Goal: Task Accomplishment & Management: Manage account settings

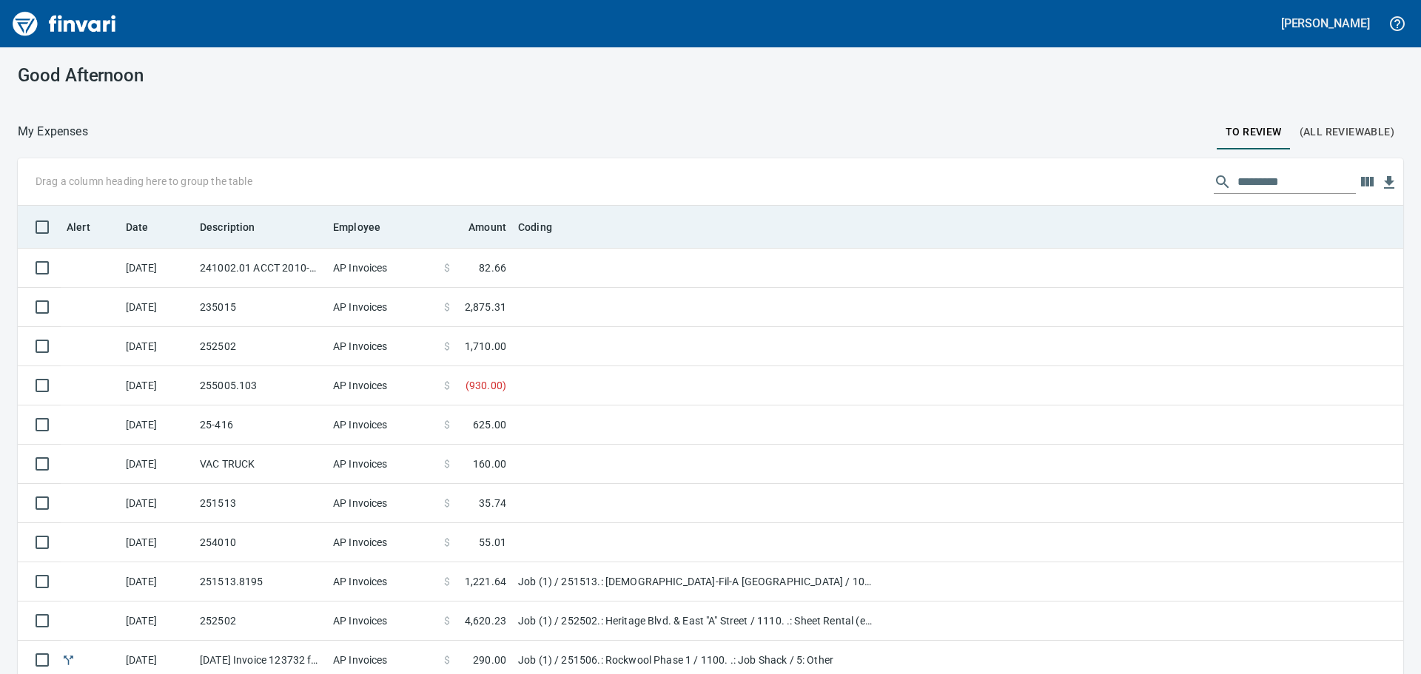
drag, startPoint x: 646, startPoint y: 224, endPoint x: 619, endPoint y: 224, distance: 26.6
click at [619, 224] on div "Coding" at bounding box center [697, 227] width 358 height 18
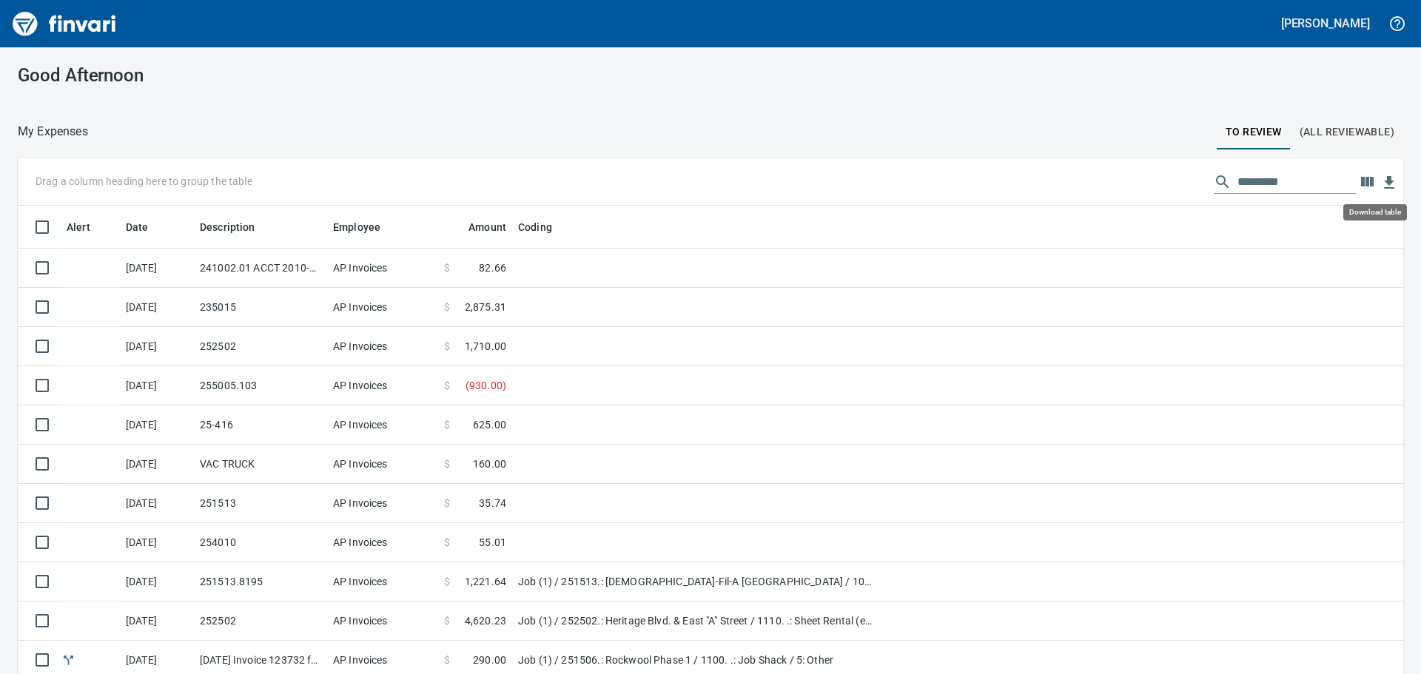
scroll to position [500, 1352]
click at [1361, 179] on icon "button" at bounding box center [1367, 182] width 13 height 10
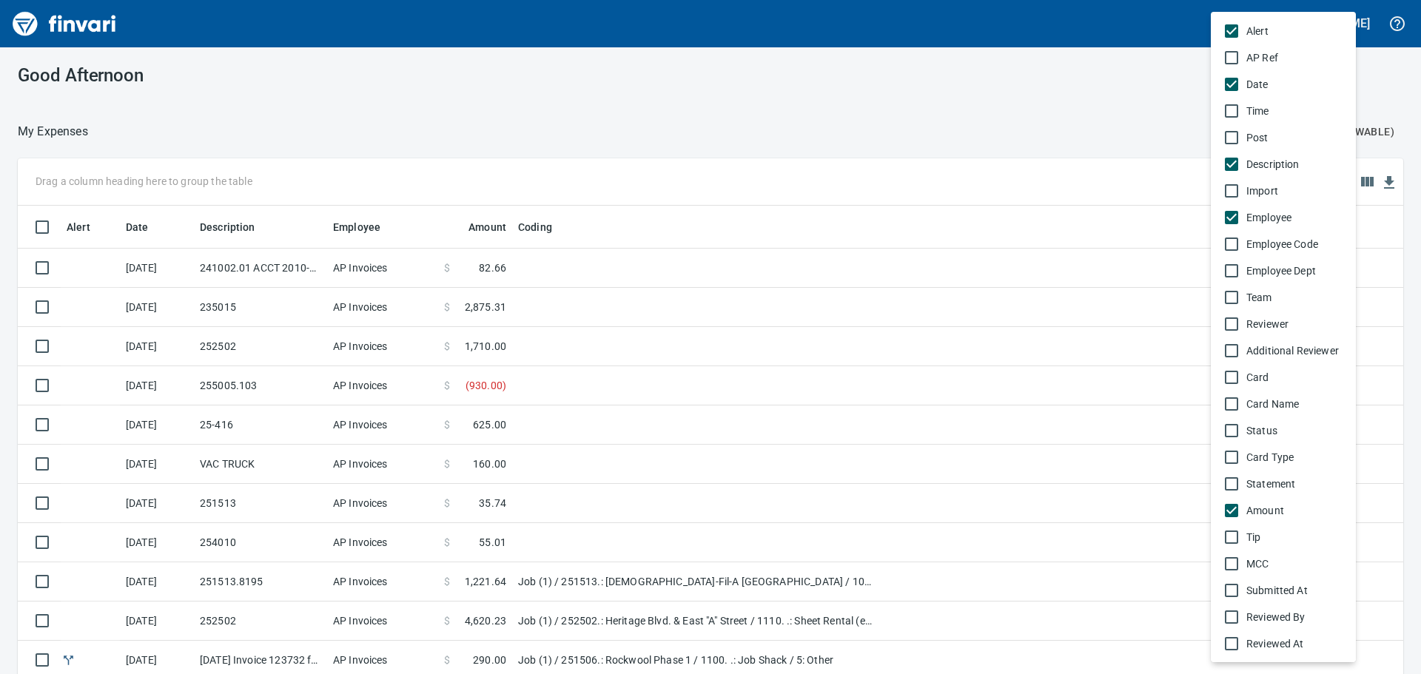
click at [1324, 27] on span "Alert" at bounding box center [1295, 31] width 98 height 15
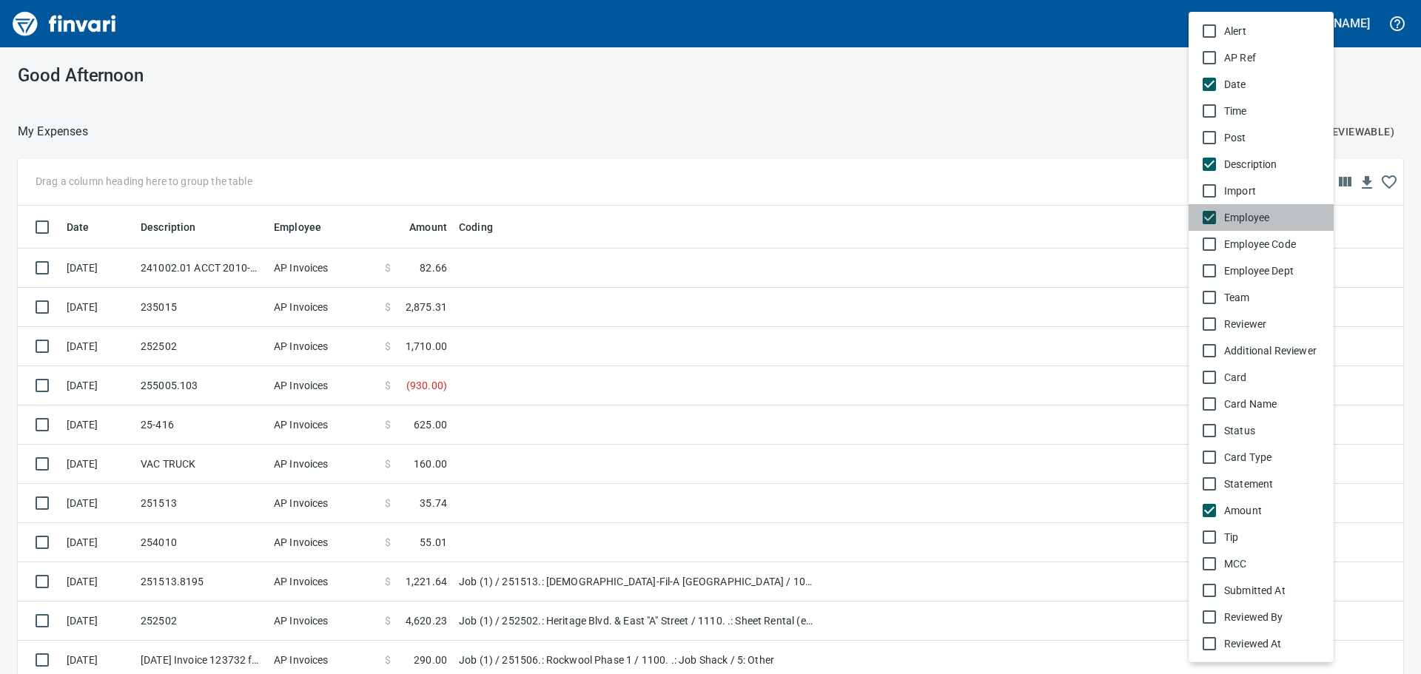
click at [1255, 214] on span "Employee" at bounding box center [1273, 217] width 98 height 15
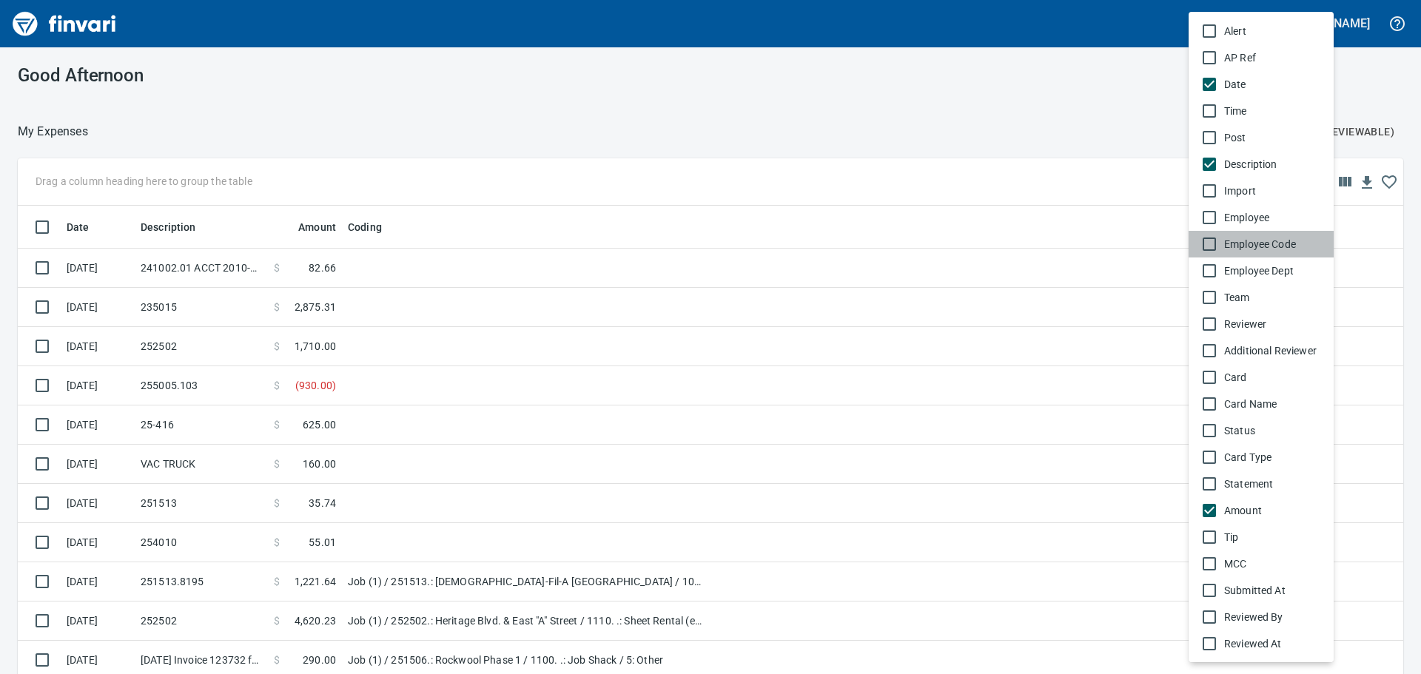
click at [1257, 238] on span "Employee Code" at bounding box center [1273, 244] width 98 height 15
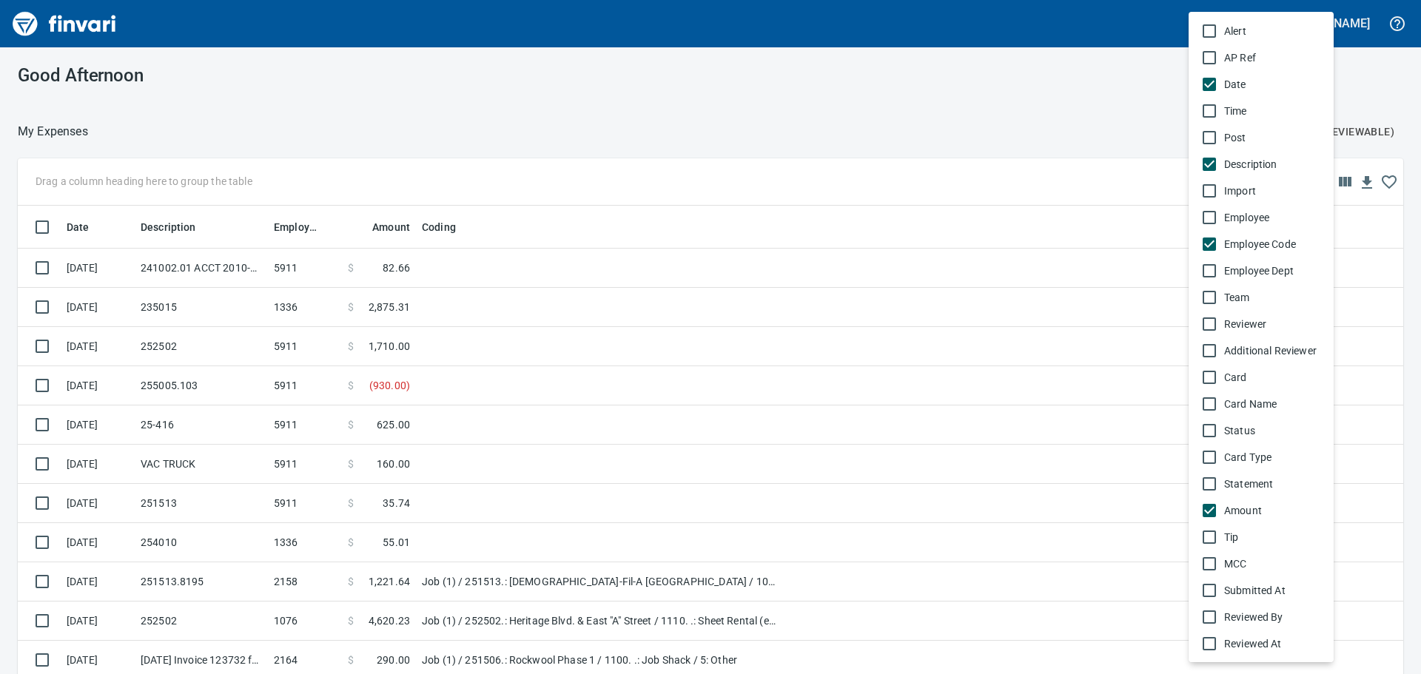
click at [1257, 238] on span "Employee Code" at bounding box center [1273, 244] width 98 height 15
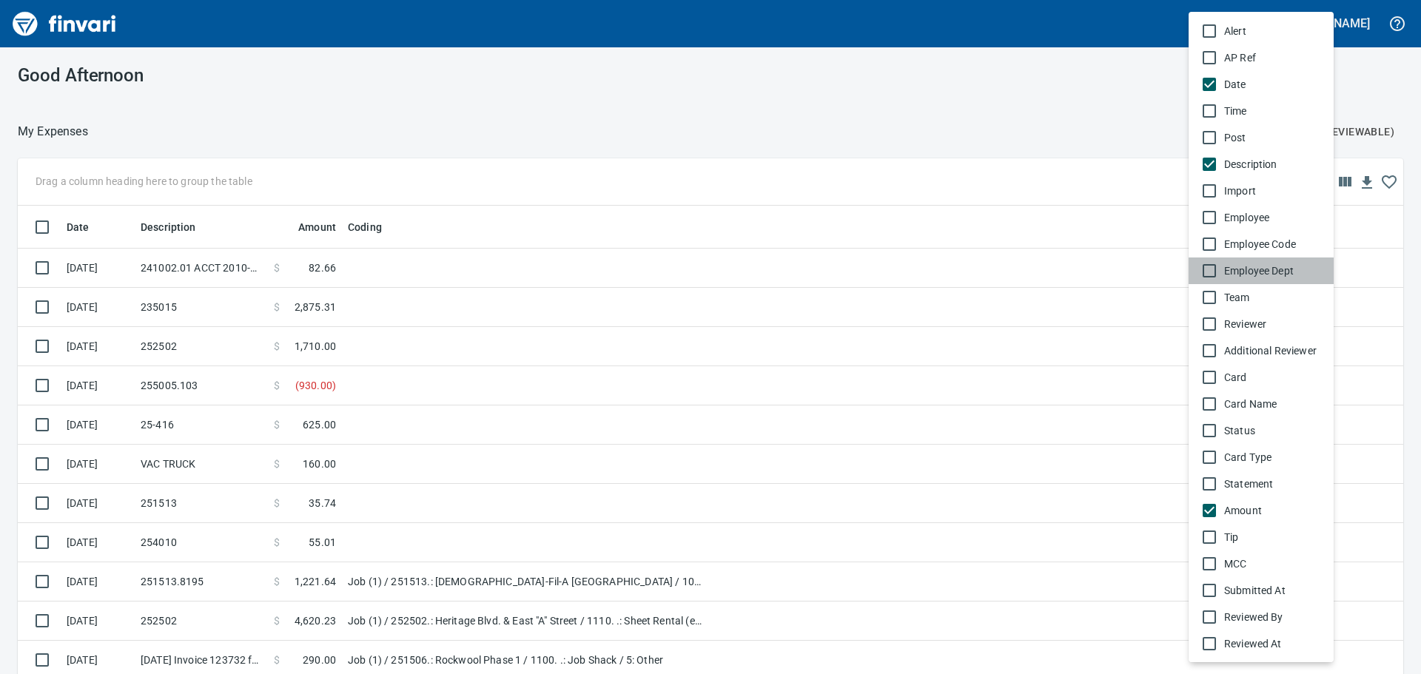
click at [1253, 267] on span "Employee Dept" at bounding box center [1273, 270] width 98 height 15
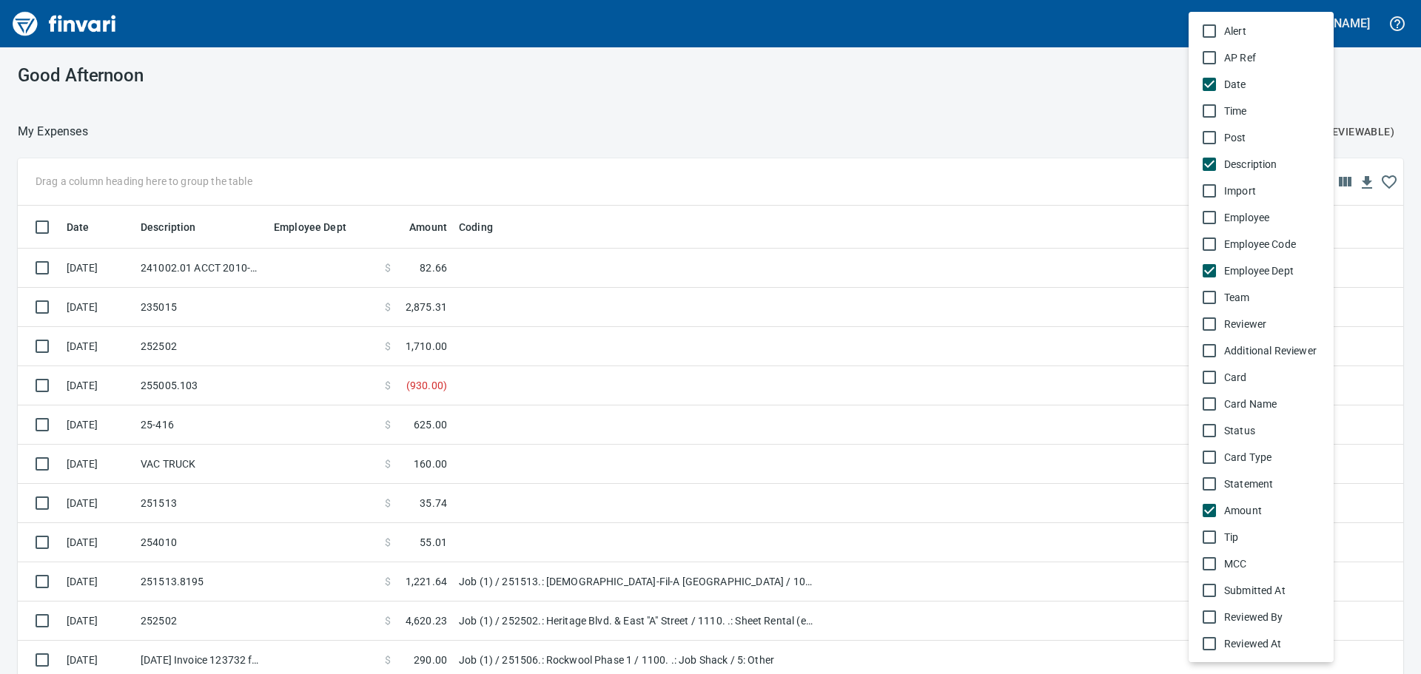
click at [1253, 267] on span "Employee Dept" at bounding box center [1273, 270] width 98 height 15
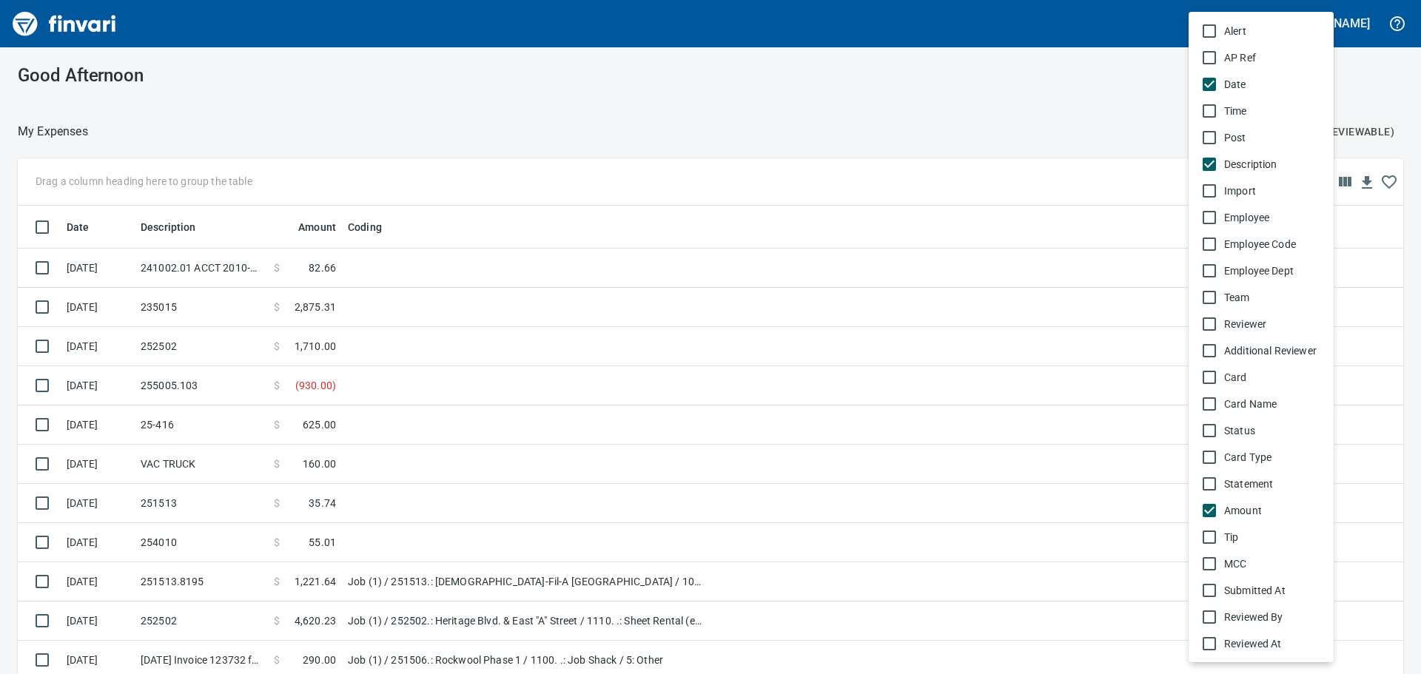
click at [1249, 109] on span "Time" at bounding box center [1273, 111] width 98 height 15
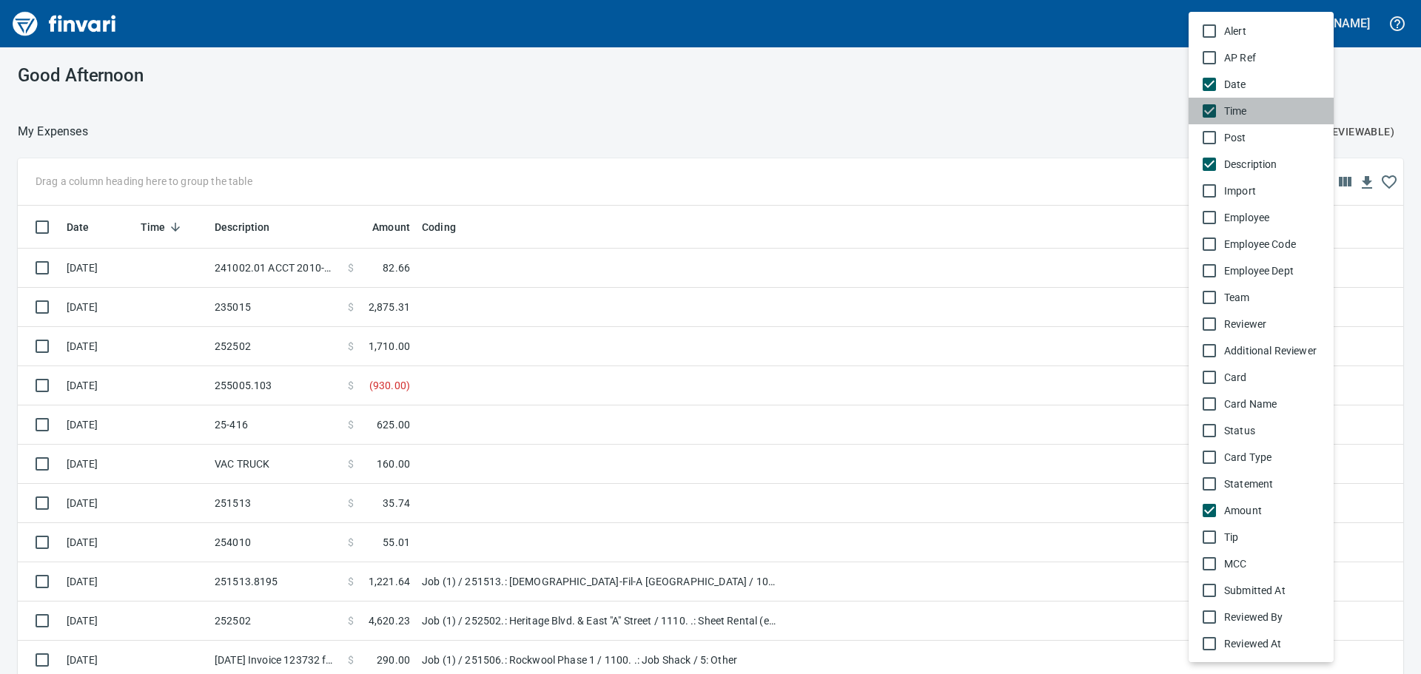
click at [1249, 109] on span "Time" at bounding box center [1273, 111] width 98 height 15
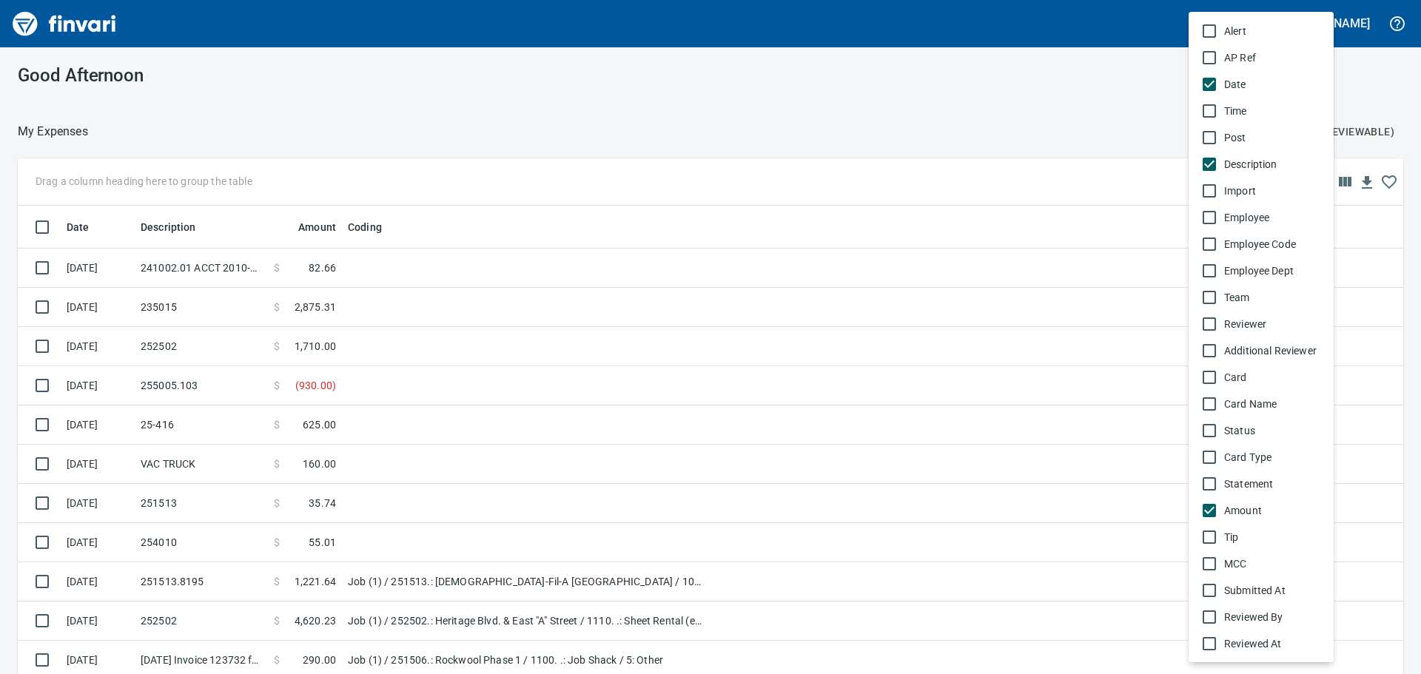
click at [1247, 139] on span "Post" at bounding box center [1273, 137] width 98 height 15
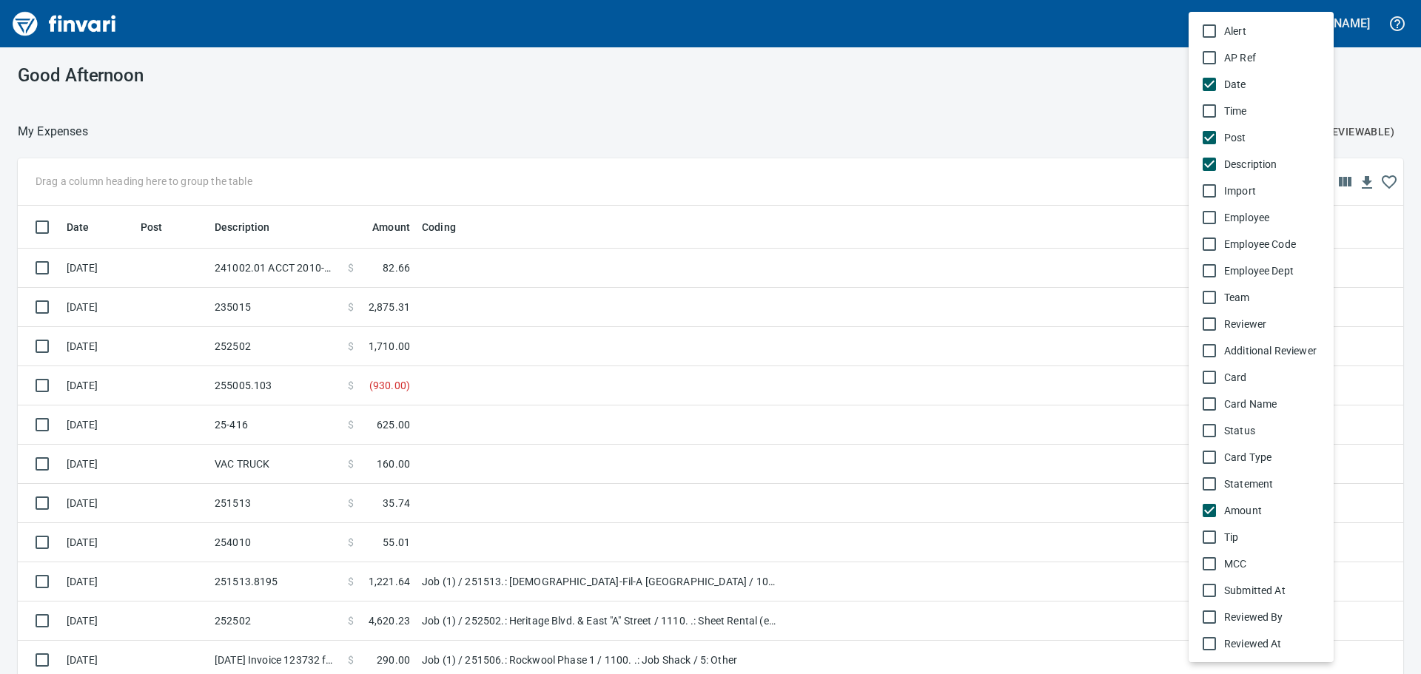
click at [1247, 139] on span "Post" at bounding box center [1273, 137] width 98 height 15
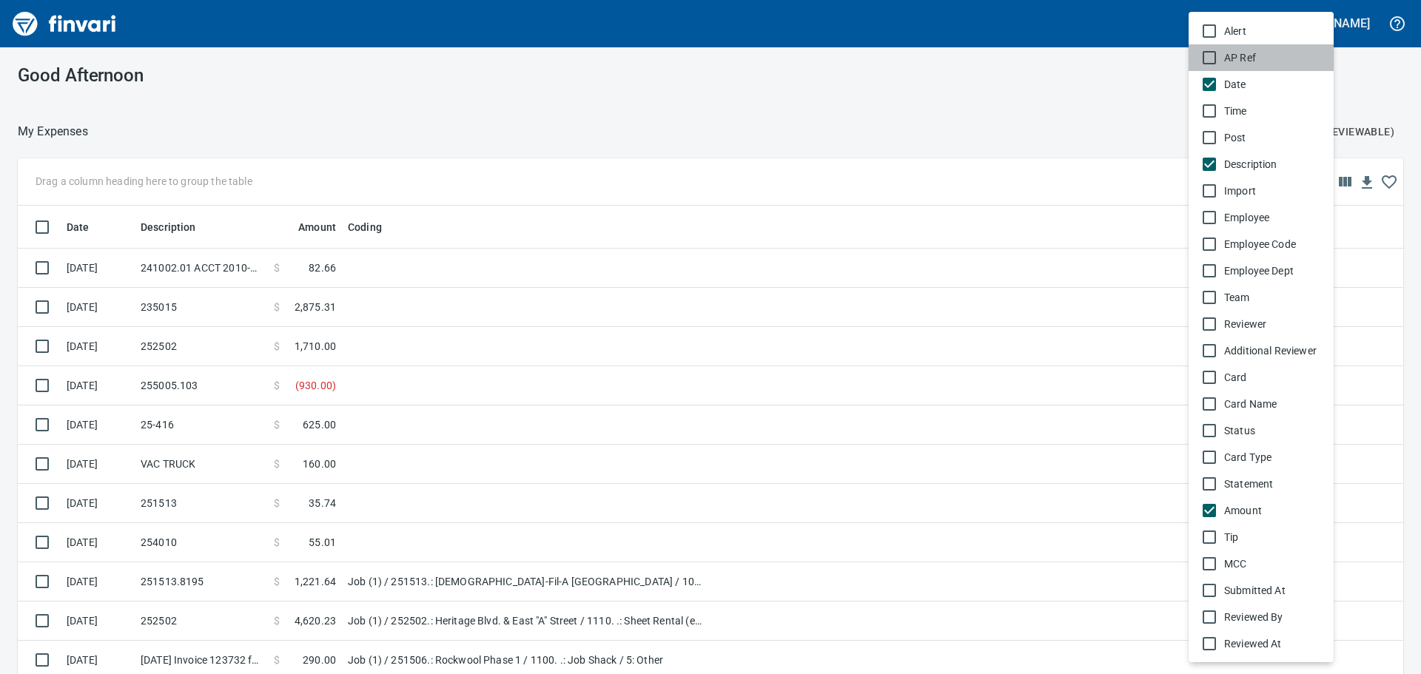
click at [1258, 55] on span "AP Ref" at bounding box center [1273, 57] width 98 height 15
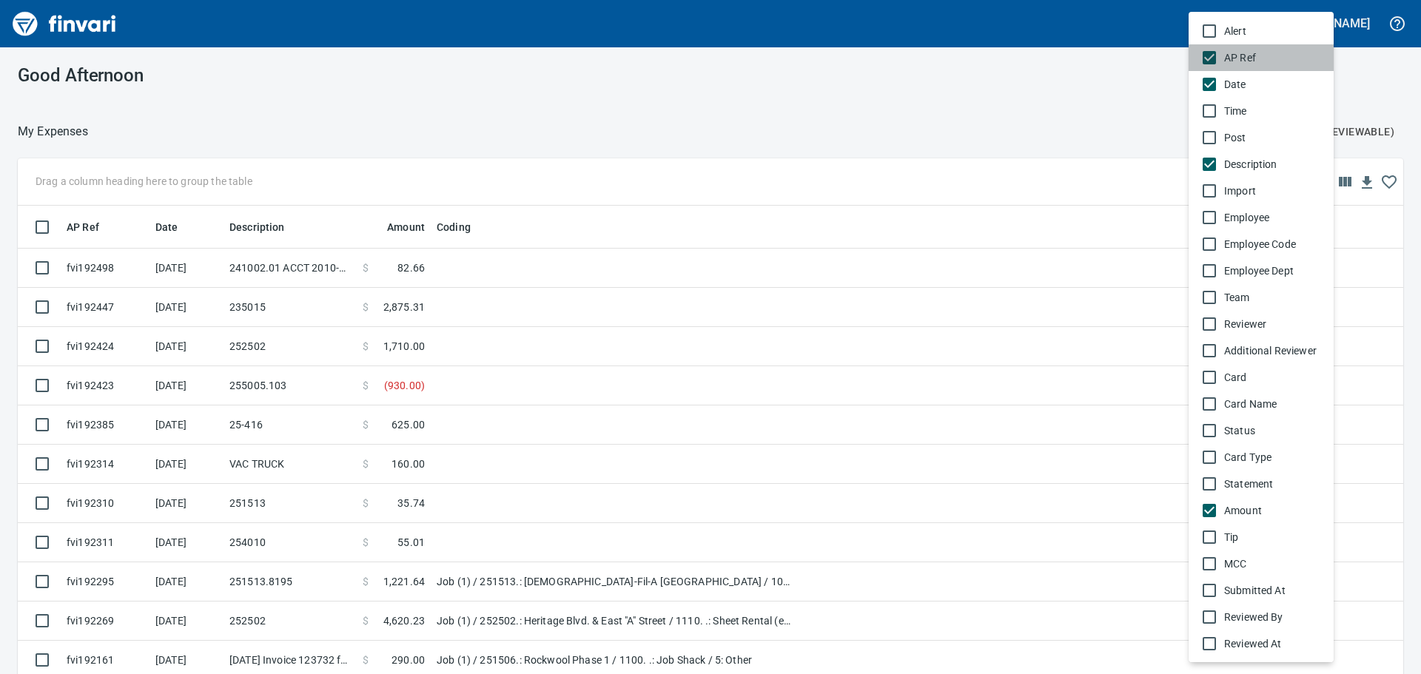
click at [1258, 55] on span "AP Ref" at bounding box center [1273, 57] width 98 height 15
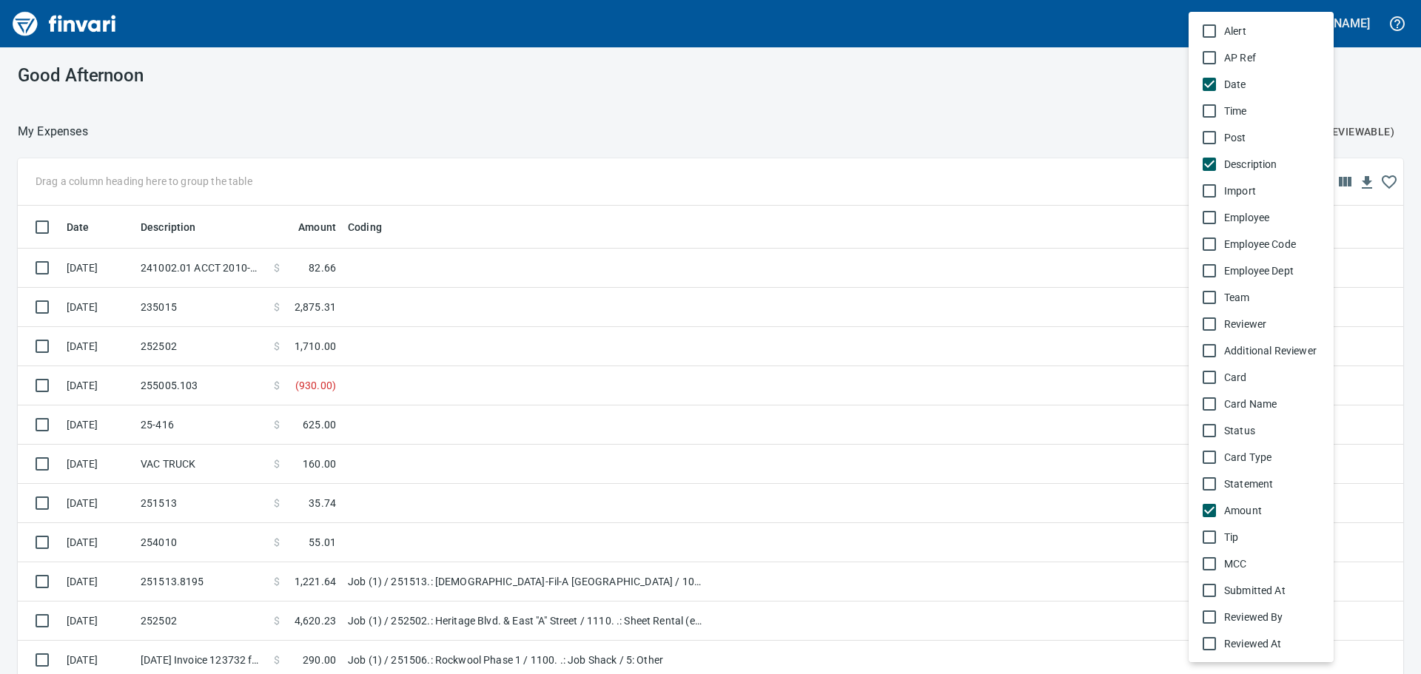
scroll to position [74, 0]
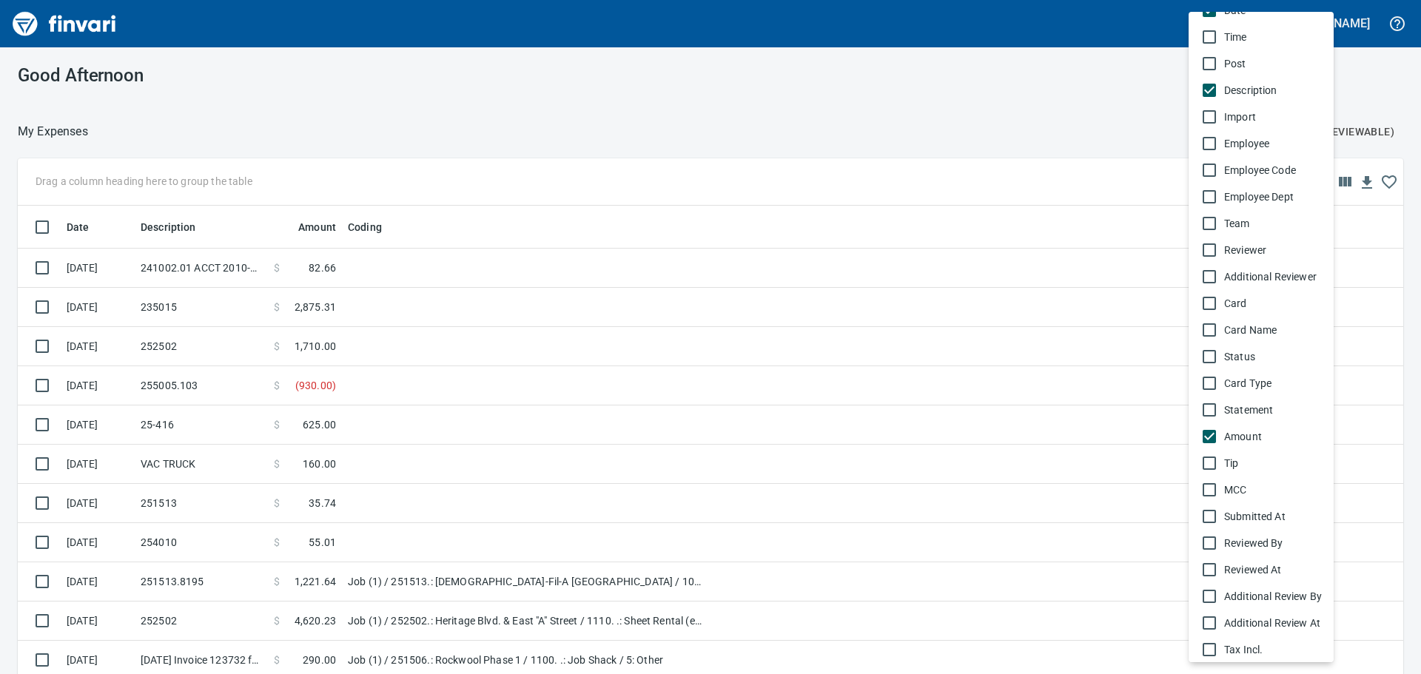
click at [1277, 221] on span "Team" at bounding box center [1273, 223] width 98 height 15
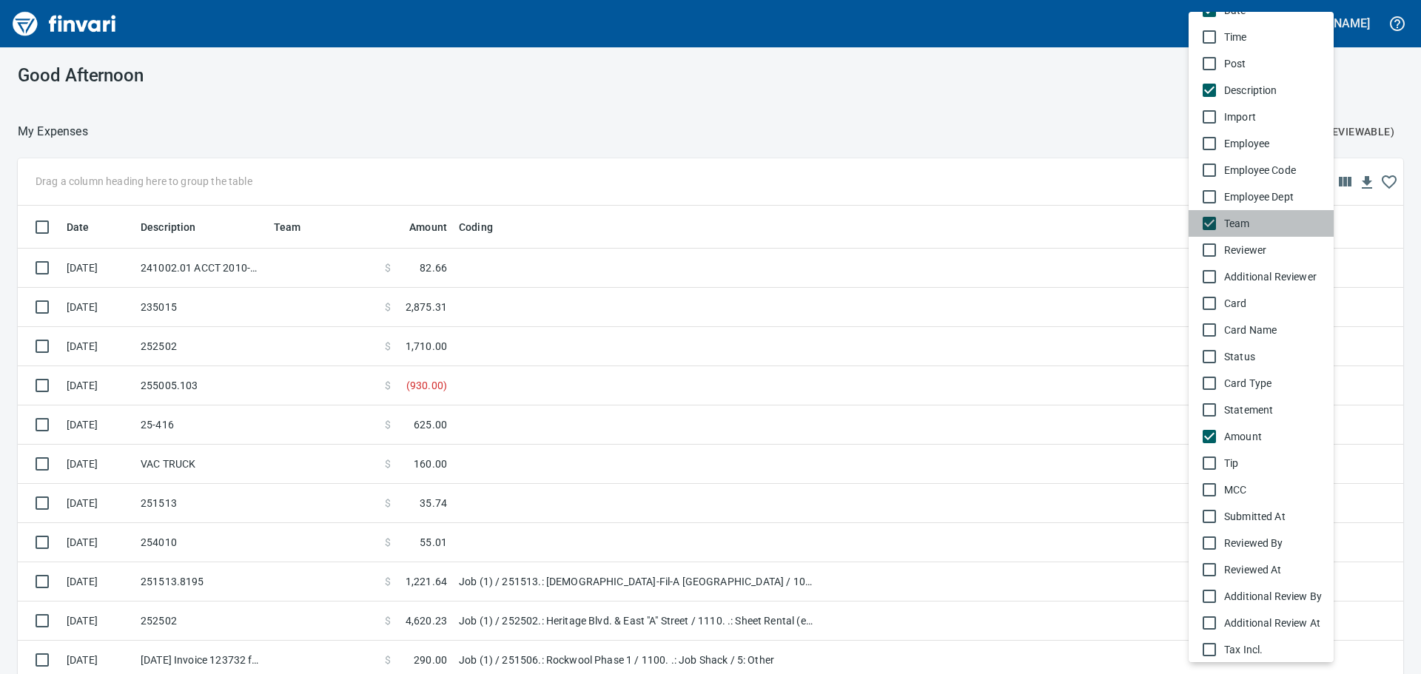
click at [1277, 221] on span "Team" at bounding box center [1273, 223] width 98 height 15
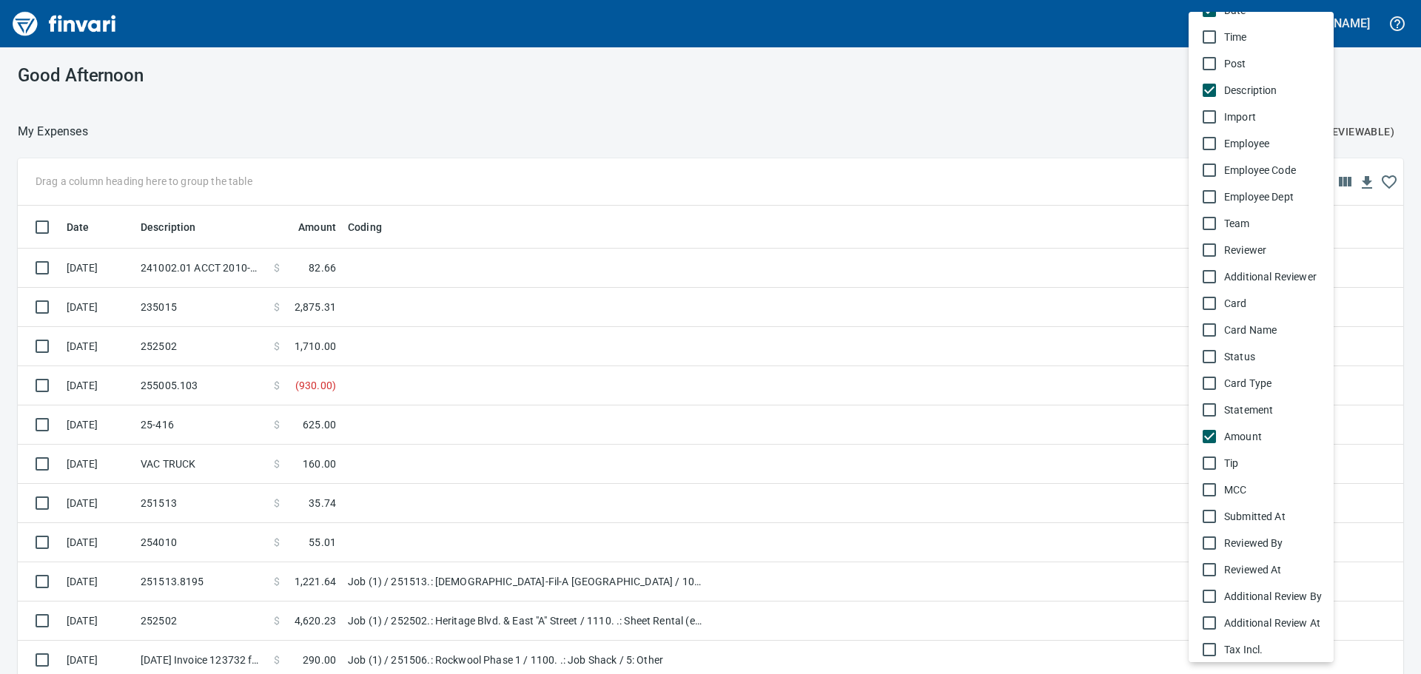
click at [1276, 248] on span "Reviewer" at bounding box center [1273, 250] width 98 height 15
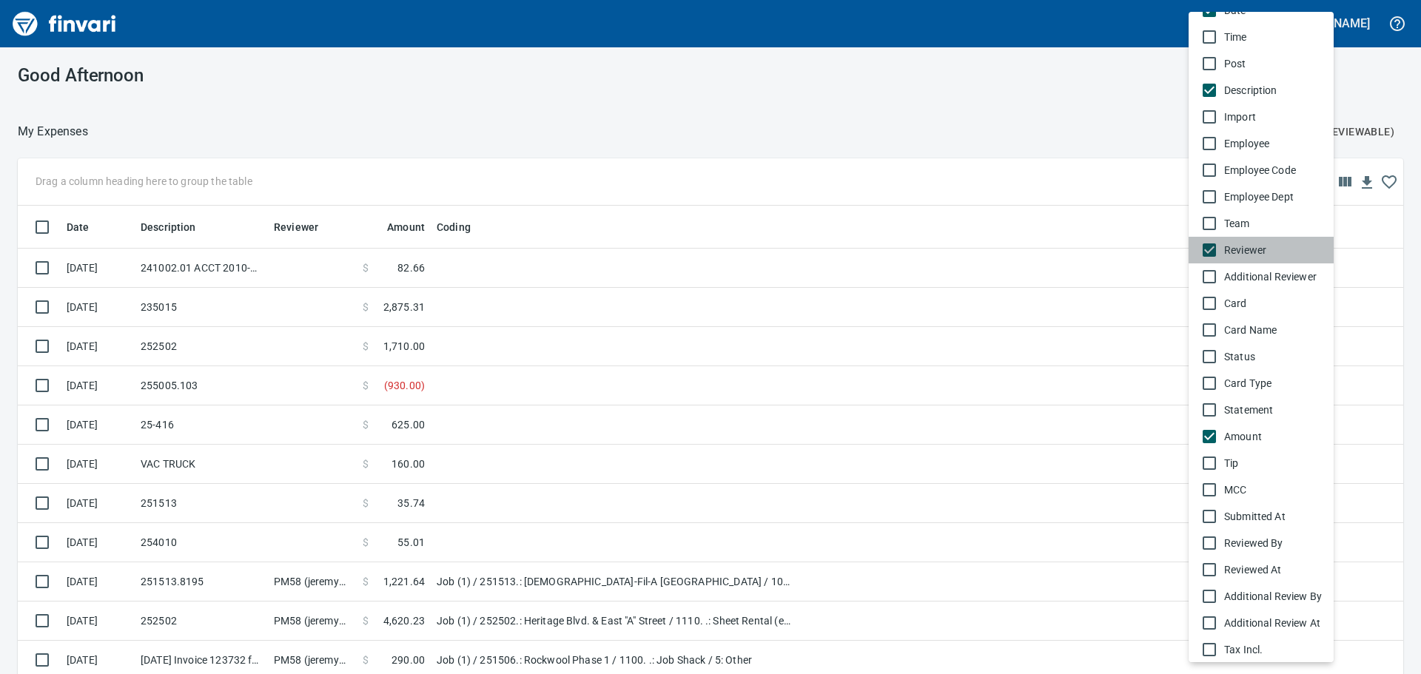
click at [1276, 248] on span "Reviewer" at bounding box center [1273, 250] width 98 height 15
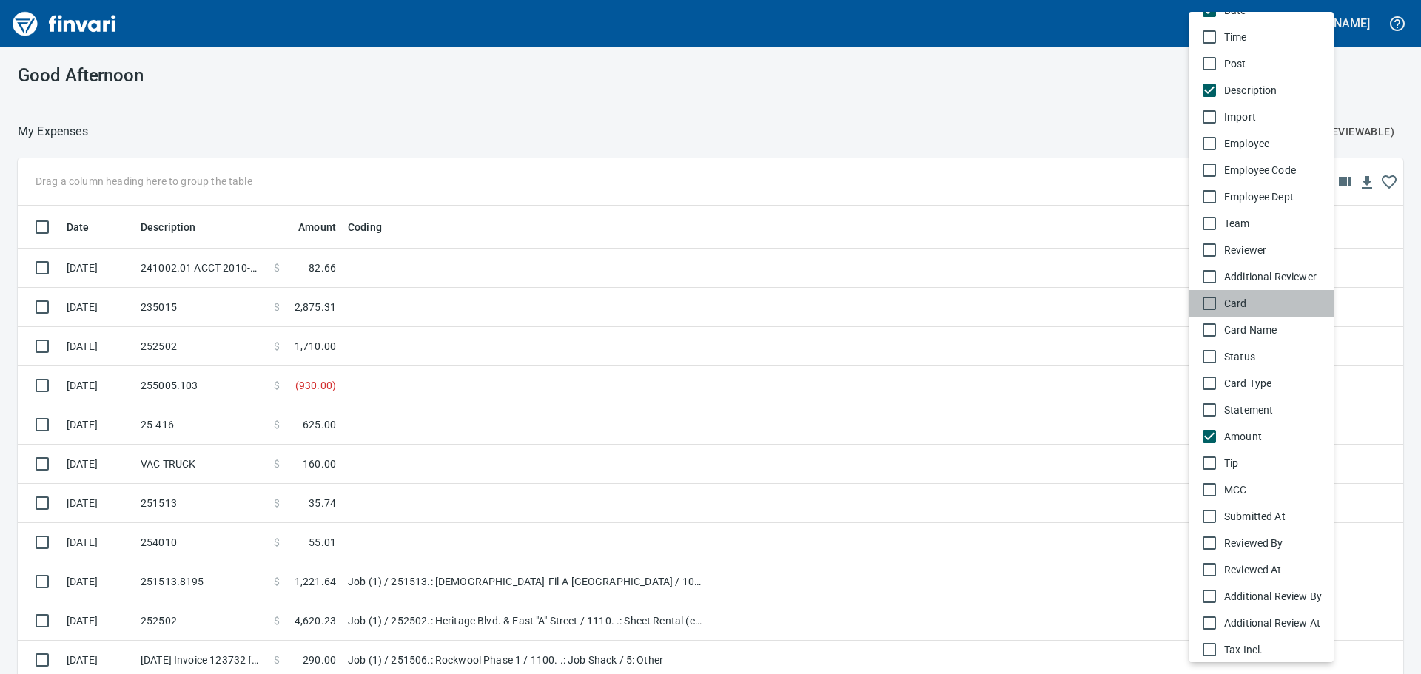
click at [1290, 306] on span "Card" at bounding box center [1273, 303] width 98 height 15
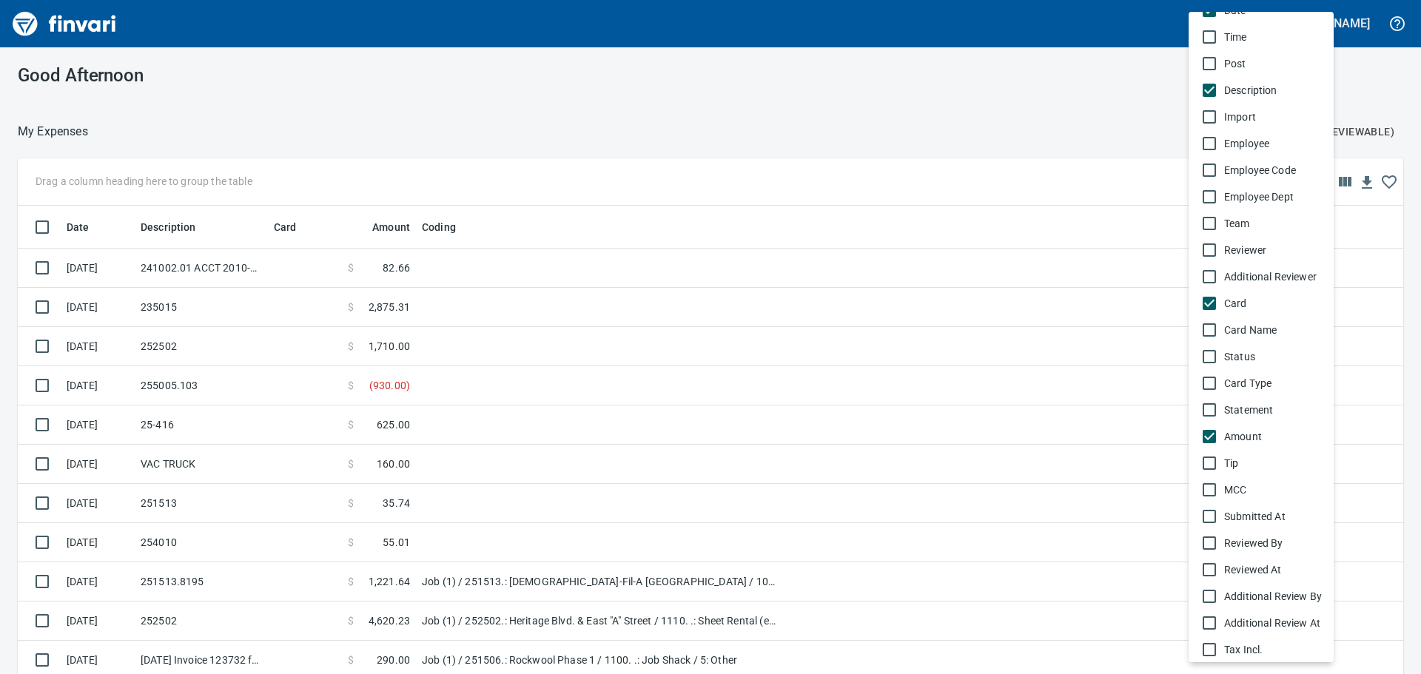
click at [1290, 306] on span "Card" at bounding box center [1273, 303] width 98 height 15
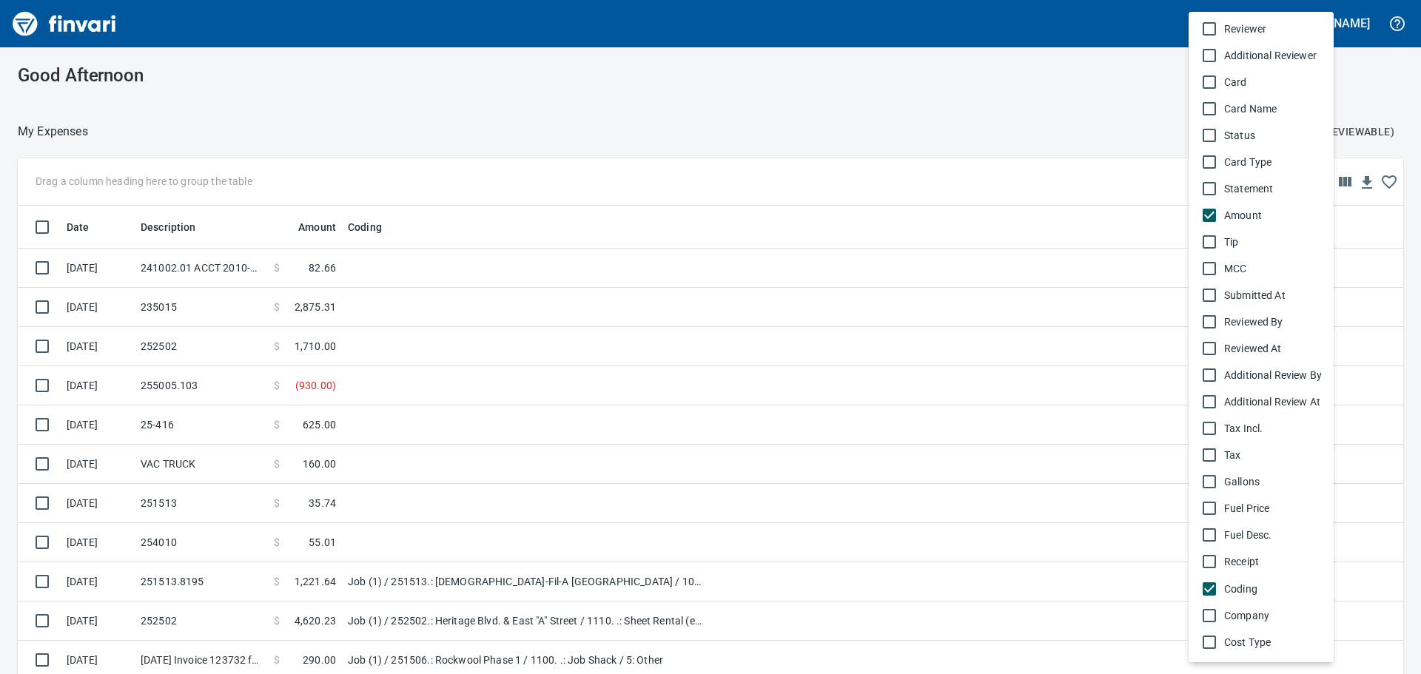
scroll to position [296, 0]
click at [1243, 133] on span "Status" at bounding box center [1273, 134] width 98 height 15
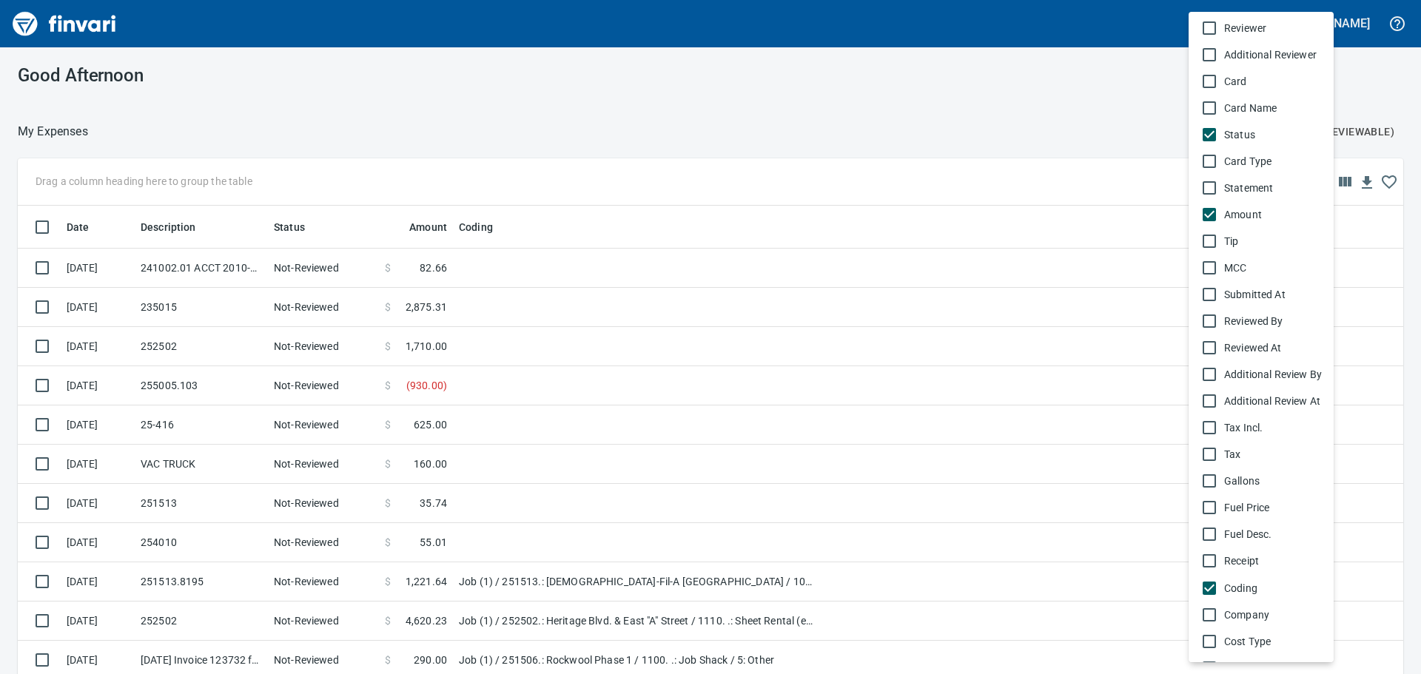
click at [1243, 133] on span "Status" at bounding box center [1273, 134] width 98 height 15
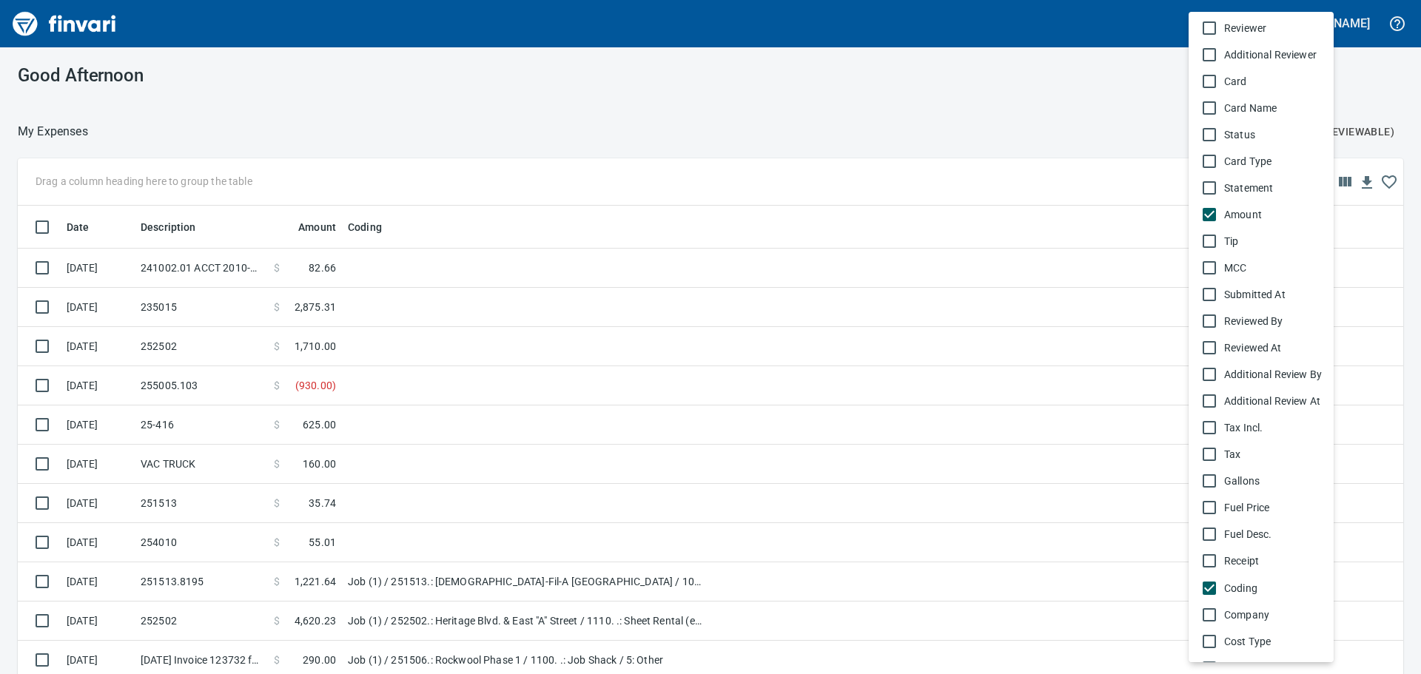
click at [1279, 187] on span "Statement" at bounding box center [1273, 188] width 98 height 15
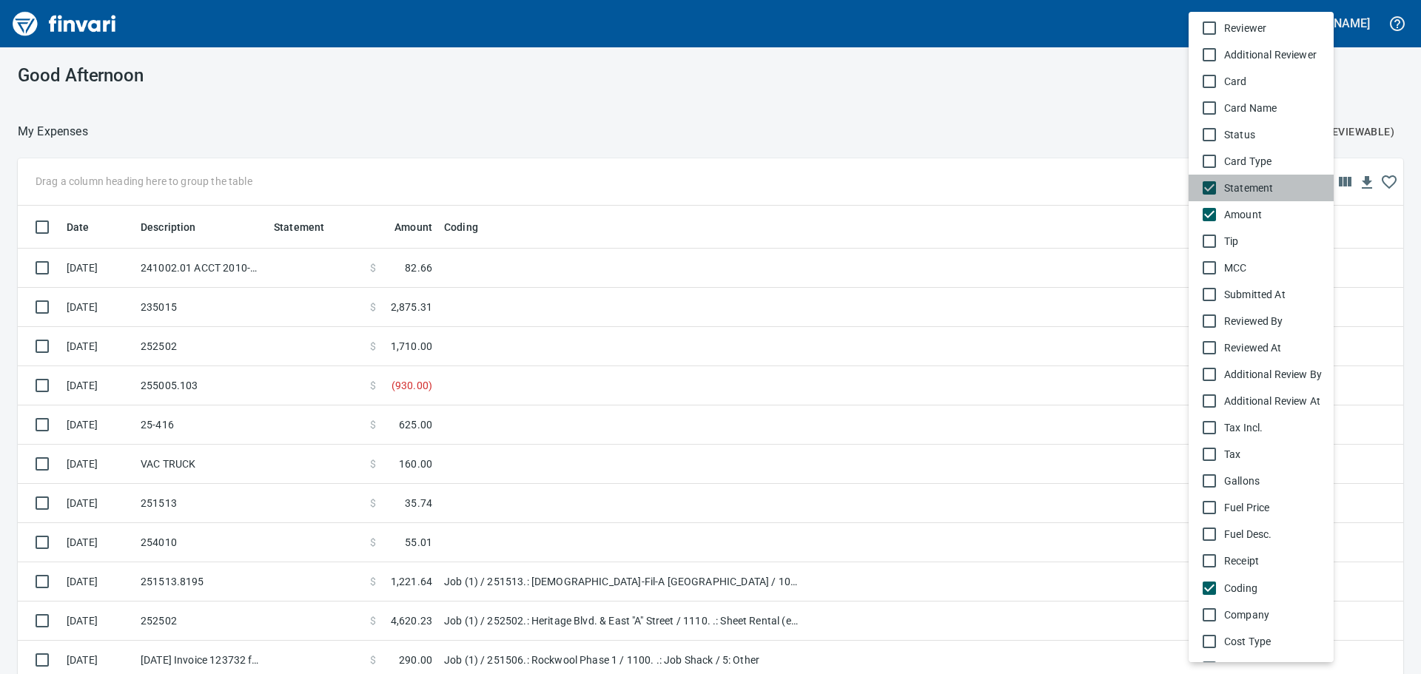
click at [1279, 187] on span "Statement" at bounding box center [1273, 188] width 98 height 15
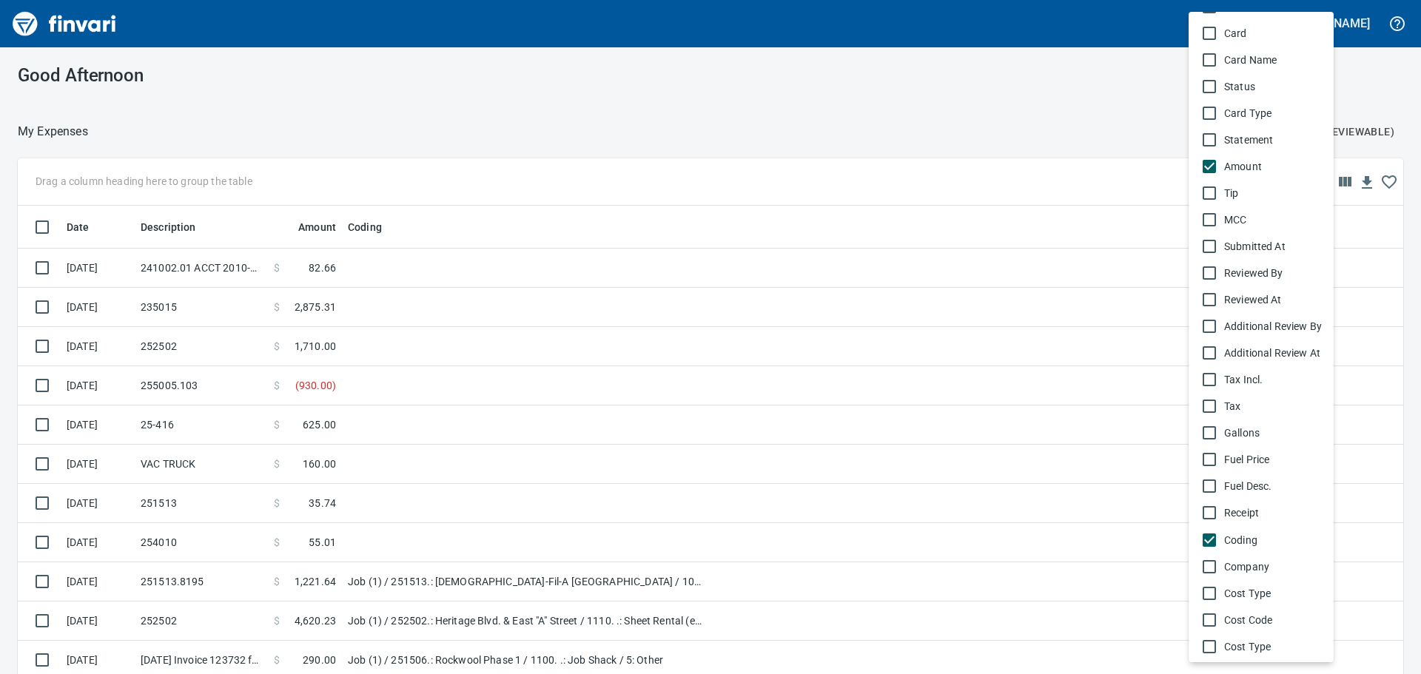
scroll to position [370, 0]
click at [1272, 164] on span "Tip" at bounding box center [1273, 167] width 98 height 15
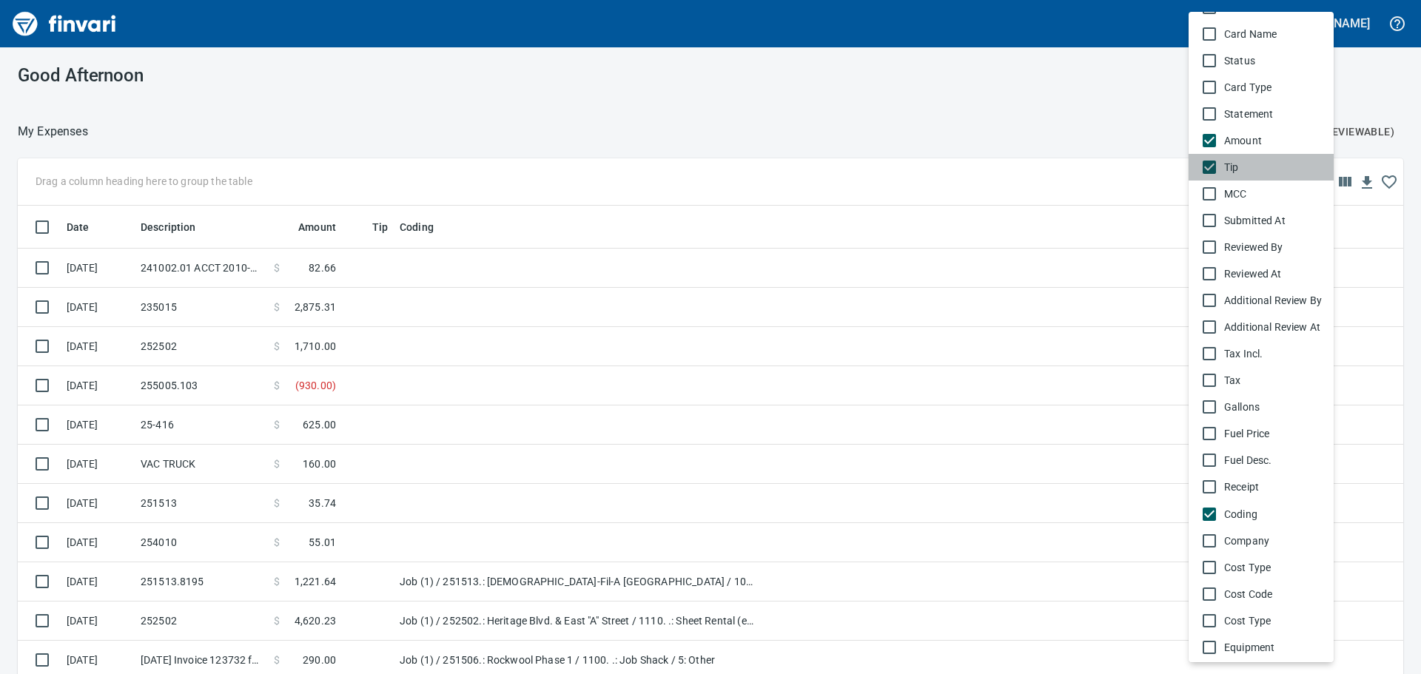
click at [1272, 164] on span "Tip" at bounding box center [1273, 167] width 98 height 15
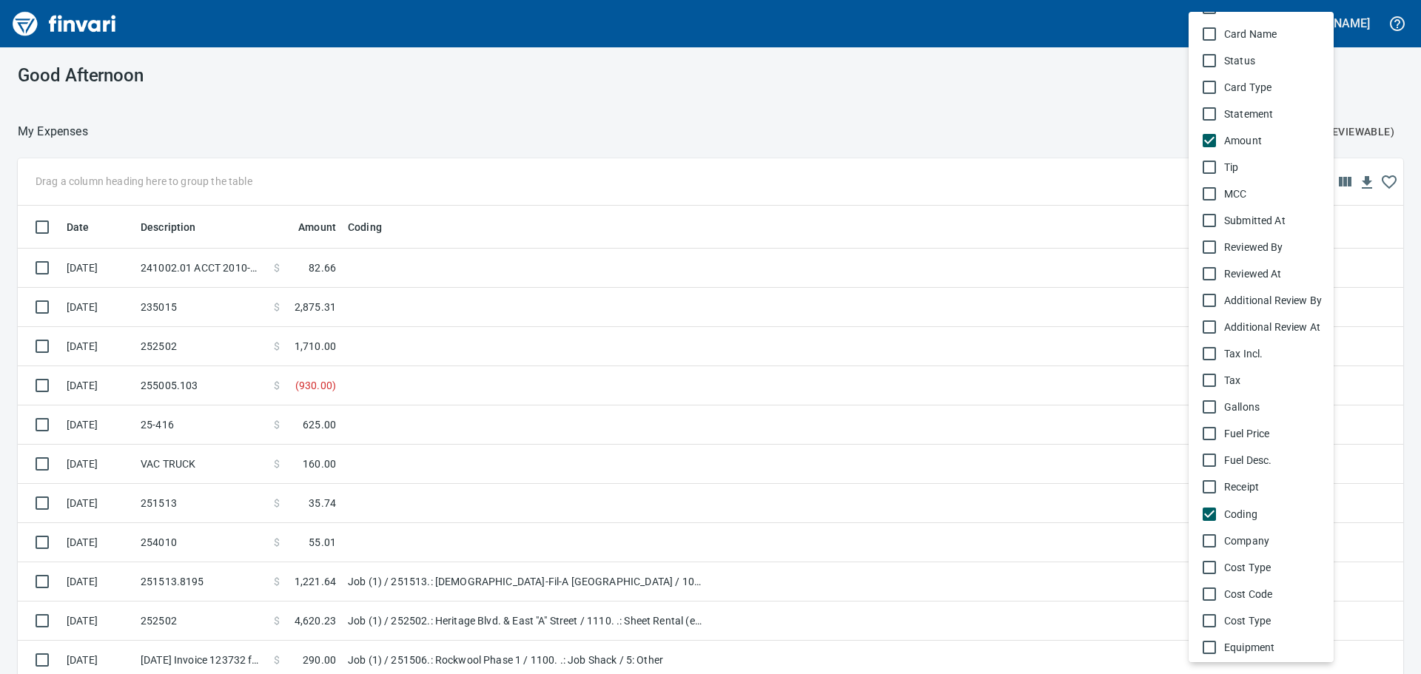
click at [1277, 218] on span "Submitted At" at bounding box center [1273, 220] width 98 height 15
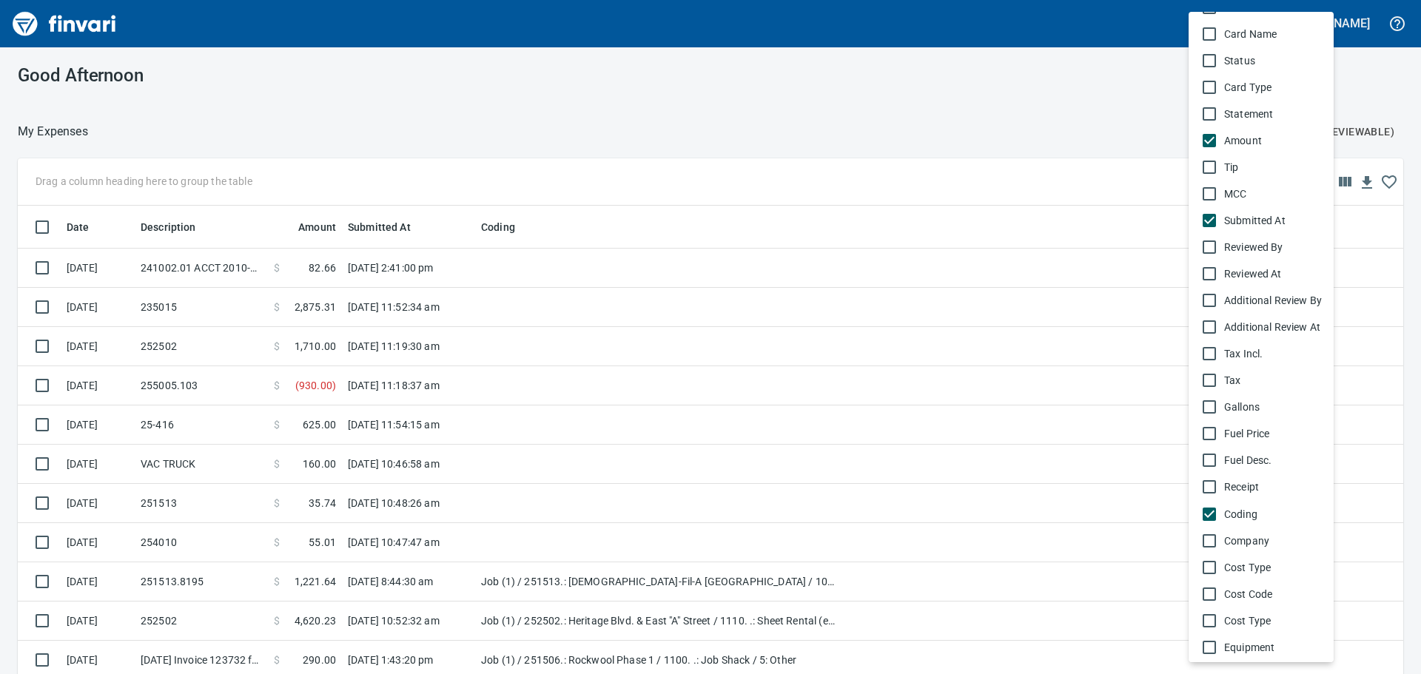
drag, startPoint x: 1277, startPoint y: 218, endPoint x: 1269, endPoint y: 103, distance: 115.7
click at [1269, 103] on ul "Alert AP Ref Date Time Post Description Import Employee Employee Code Employee …" at bounding box center [1260, 341] width 145 height 1398
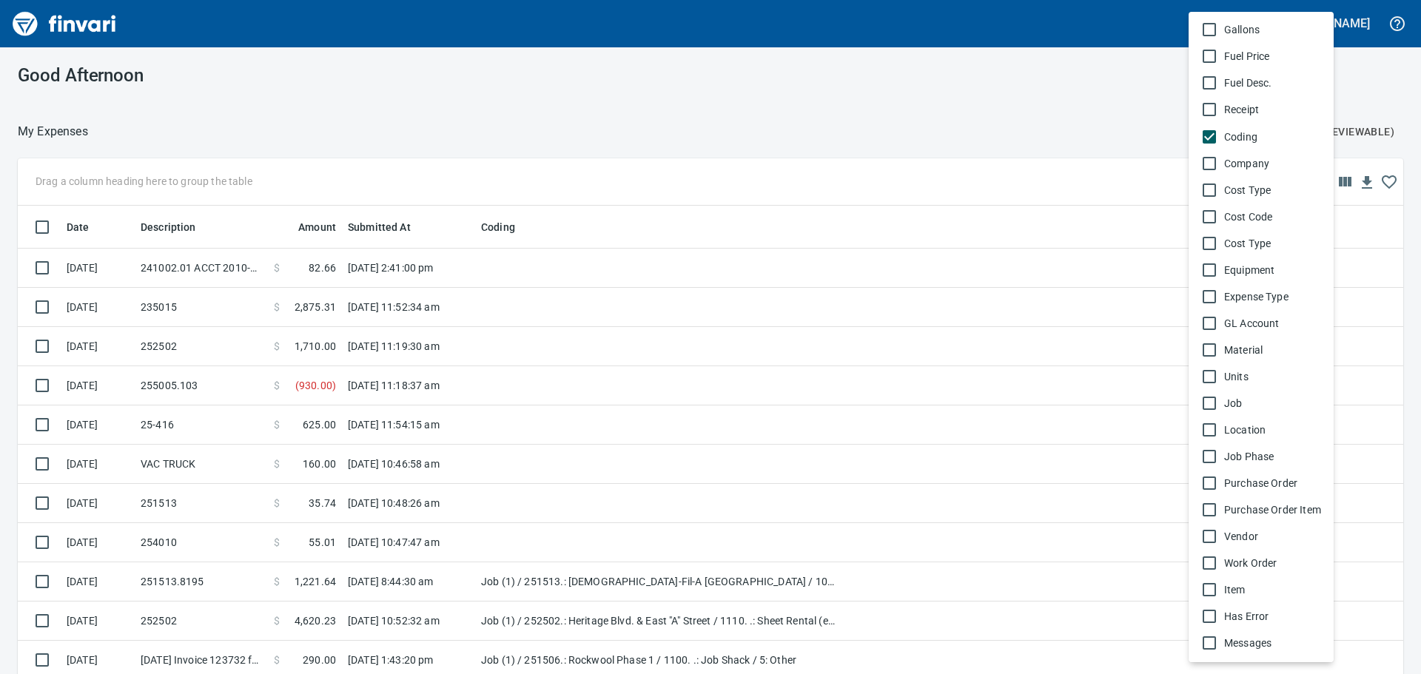
click at [904, 402] on div at bounding box center [710, 337] width 1421 height 674
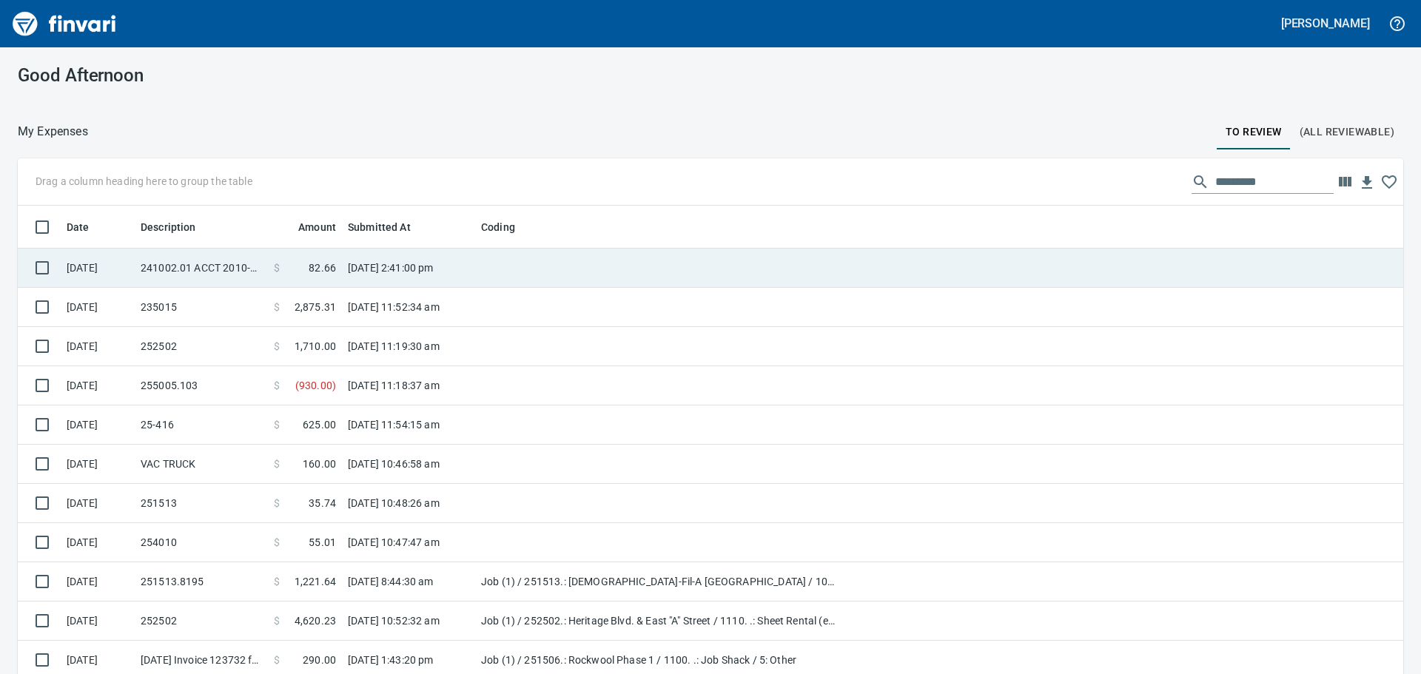
click at [397, 268] on td "[DATE] 2:41:00 pm" at bounding box center [408, 268] width 133 height 39
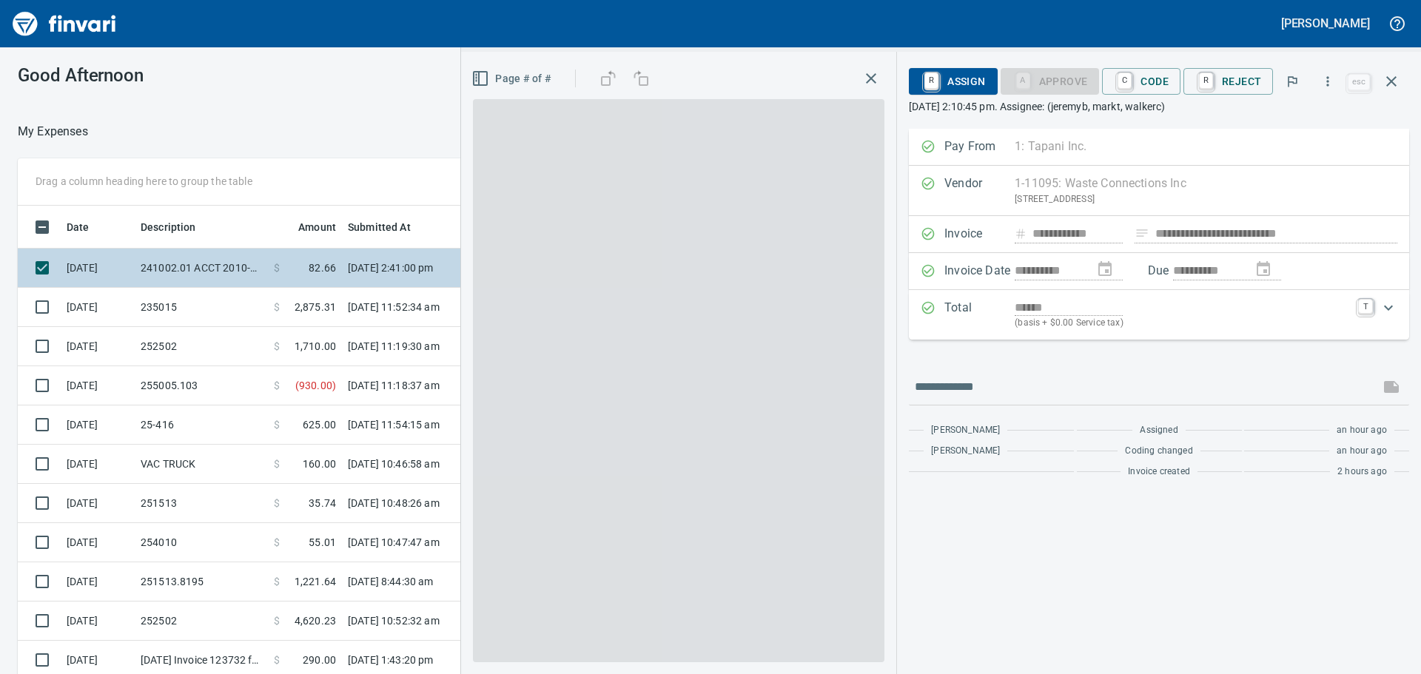
scroll to position [500, 982]
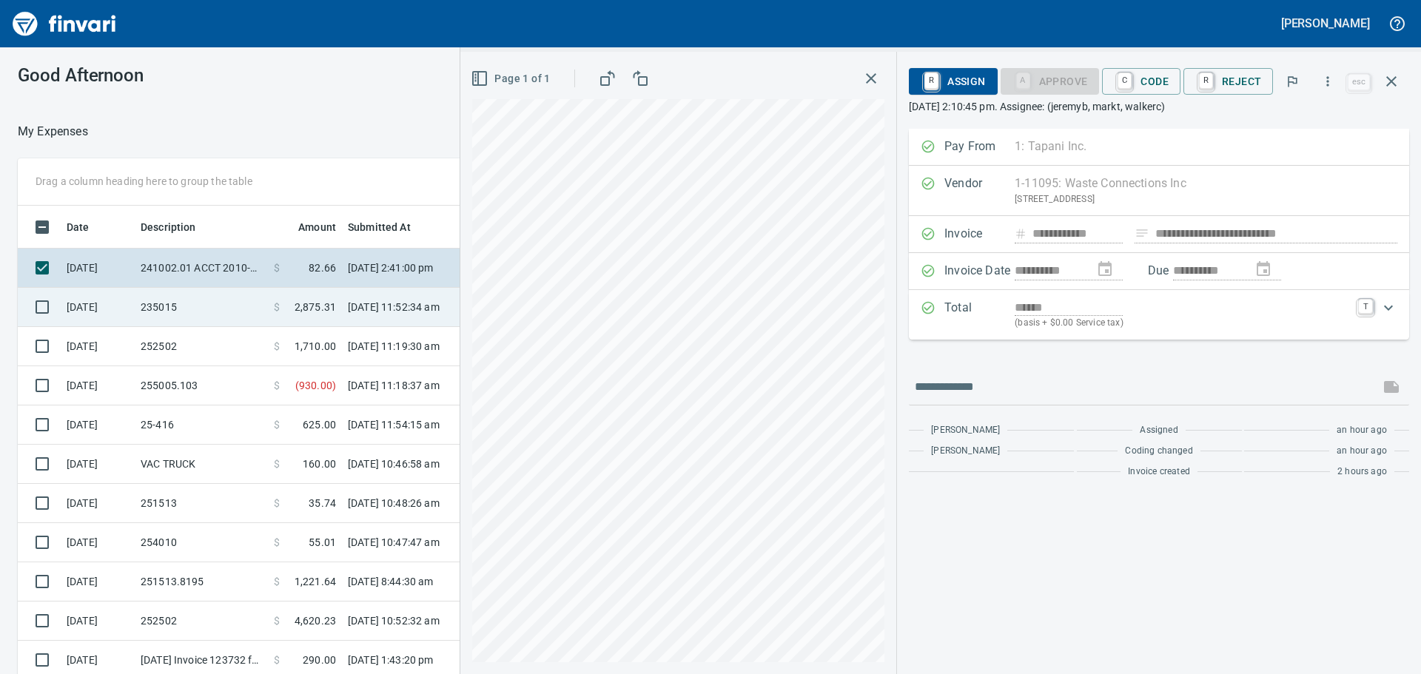
click at [336, 302] on td "$ 2,875.31" at bounding box center [305, 307] width 74 height 39
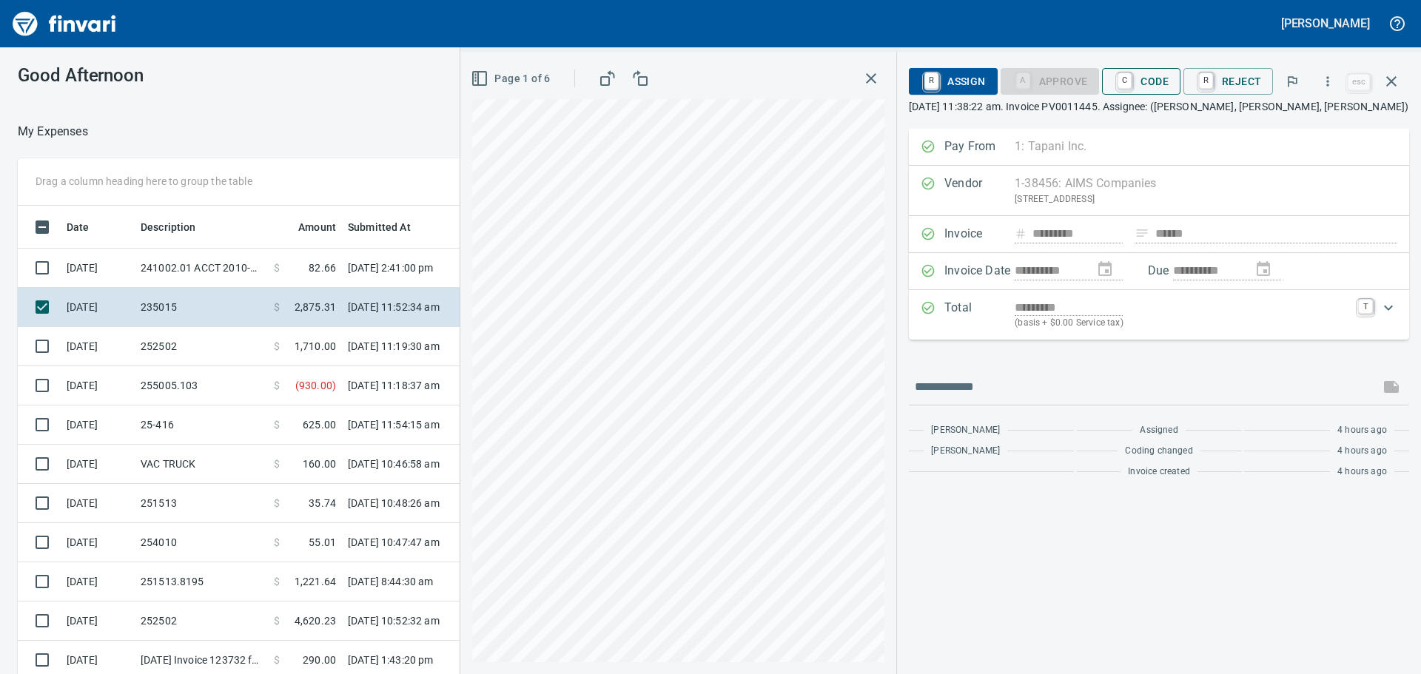
click at [1145, 80] on span "C Code" at bounding box center [1140, 81] width 55 height 25
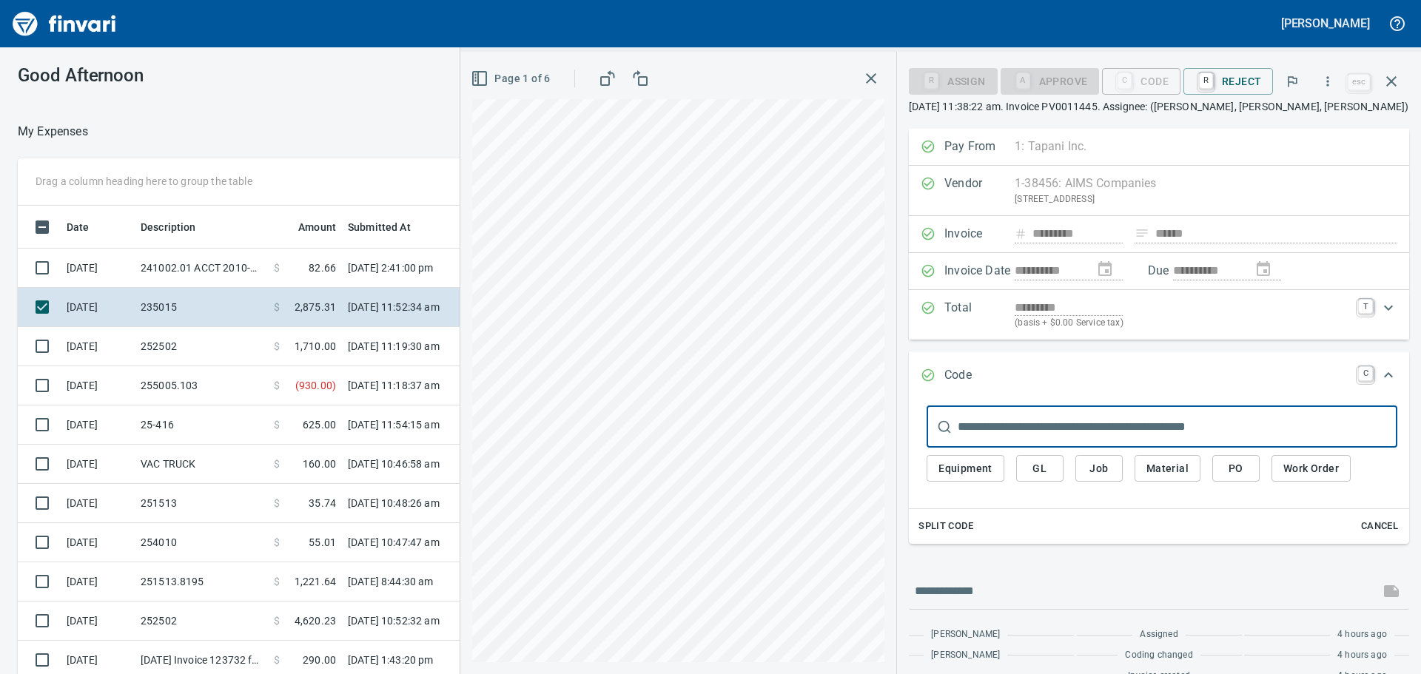
scroll to position [500, 982]
click at [1083, 433] on input "text" at bounding box center [1176, 426] width 439 height 41
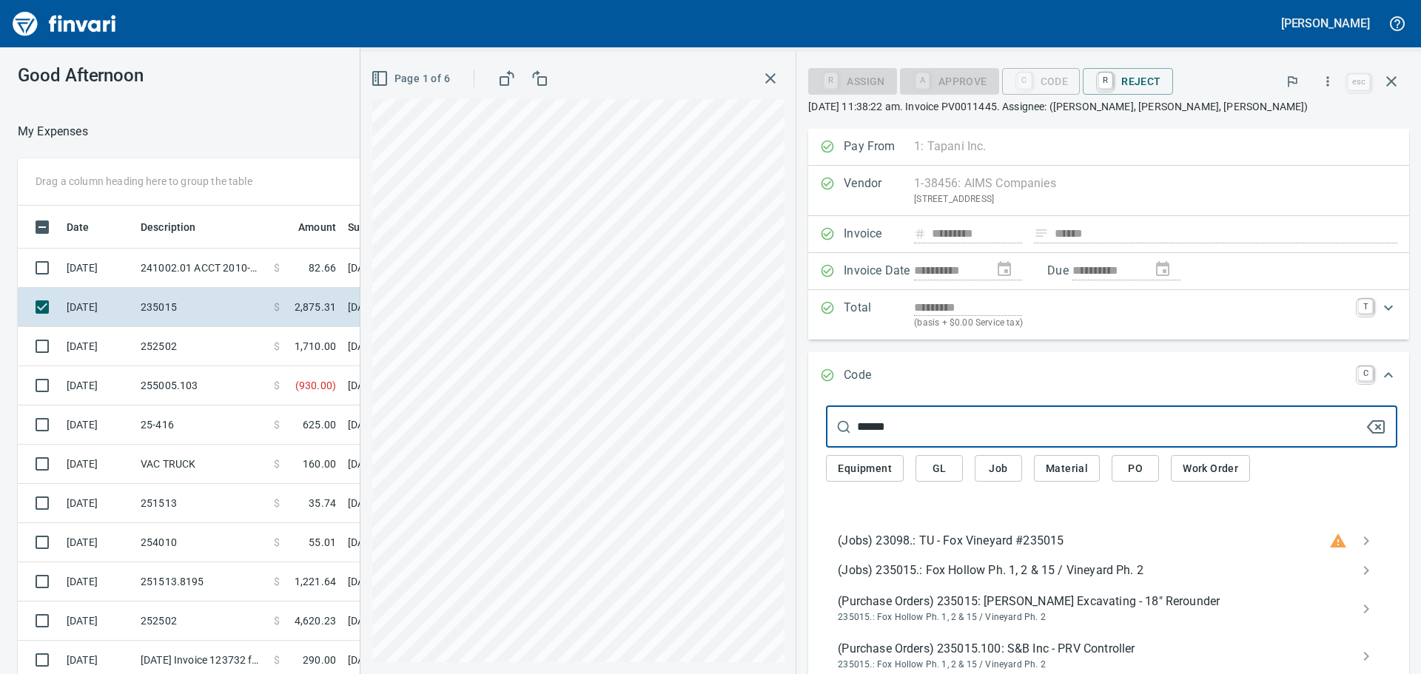
type input "******"
click at [1070, 574] on span "(Jobs) 235015.: Fox Hollow Ph. 1, 2 & 15 / Vineyard Ph. 2" at bounding box center [1100, 571] width 524 height 18
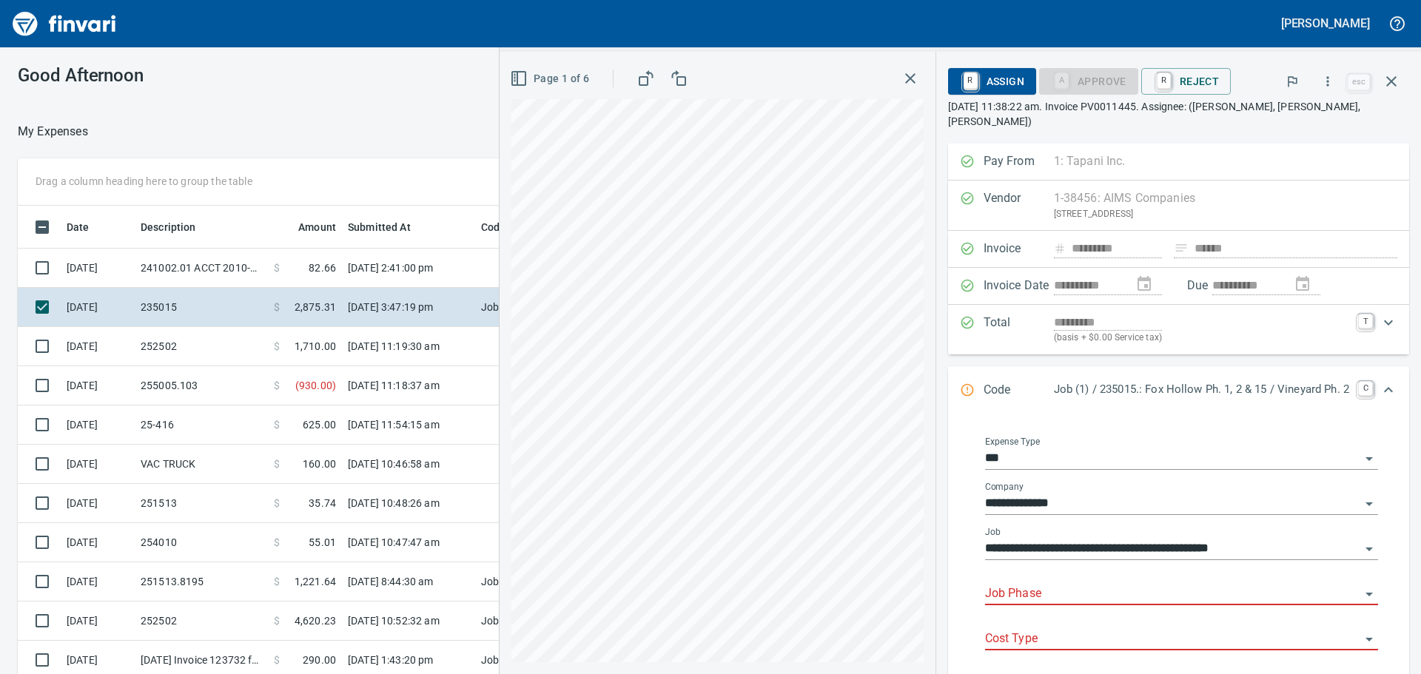
click at [1050, 584] on input "Job Phase" at bounding box center [1172, 594] width 375 height 21
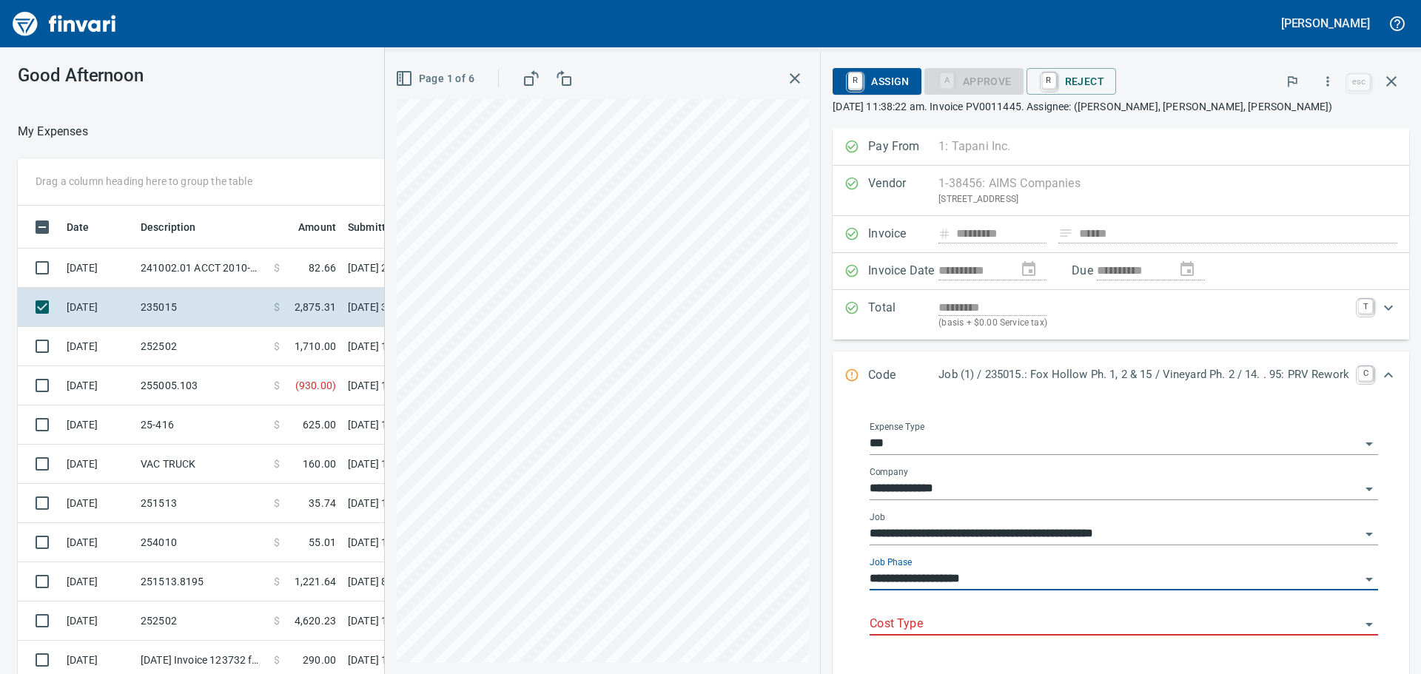
type input "**********"
click at [968, 624] on input "Cost Type" at bounding box center [1114, 624] width 491 height 21
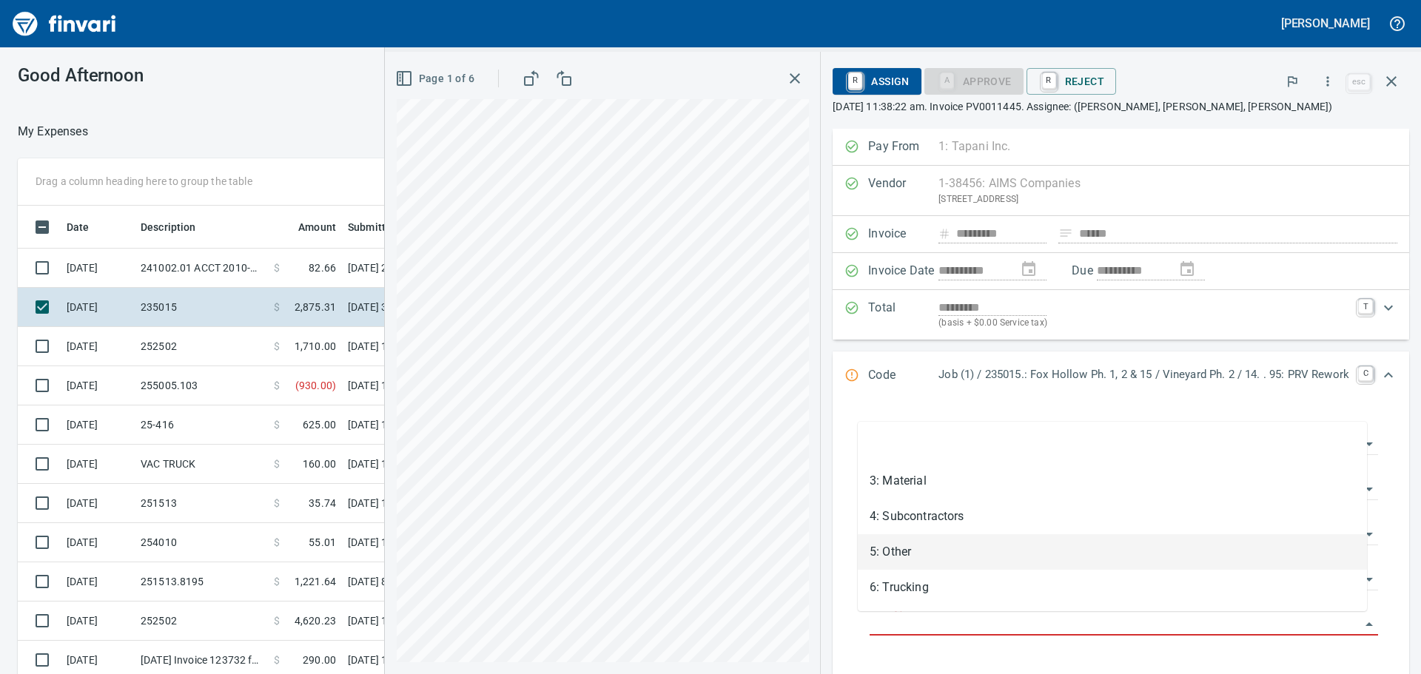
click at [960, 556] on li "5: Other" at bounding box center [1111, 552] width 509 height 36
type input "********"
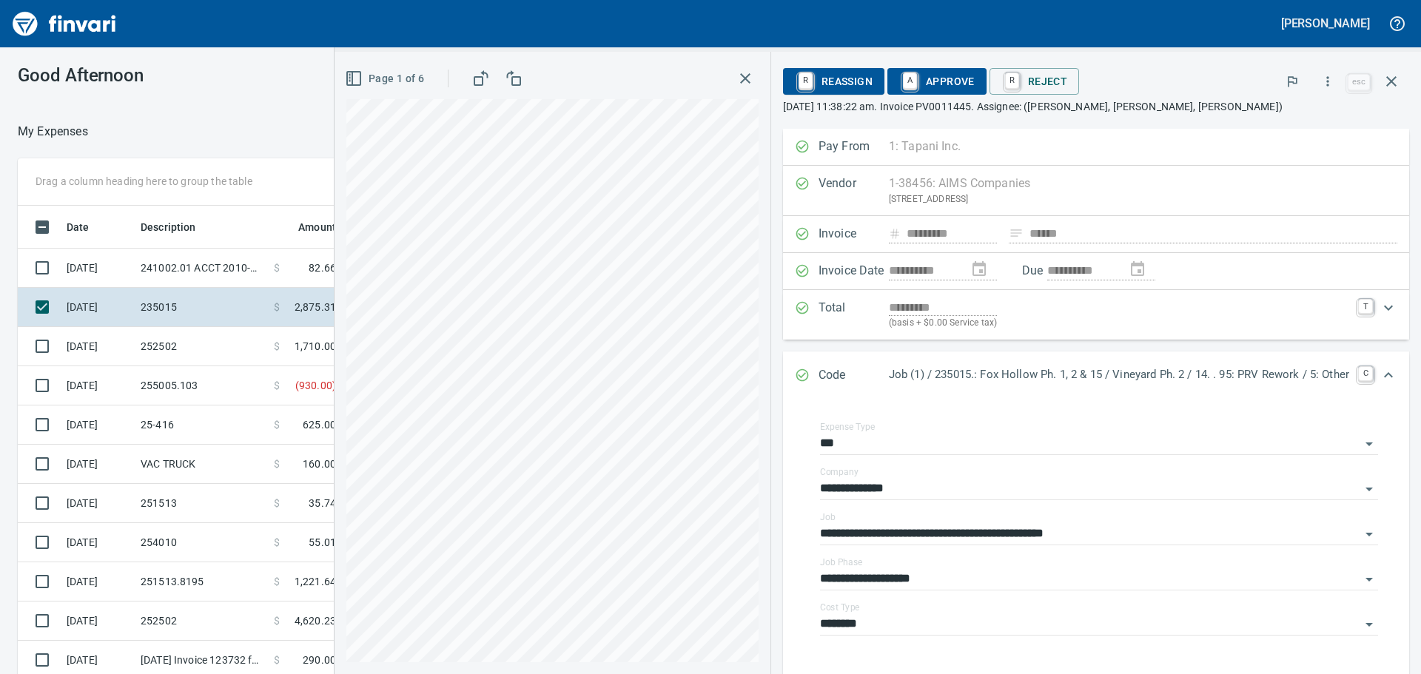
click at [742, 73] on button "button" at bounding box center [745, 78] width 27 height 27
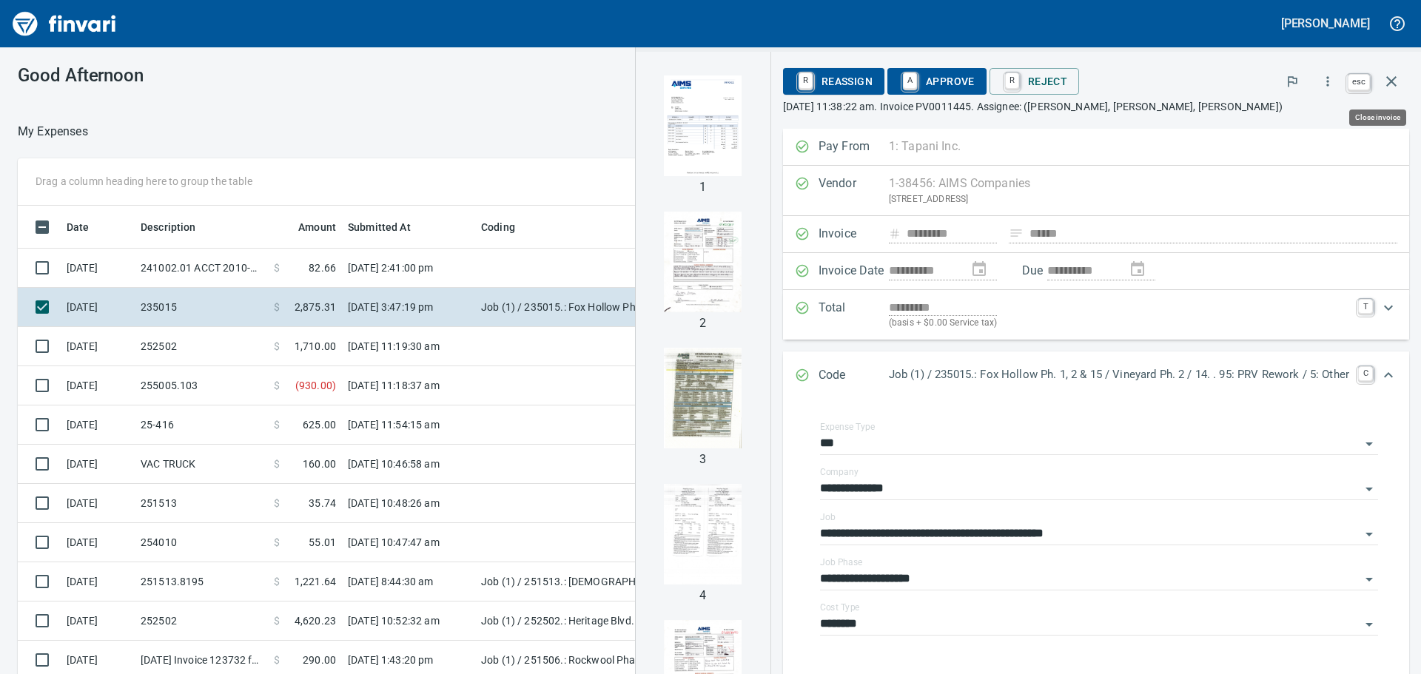
click at [1397, 83] on icon "button" at bounding box center [1391, 82] width 18 height 18
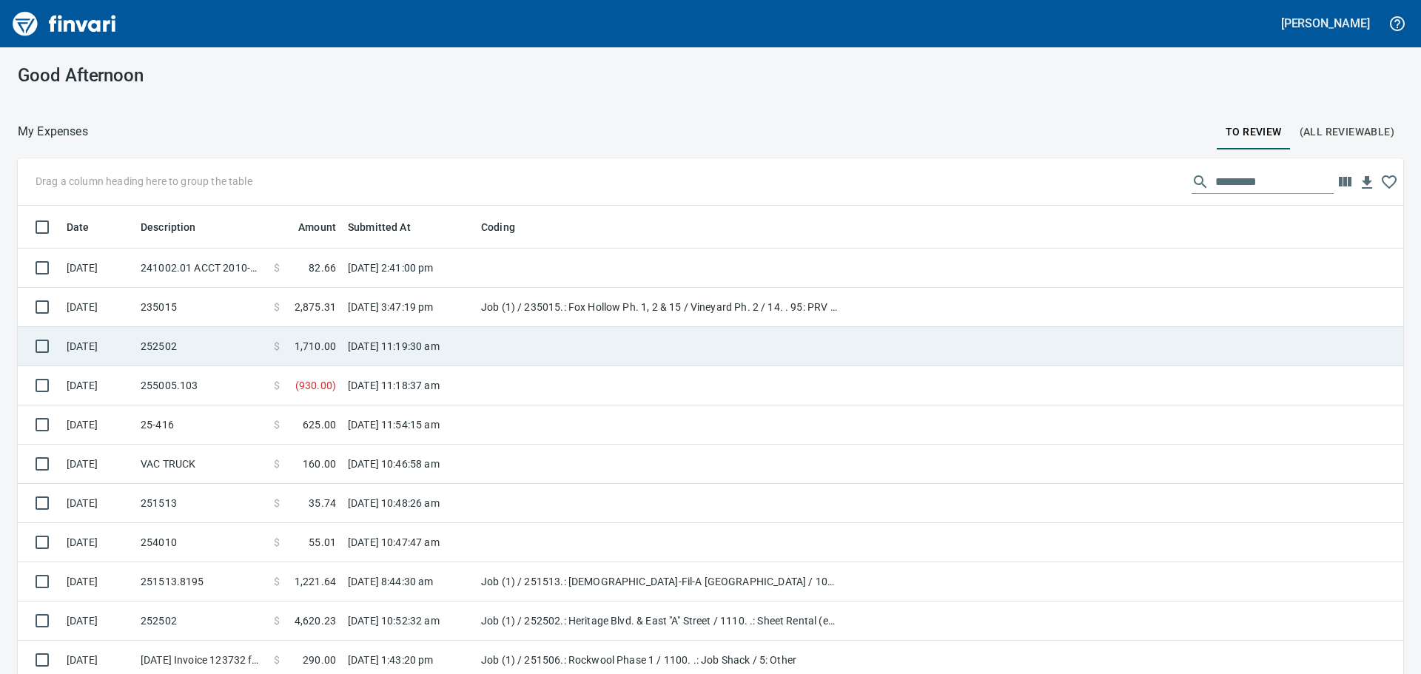
scroll to position [1, 1]
click at [431, 353] on td "[DATE] 11:19:30 am" at bounding box center [408, 346] width 133 height 39
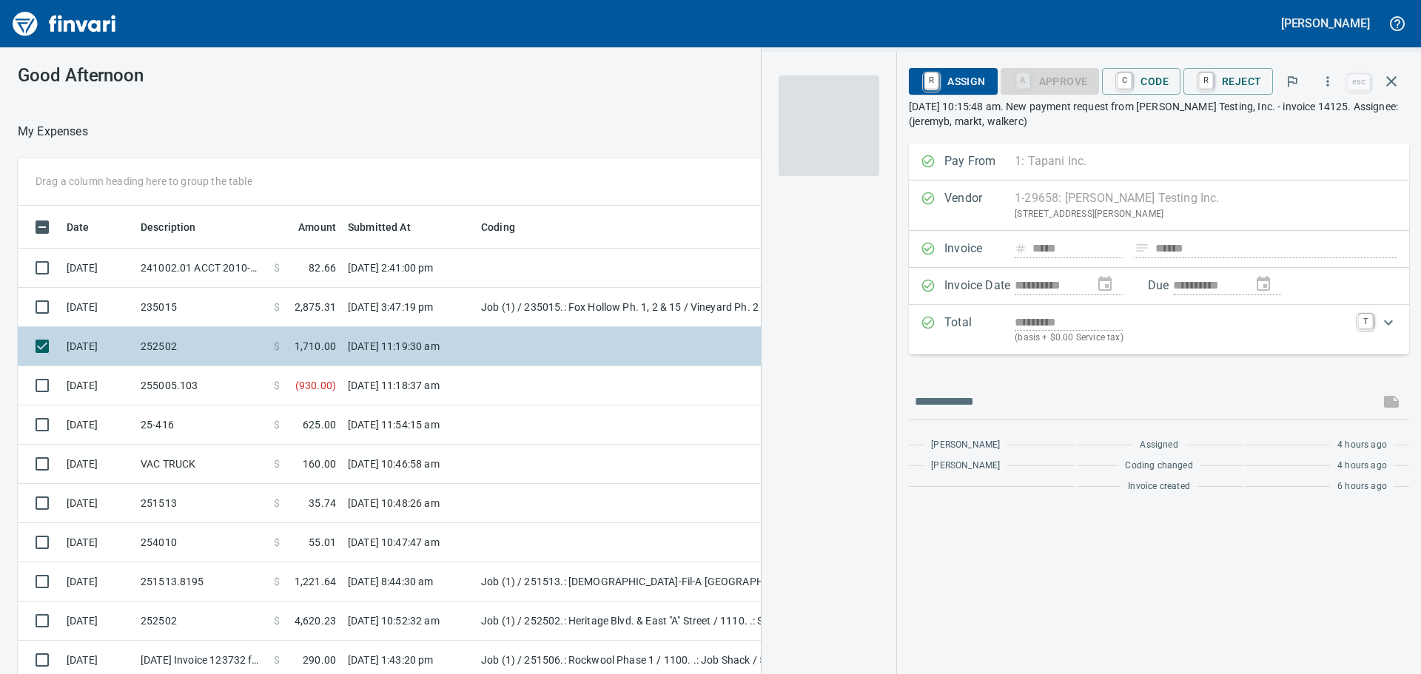
scroll to position [500, 982]
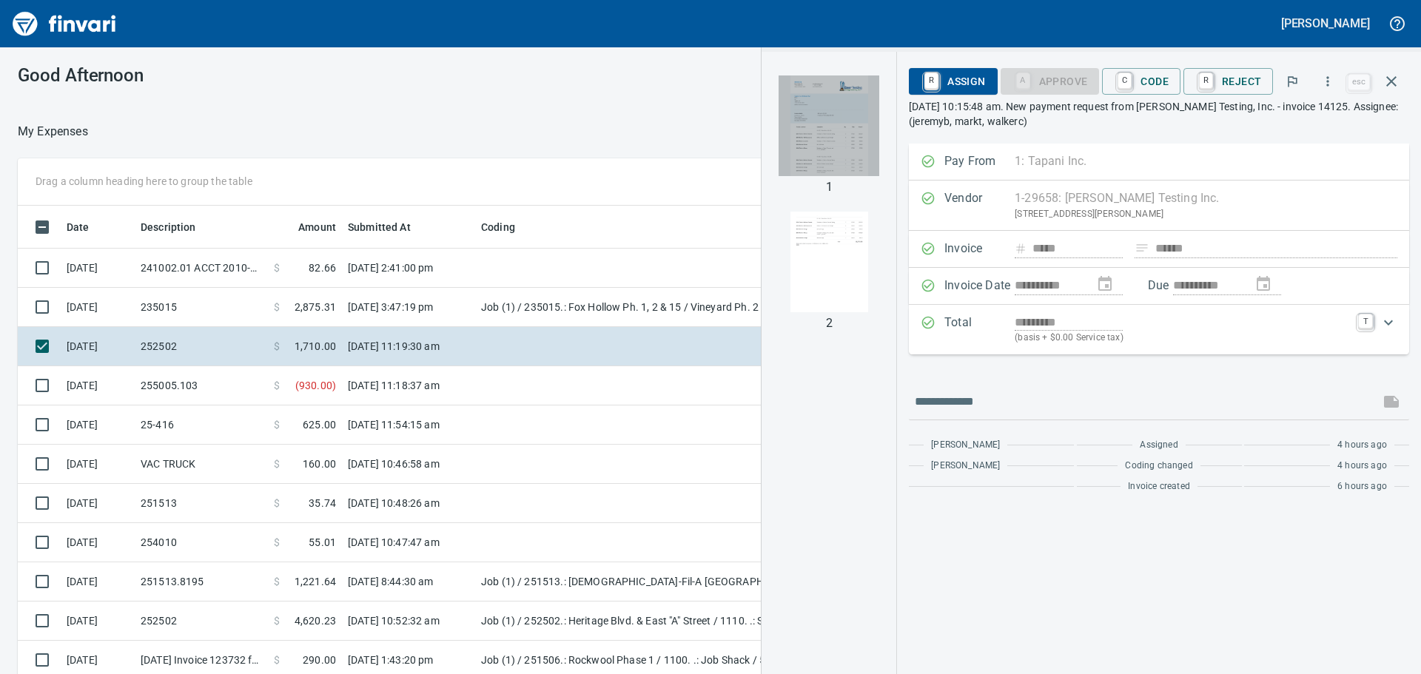
click at [832, 141] on img "button" at bounding box center [828, 125] width 101 height 101
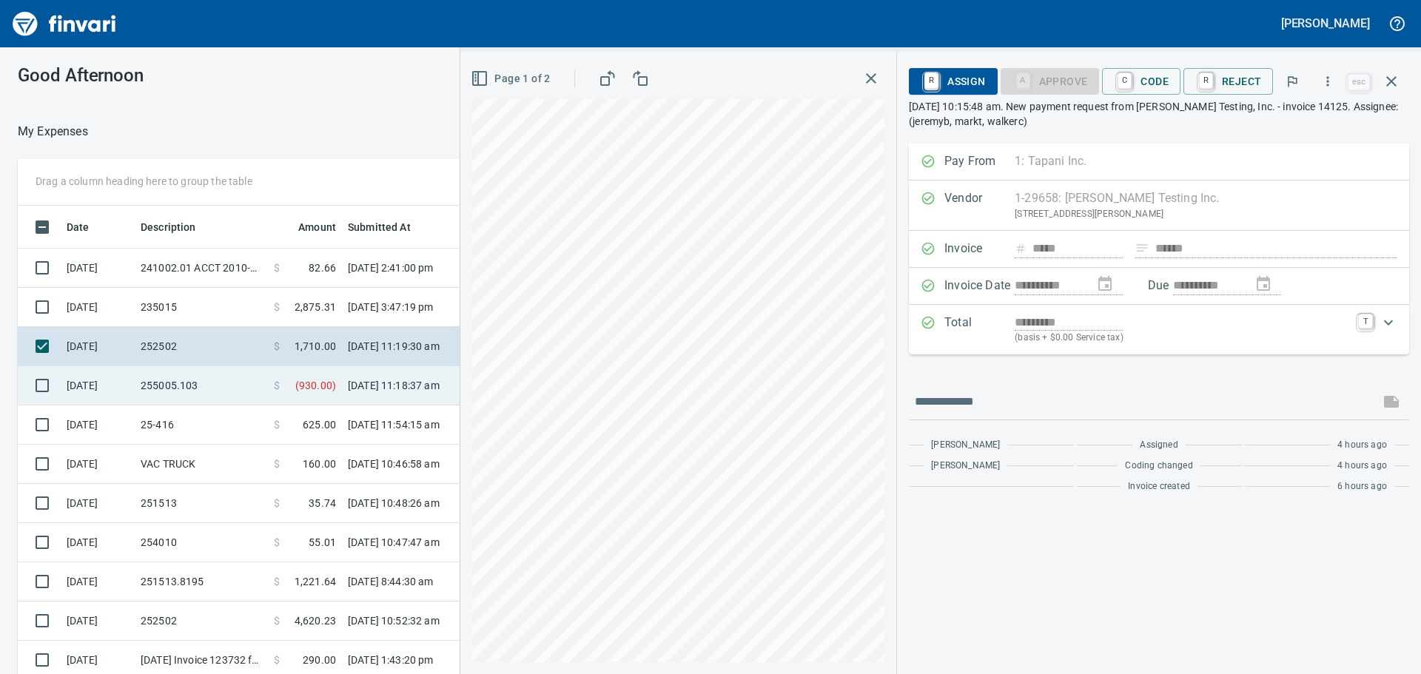
click at [397, 387] on td "[DATE] 11:18:37 am" at bounding box center [408, 385] width 133 height 39
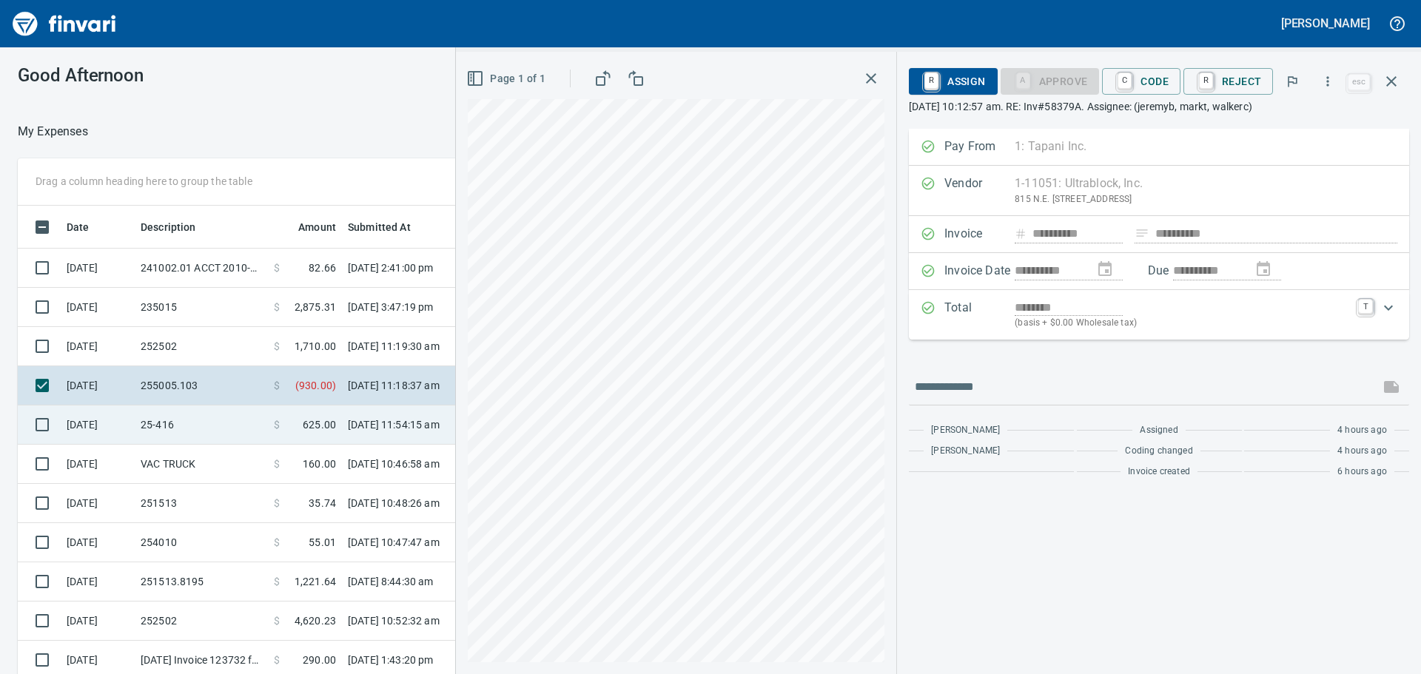
click at [163, 433] on td "25-416" at bounding box center [201, 424] width 133 height 39
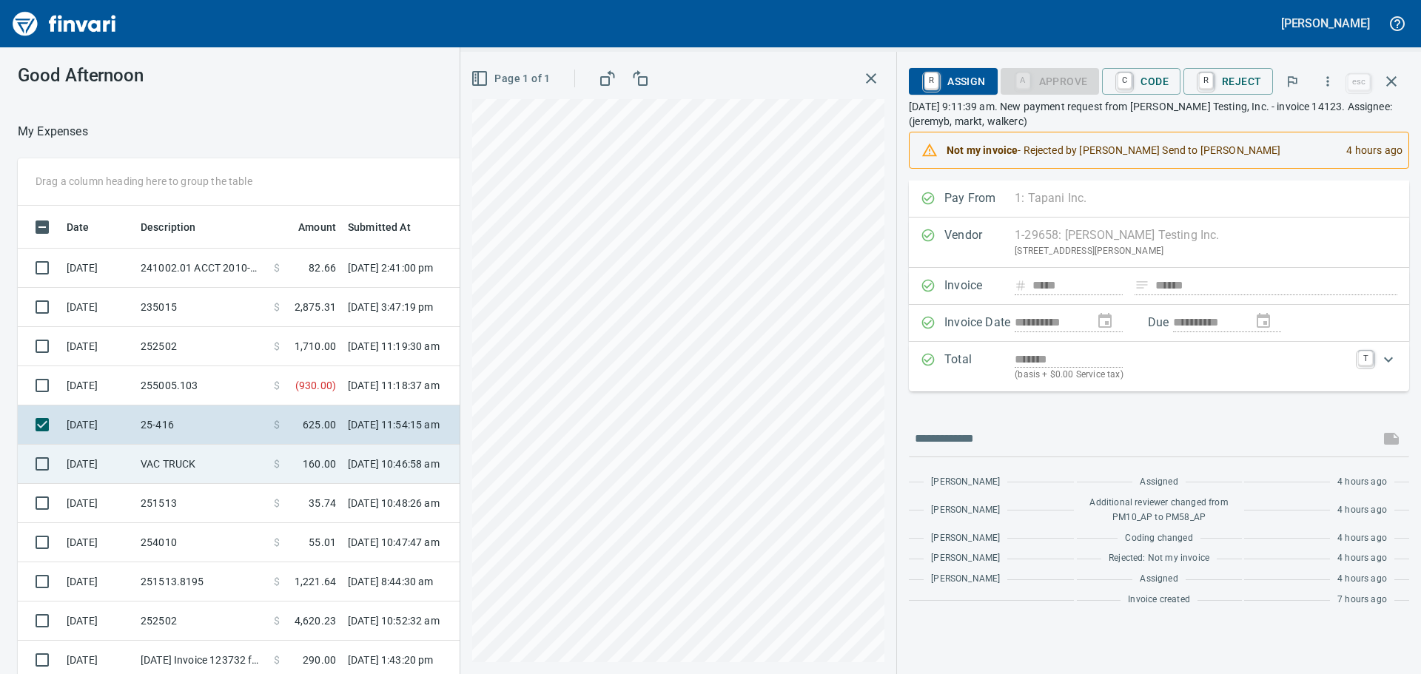
drag, startPoint x: 165, startPoint y: 459, endPoint x: 238, endPoint y: 457, distance: 73.3
click at [168, 459] on td "VAC TRUCK" at bounding box center [201, 464] width 133 height 39
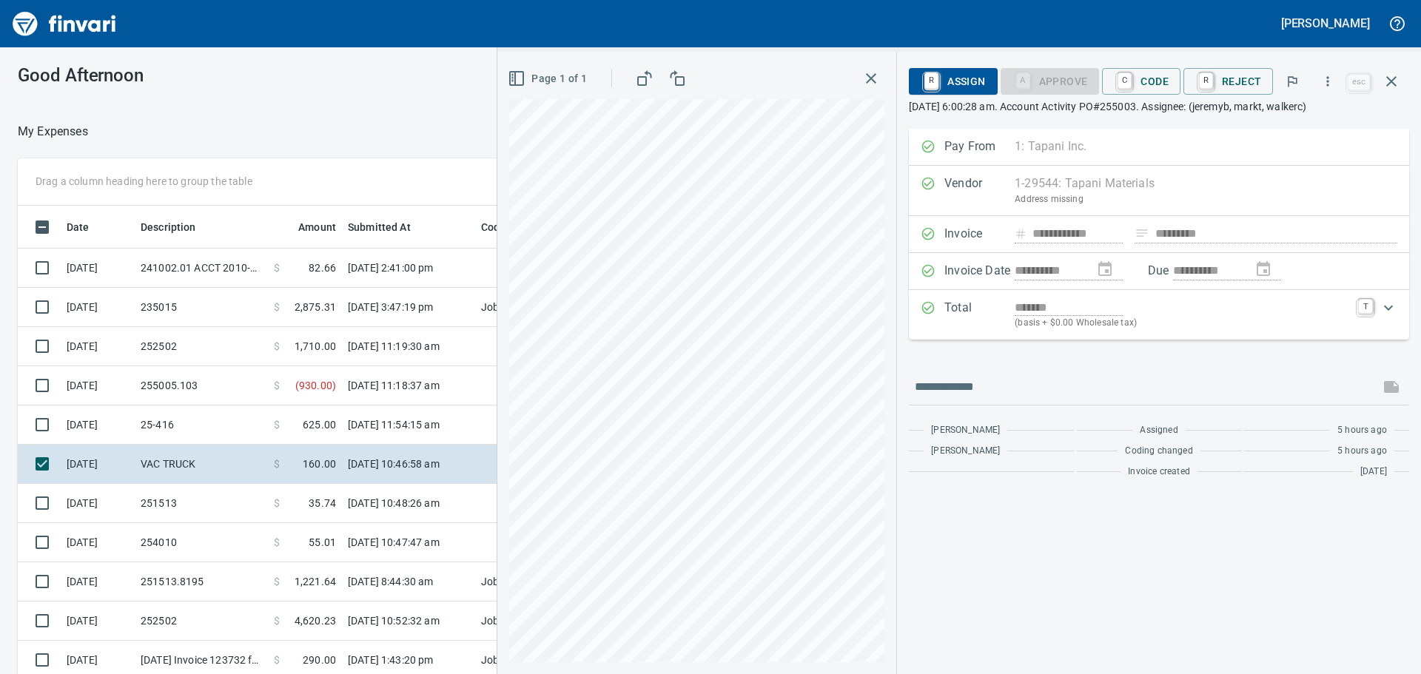
click at [1139, 67] on div "R Assign A Approve C Code R Reject" at bounding box center [1126, 81] width 435 height 33
click at [1142, 82] on span "C Code" at bounding box center [1140, 81] width 55 height 25
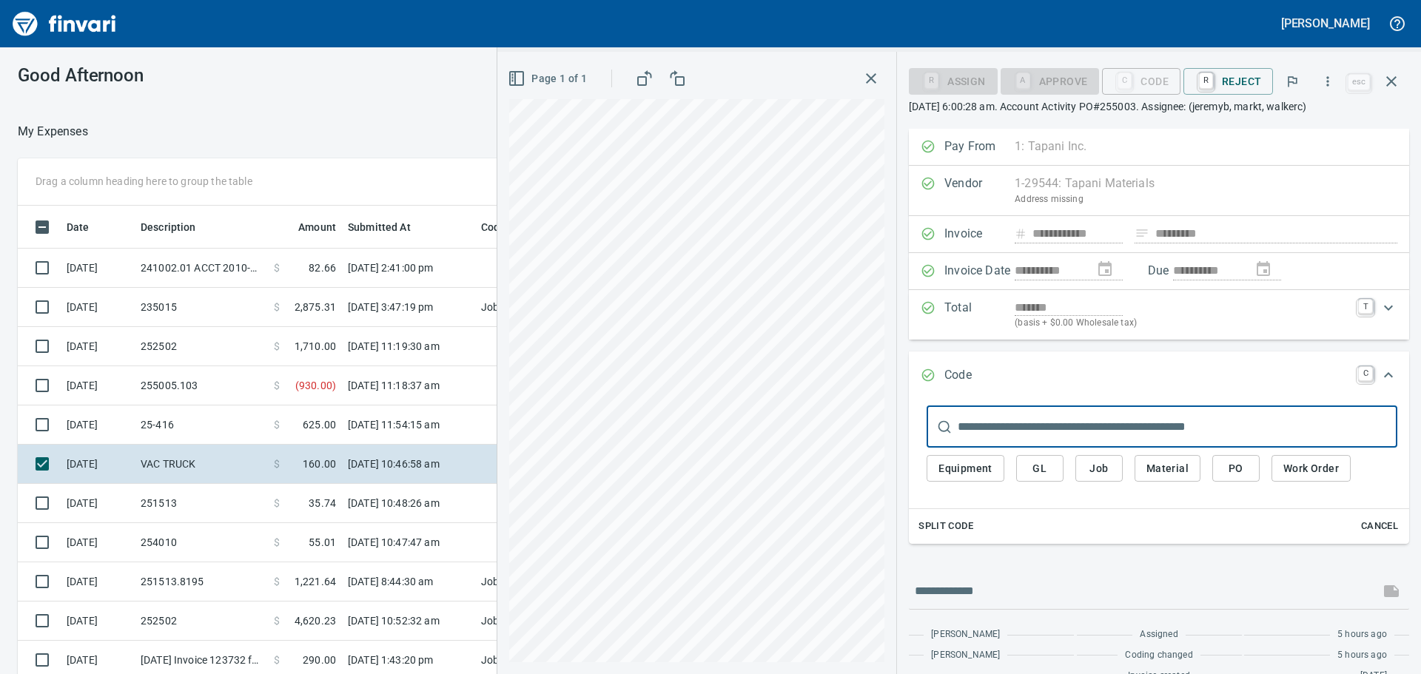
scroll to position [500, 982]
click at [1079, 425] on input "text" at bounding box center [1176, 426] width 439 height 41
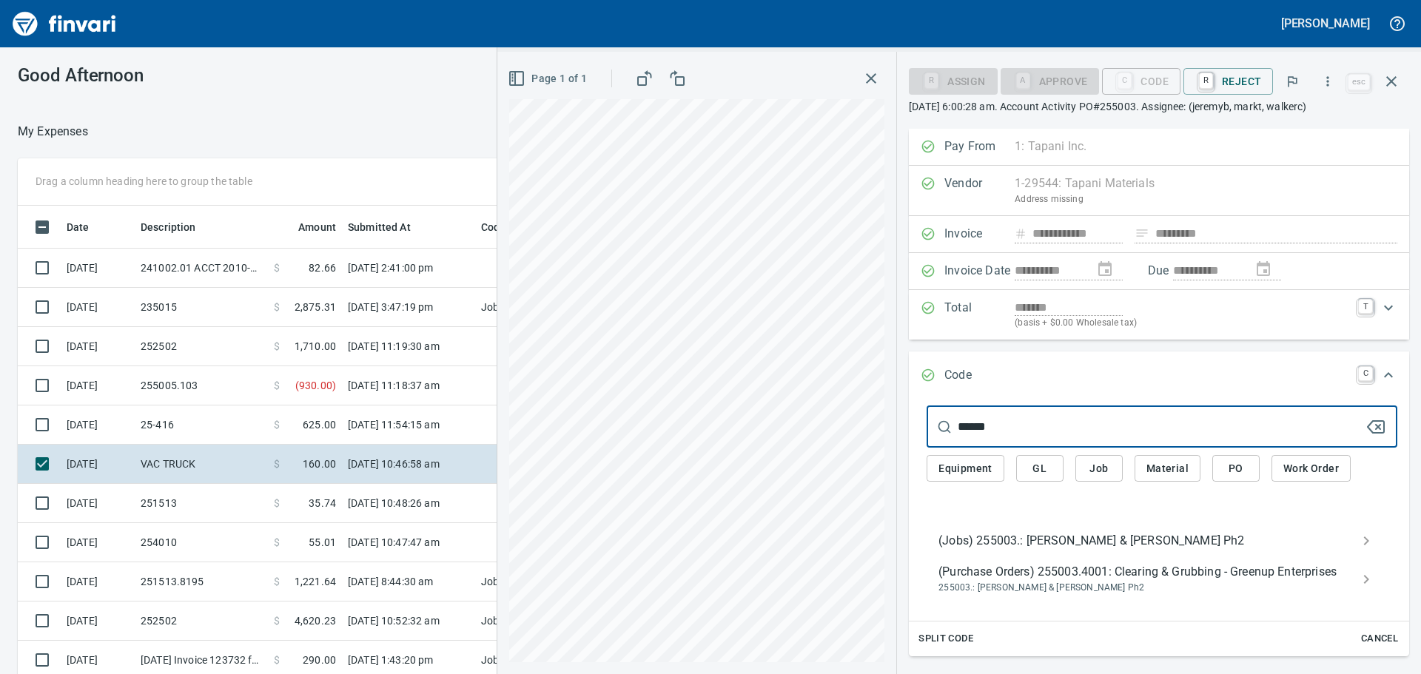
type input "******"
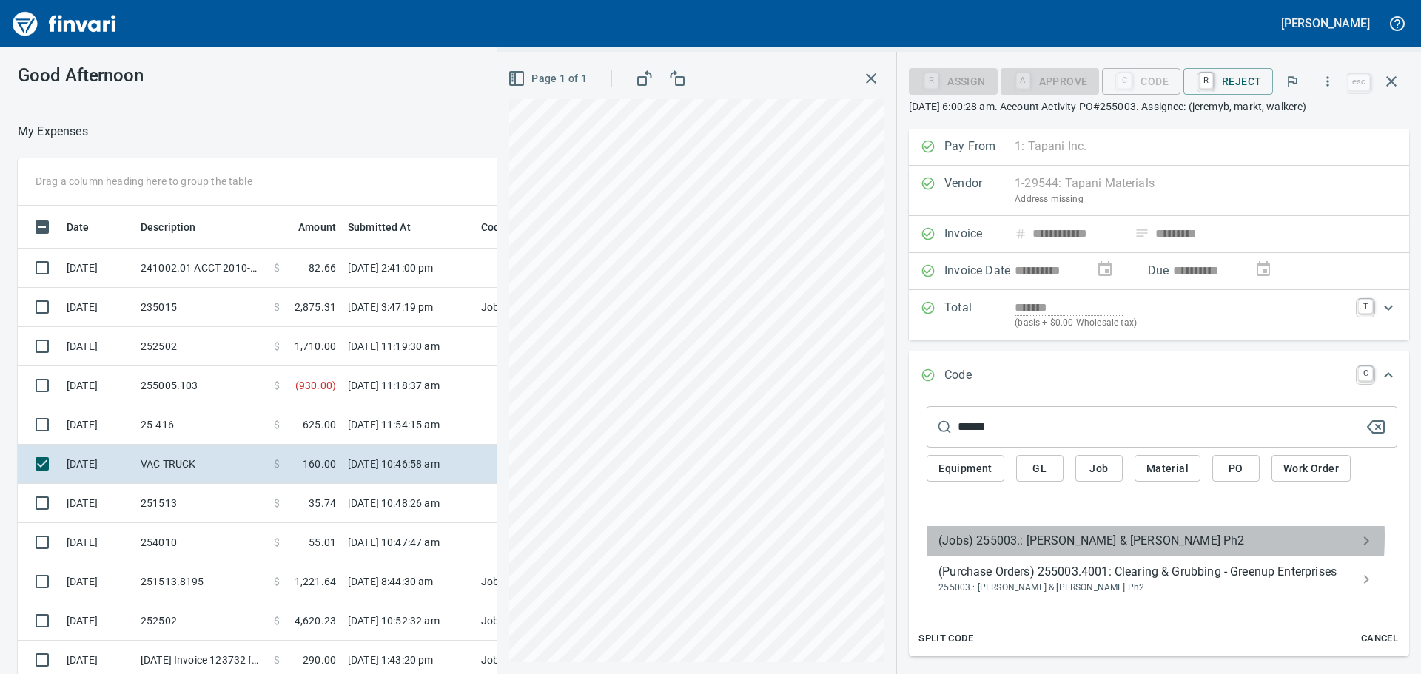
click at [1092, 536] on span "(Jobs) 255003.: Amira Song & Walker Ph2" at bounding box center [1149, 541] width 423 height 18
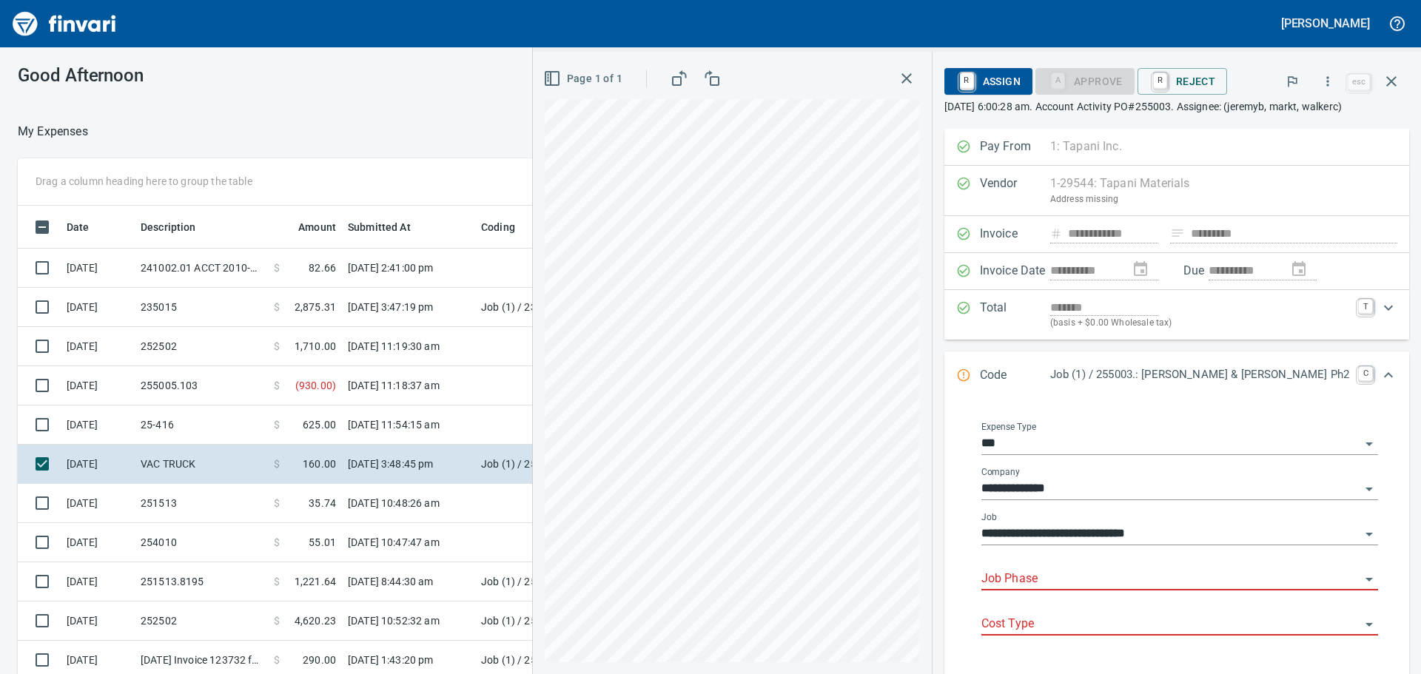
click at [1119, 590] on input "Job Phase" at bounding box center [1170, 579] width 379 height 21
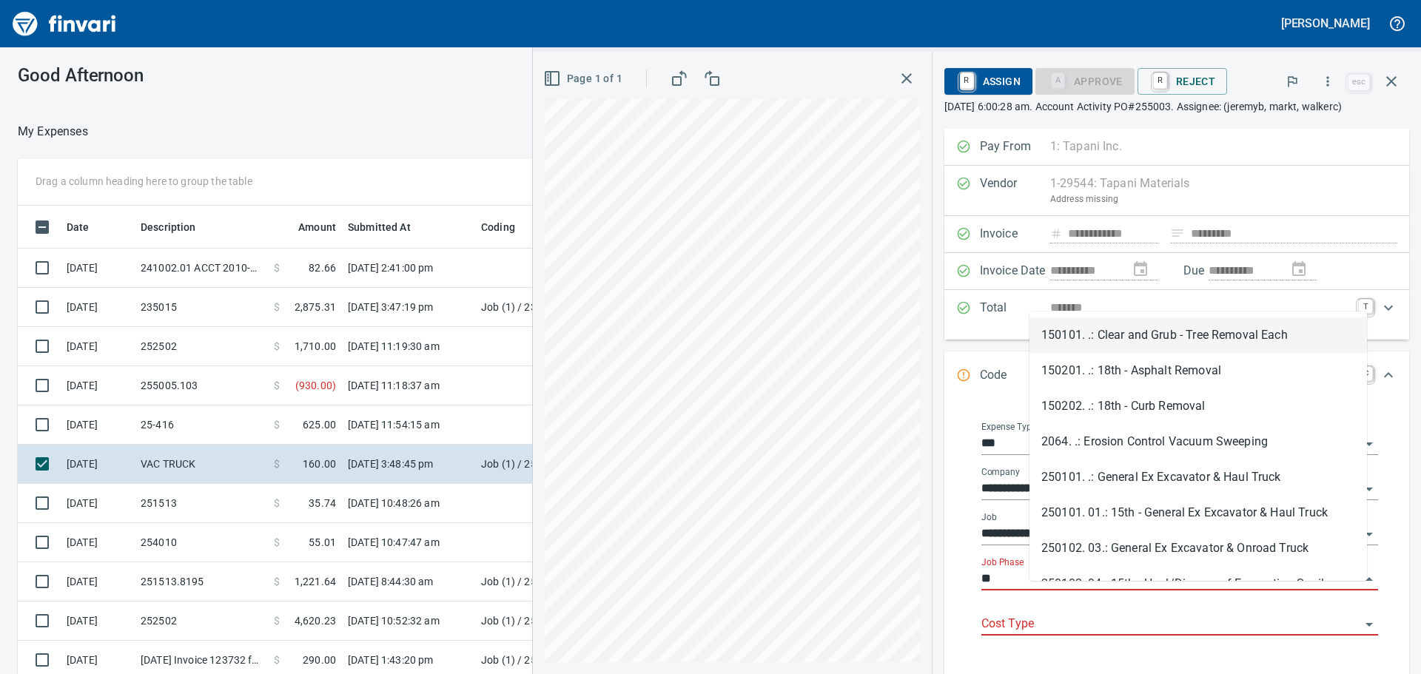
type input "*"
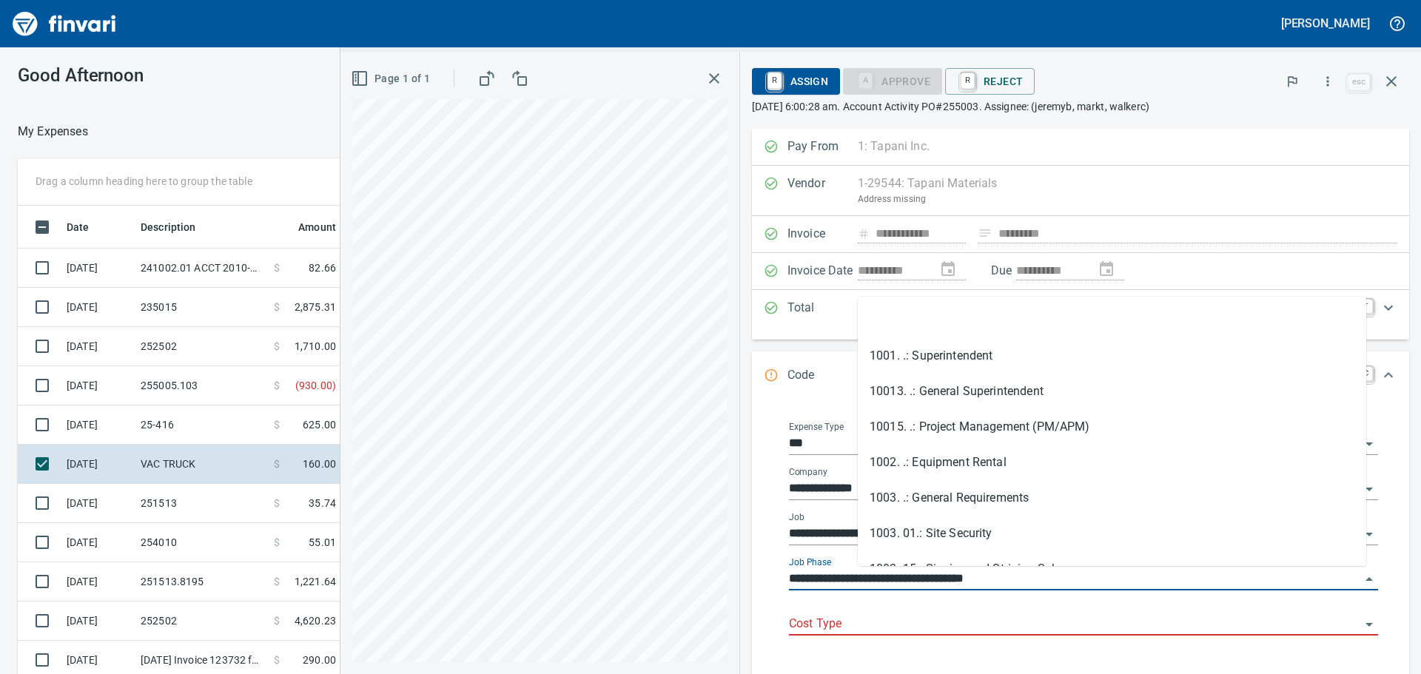
click at [1068, 575] on input "**********" at bounding box center [1074, 579] width 571 height 21
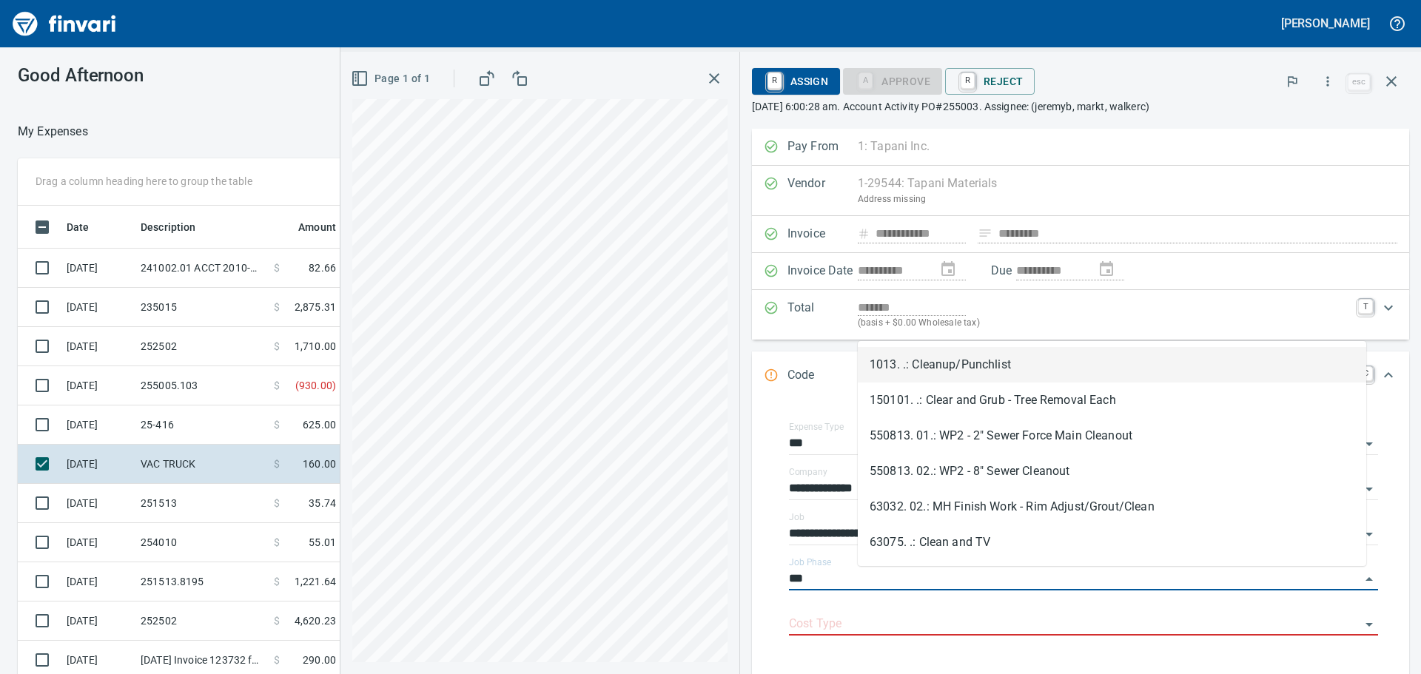
click at [994, 356] on li "1013. .: Cleanup/Punchlist" at bounding box center [1111, 365] width 508 height 36
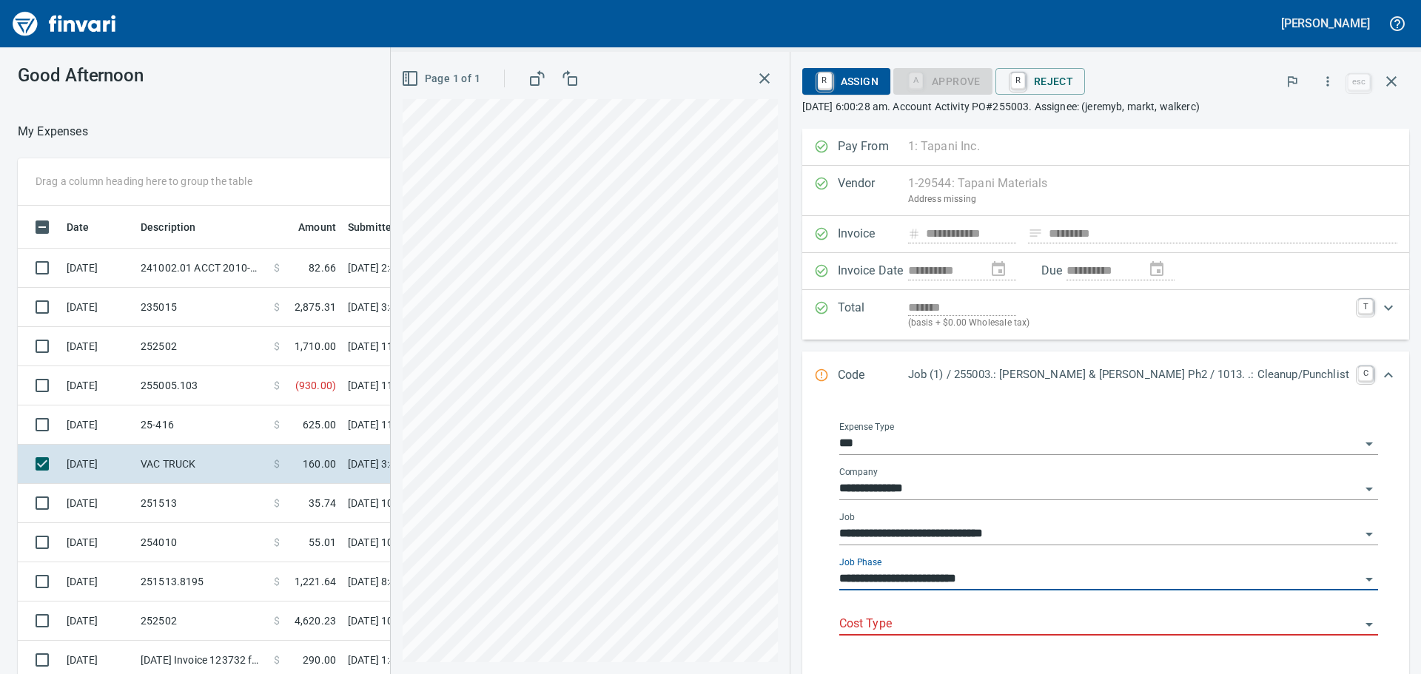
type input "**********"
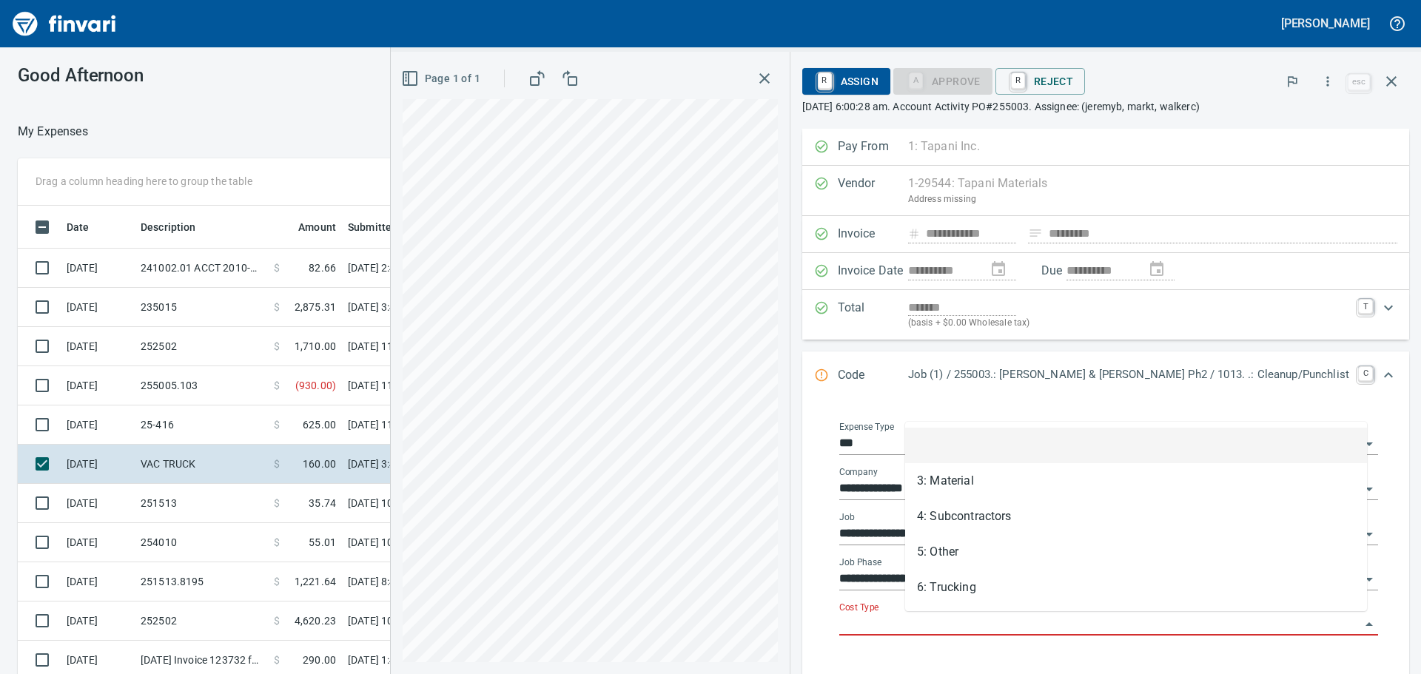
click at [951, 619] on input "Cost Type" at bounding box center [1099, 624] width 521 height 21
click at [963, 552] on li "5: Other" at bounding box center [1136, 552] width 462 height 36
type input "********"
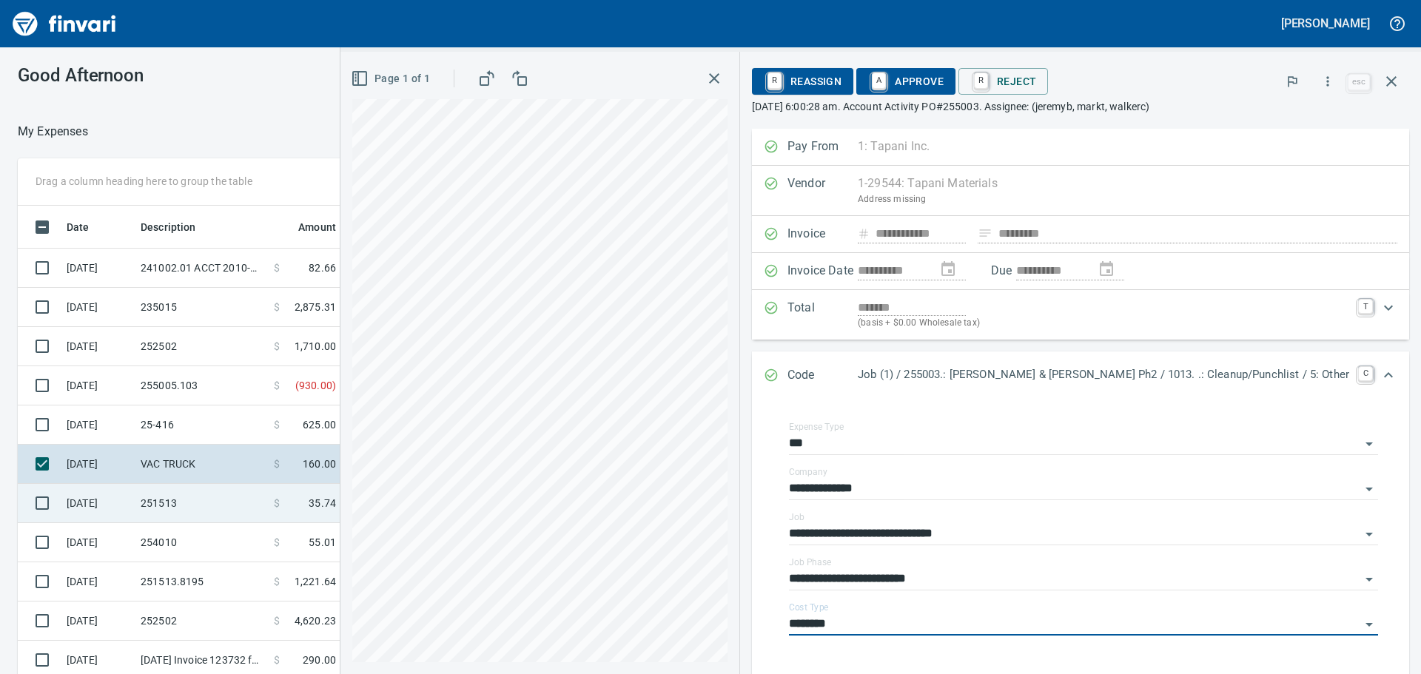
click at [215, 502] on td "251513" at bounding box center [201, 503] width 133 height 39
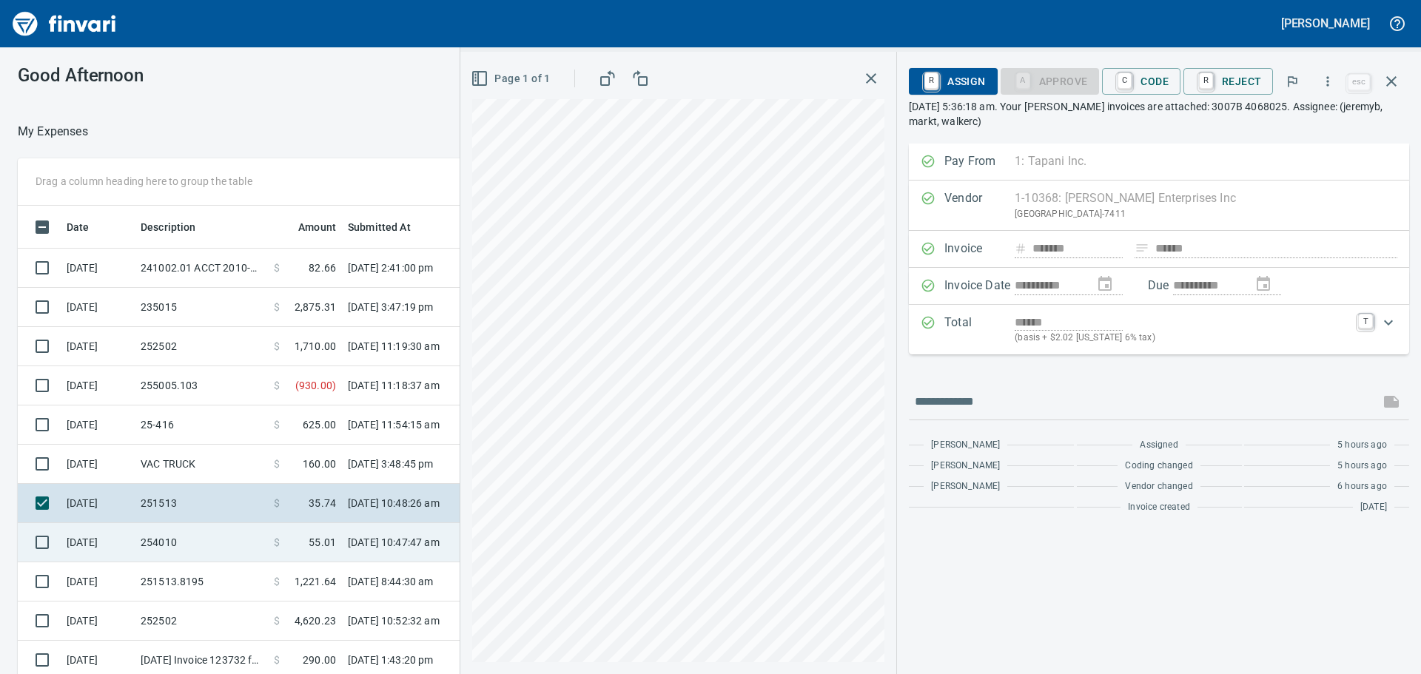
click at [258, 543] on td "254010" at bounding box center [201, 542] width 133 height 39
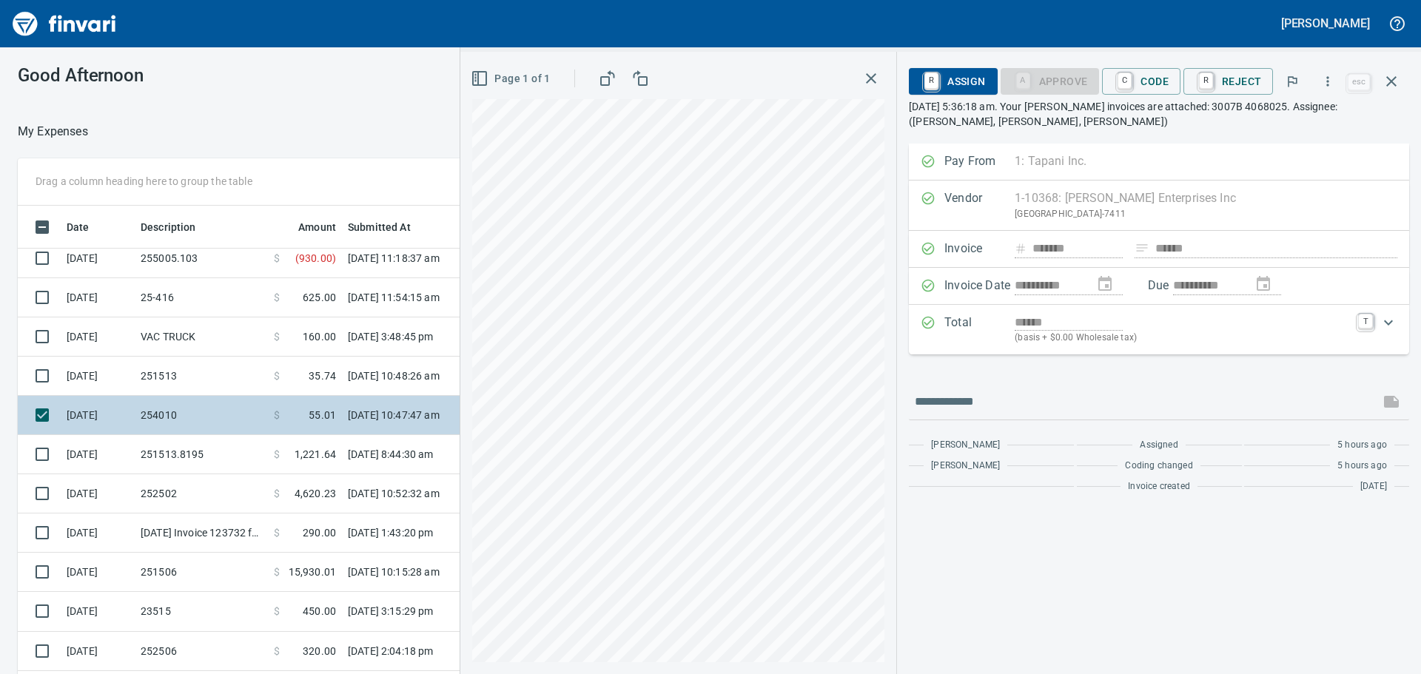
scroll to position [148, 0]
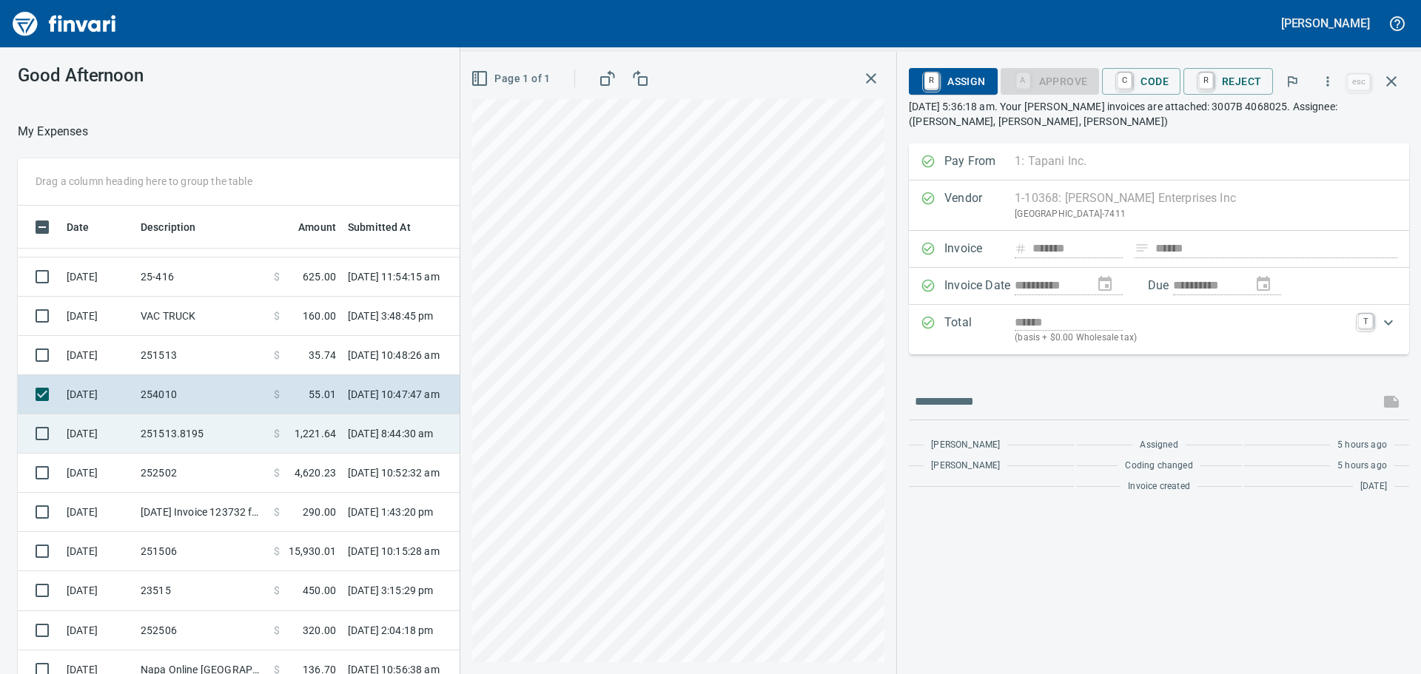
click at [229, 427] on td "251513.8195" at bounding box center [201, 433] width 133 height 39
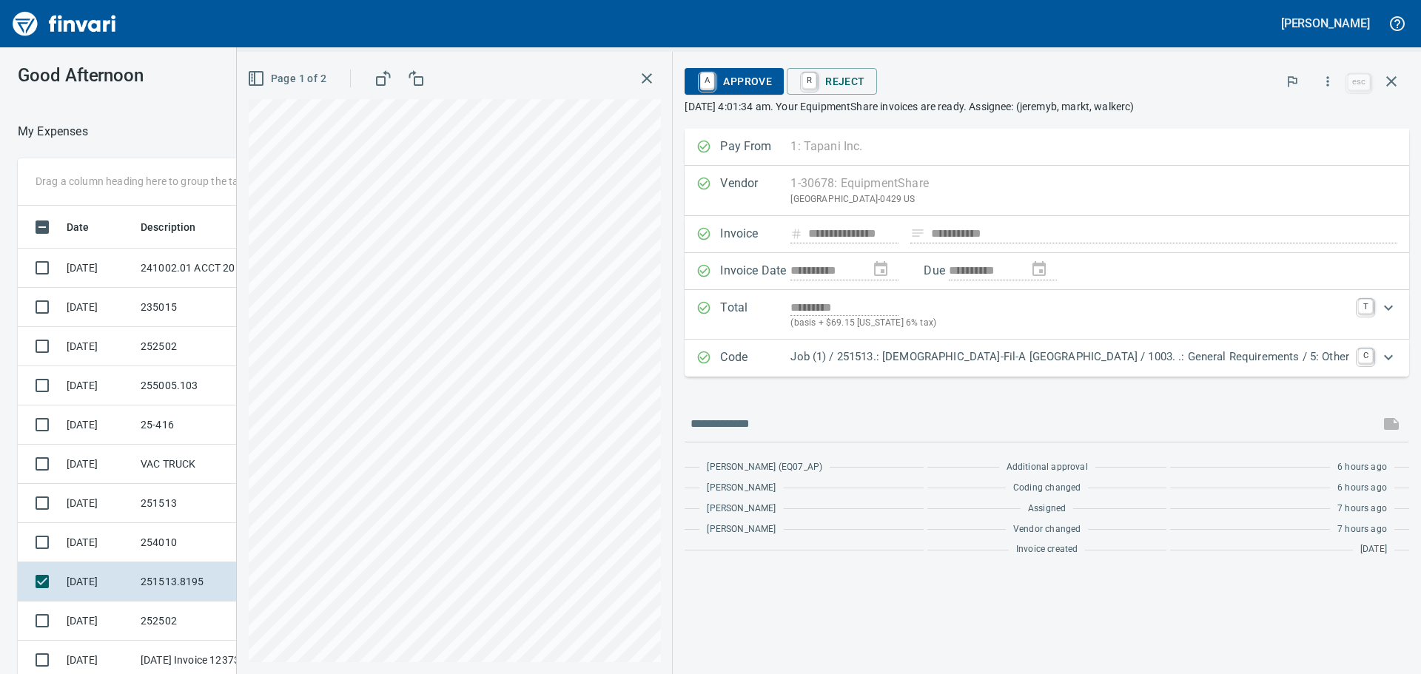
scroll to position [500, 982]
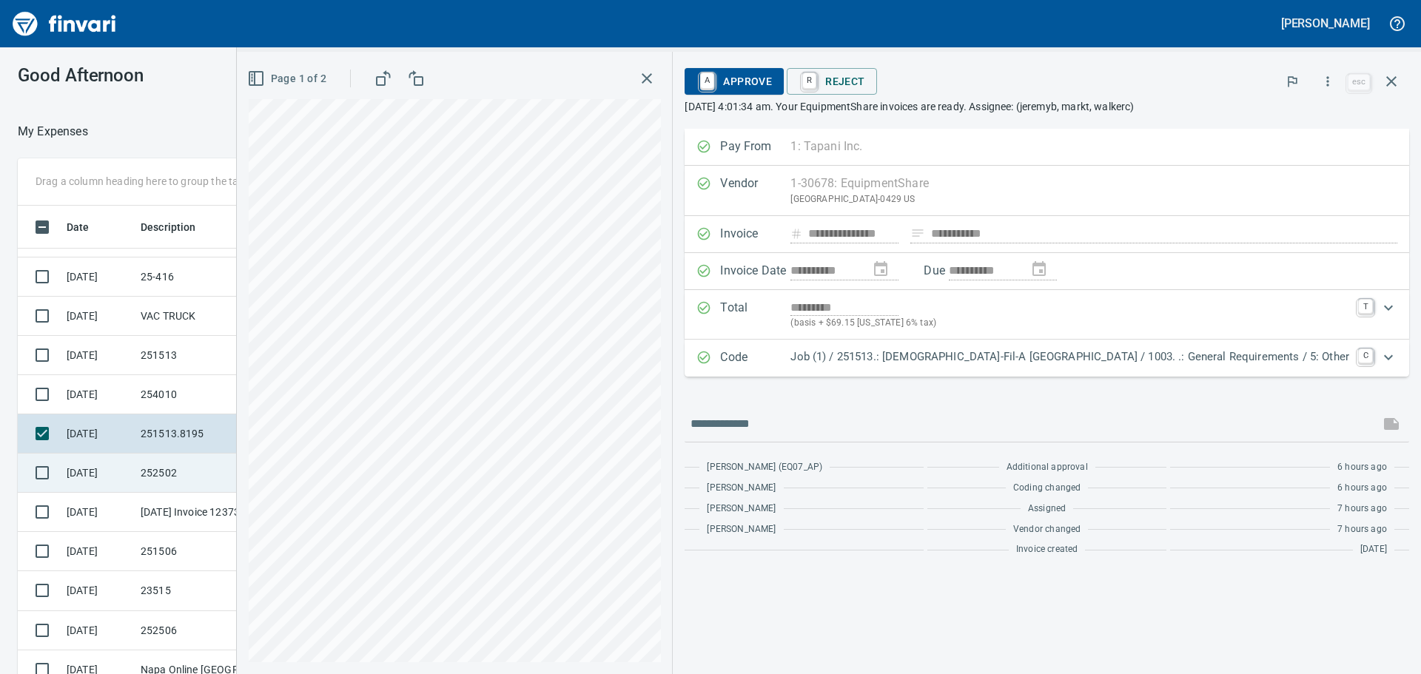
click at [209, 480] on td "252502" at bounding box center [201, 473] width 133 height 39
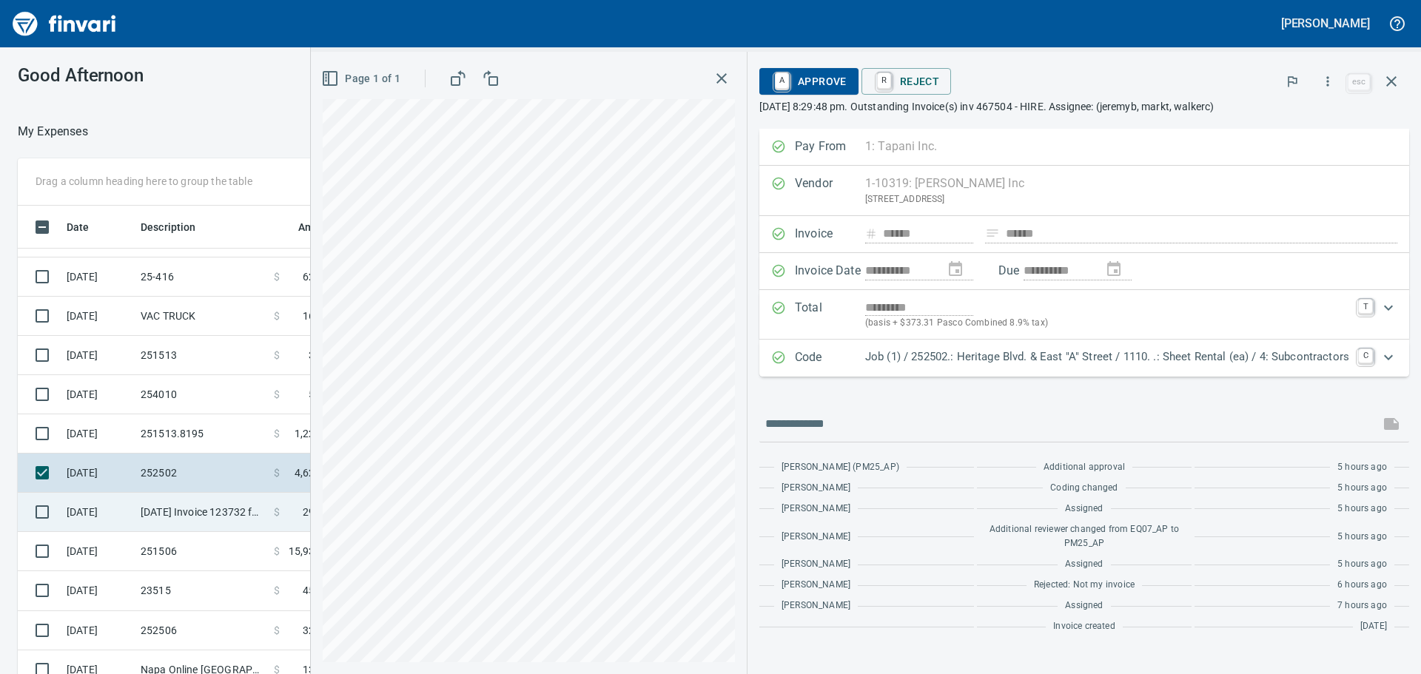
click at [168, 519] on td "[DATE] Invoice 123732 from The Personal Touch Cleaning Inc. (1-30651)" at bounding box center [201, 512] width 133 height 39
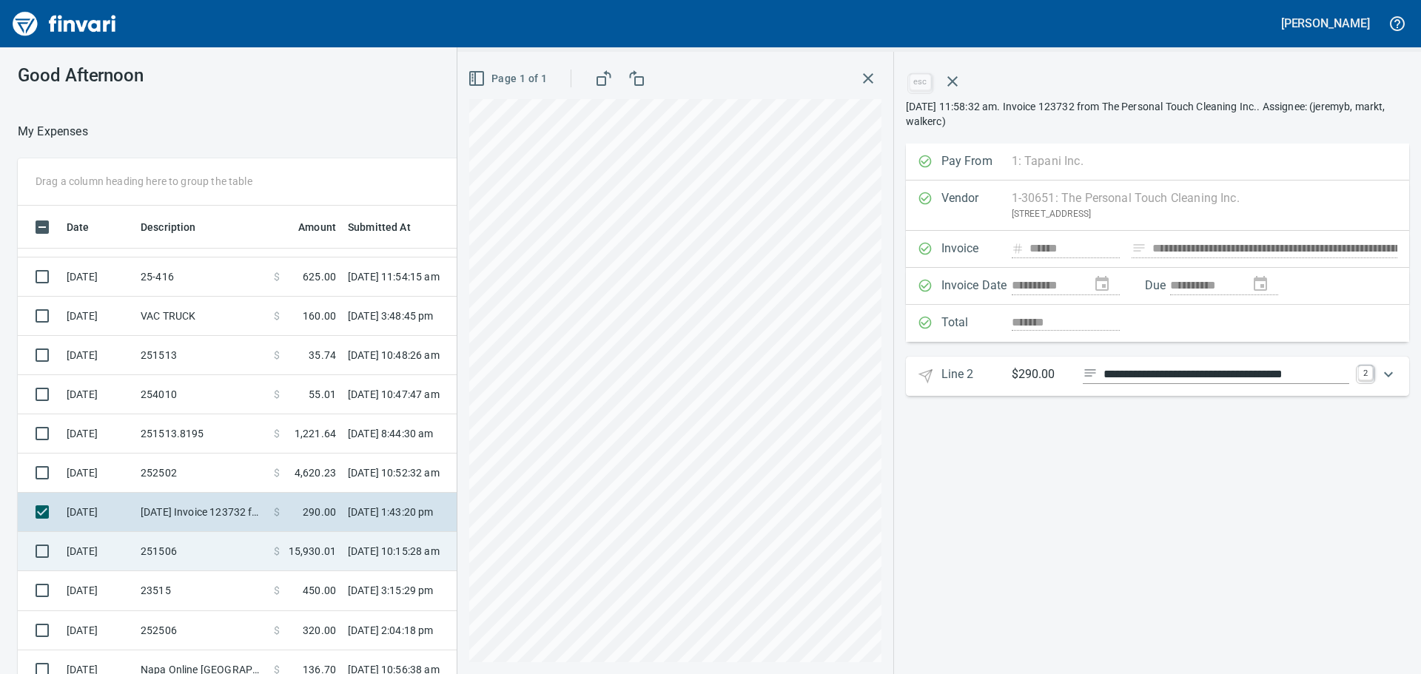
click at [186, 547] on td "251506" at bounding box center [201, 551] width 133 height 39
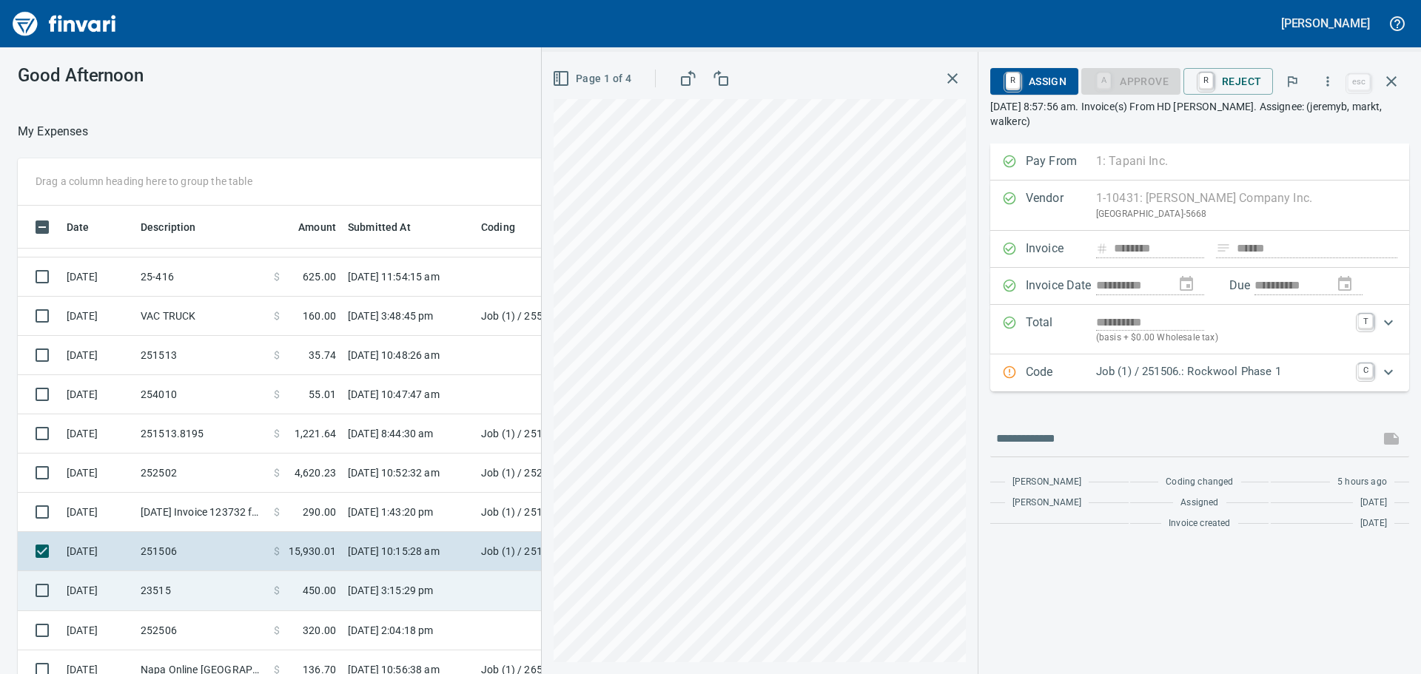
click at [212, 598] on td "23515" at bounding box center [201, 590] width 133 height 39
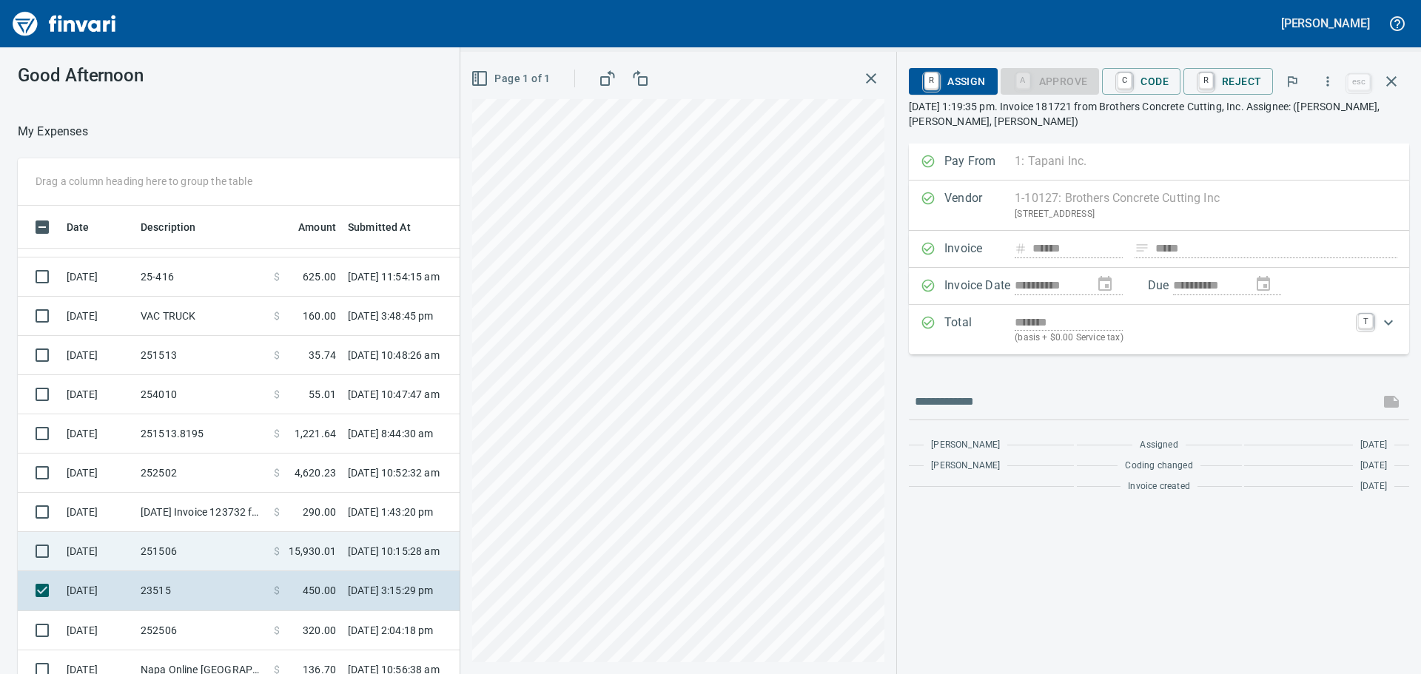
click at [206, 555] on td "251506" at bounding box center [201, 551] width 133 height 39
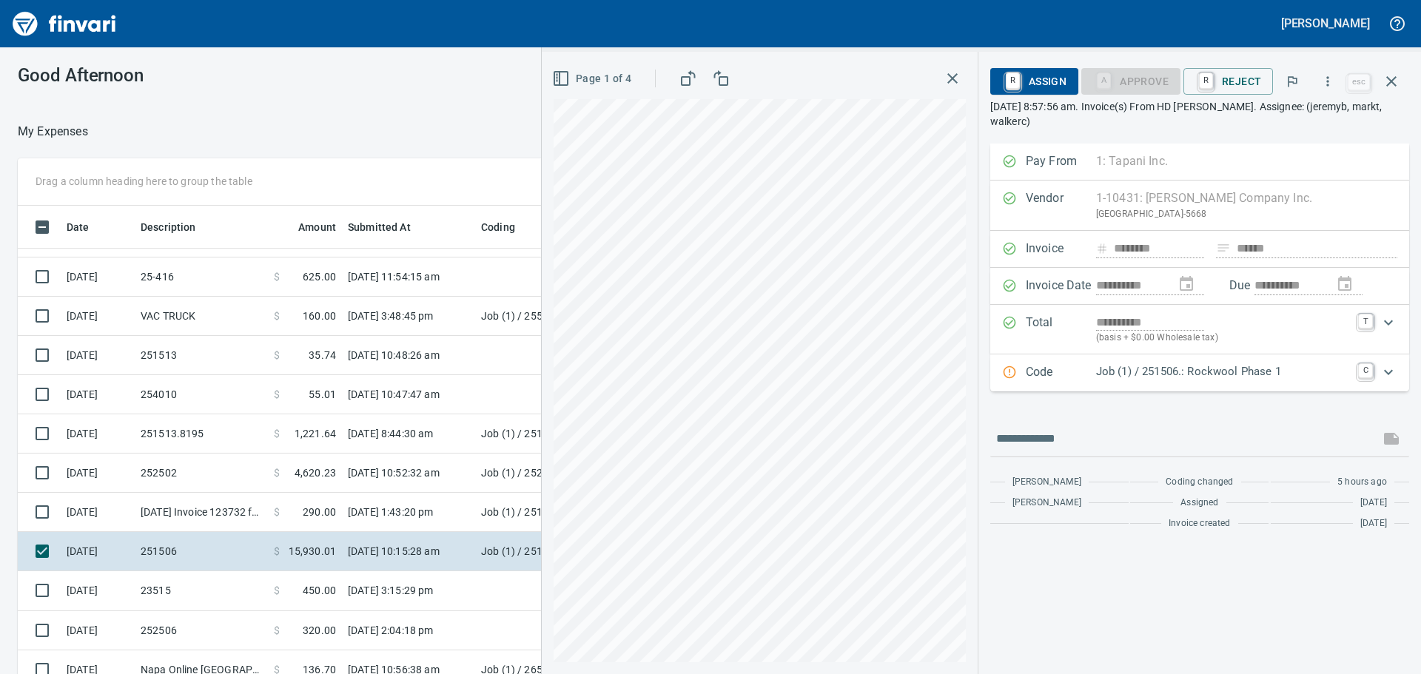
click at [1254, 377] on p "Job (1) / 251506.: Rockwool Phase 1" at bounding box center [1222, 371] width 253 height 17
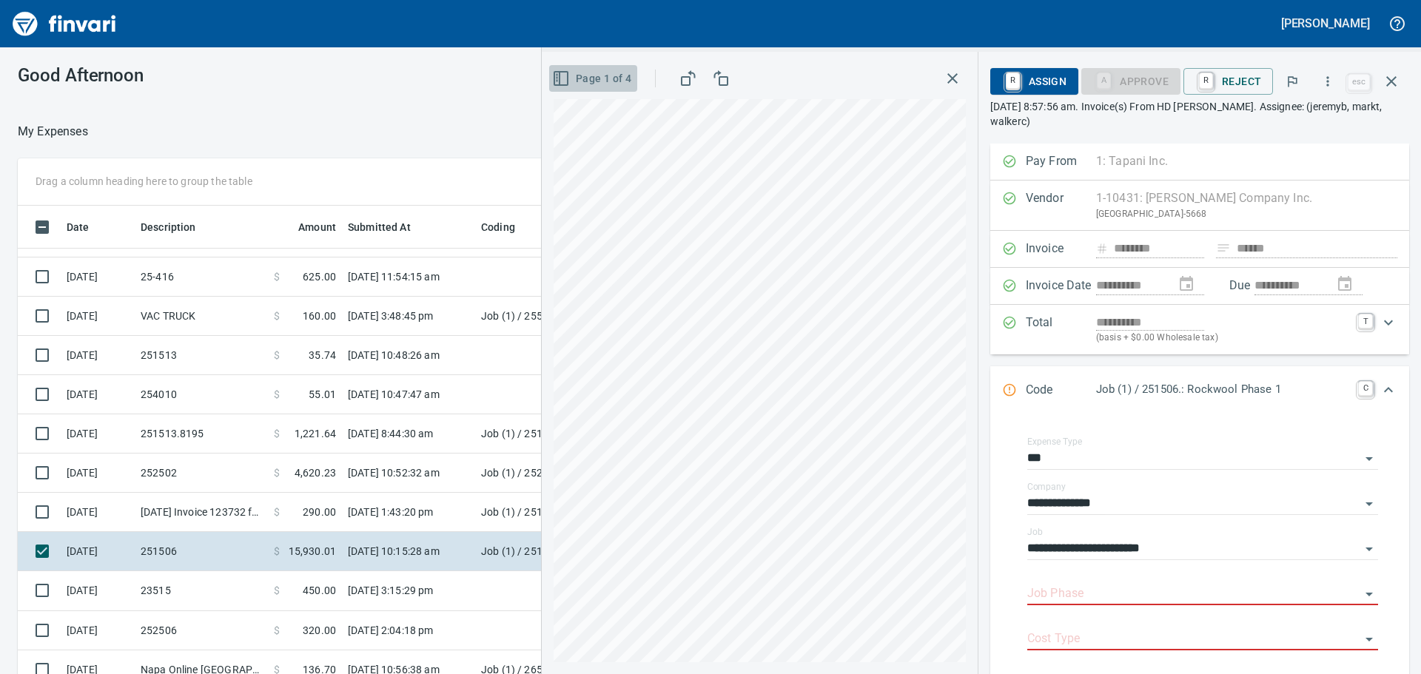
click at [576, 81] on span "Page 1 of 4" at bounding box center [593, 79] width 76 height 18
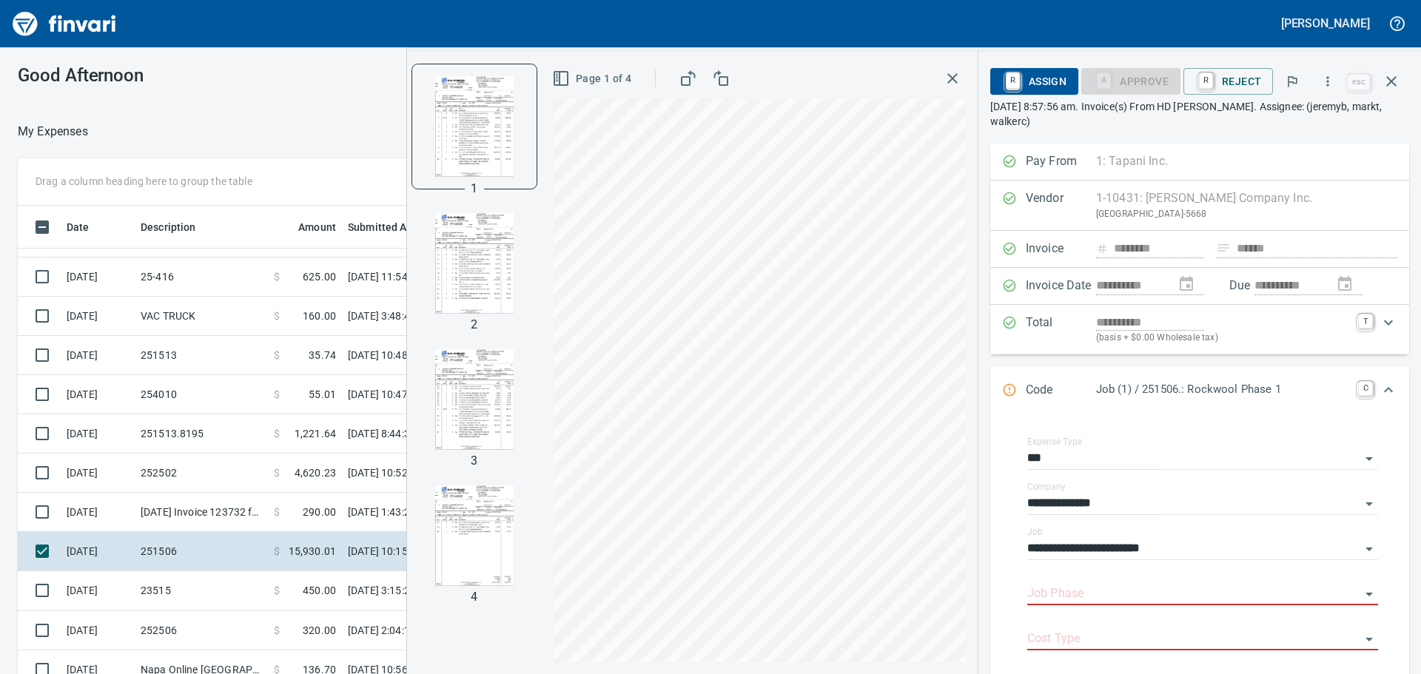
click at [464, 482] on div at bounding box center [474, 536] width 124 height 124
click at [469, 518] on img "button" at bounding box center [474, 535] width 101 height 101
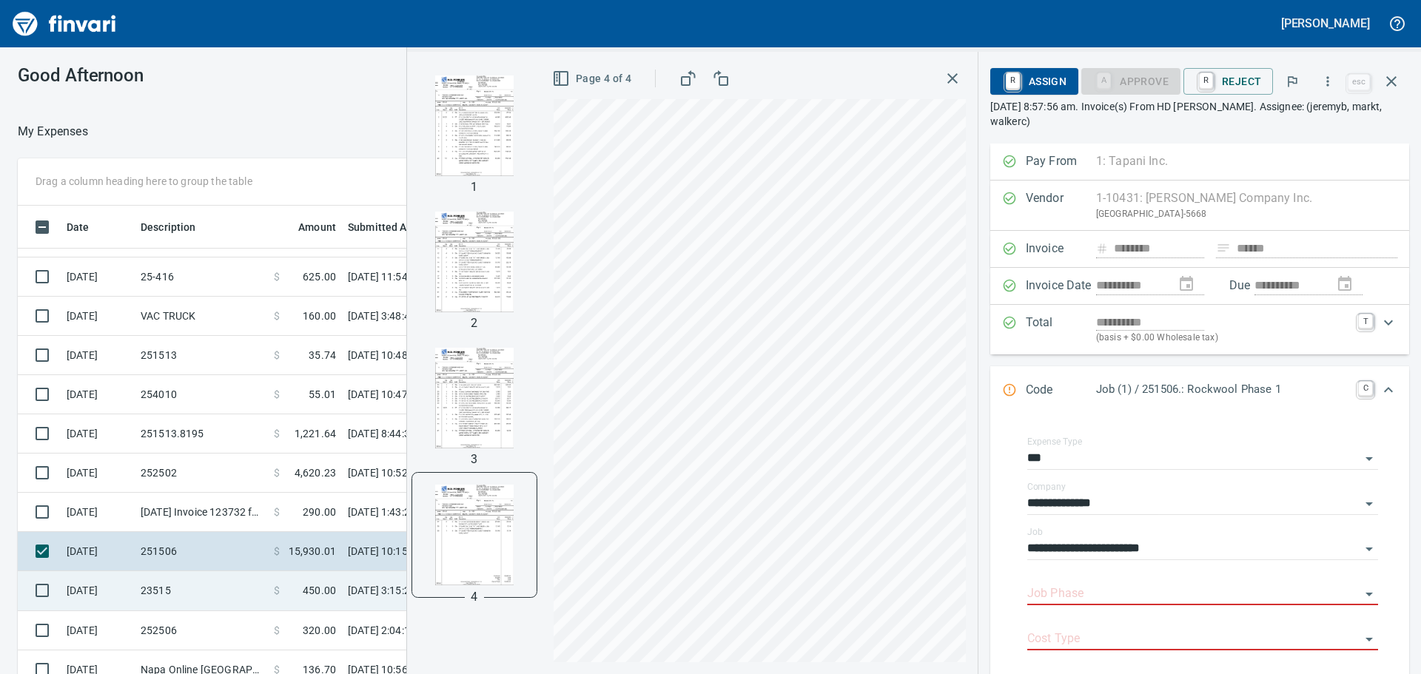
click at [178, 593] on td "23515" at bounding box center [201, 590] width 133 height 39
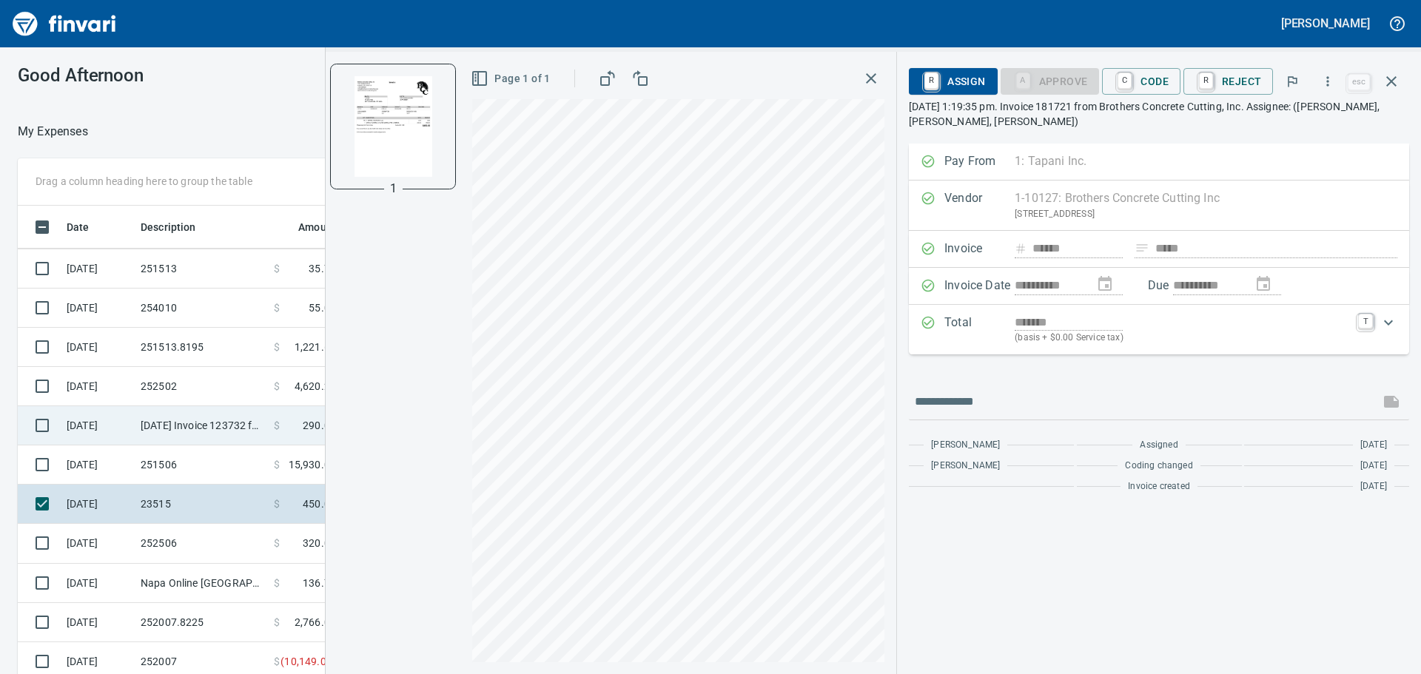
scroll to position [239, 0]
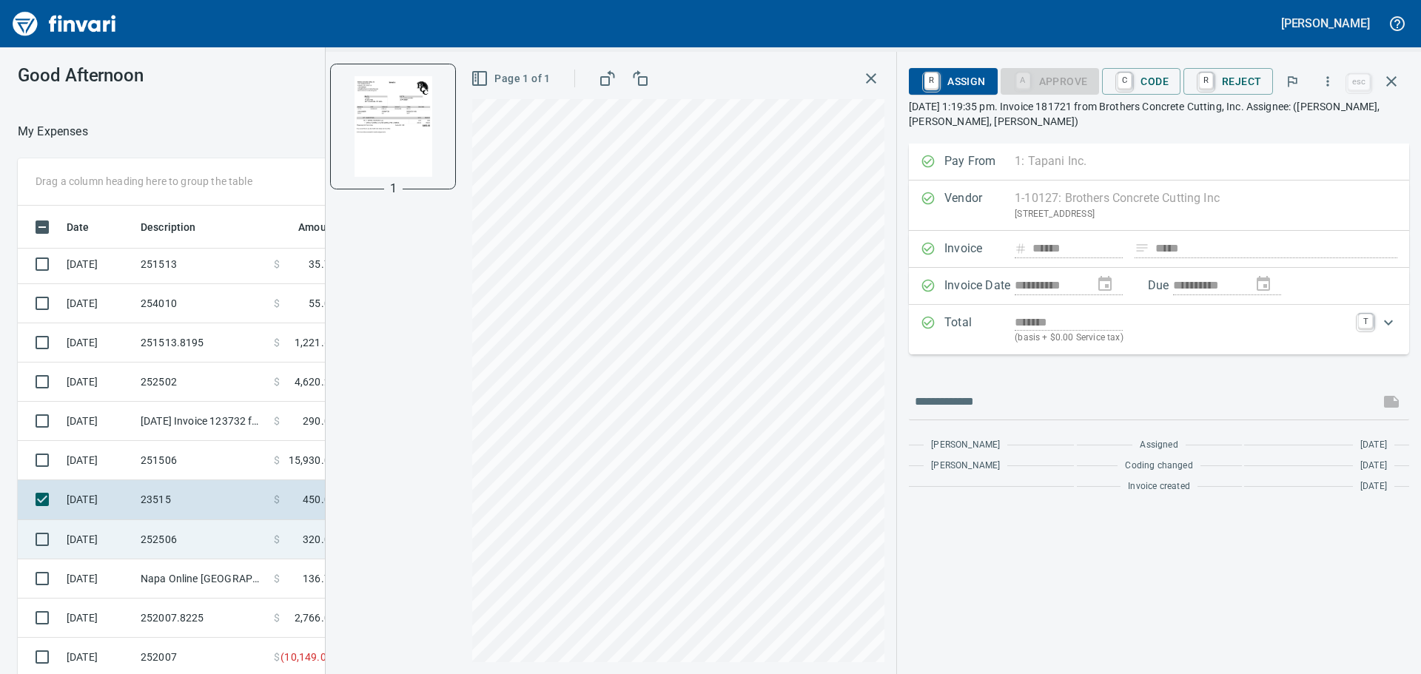
click at [205, 542] on td "252506" at bounding box center [201, 539] width 133 height 39
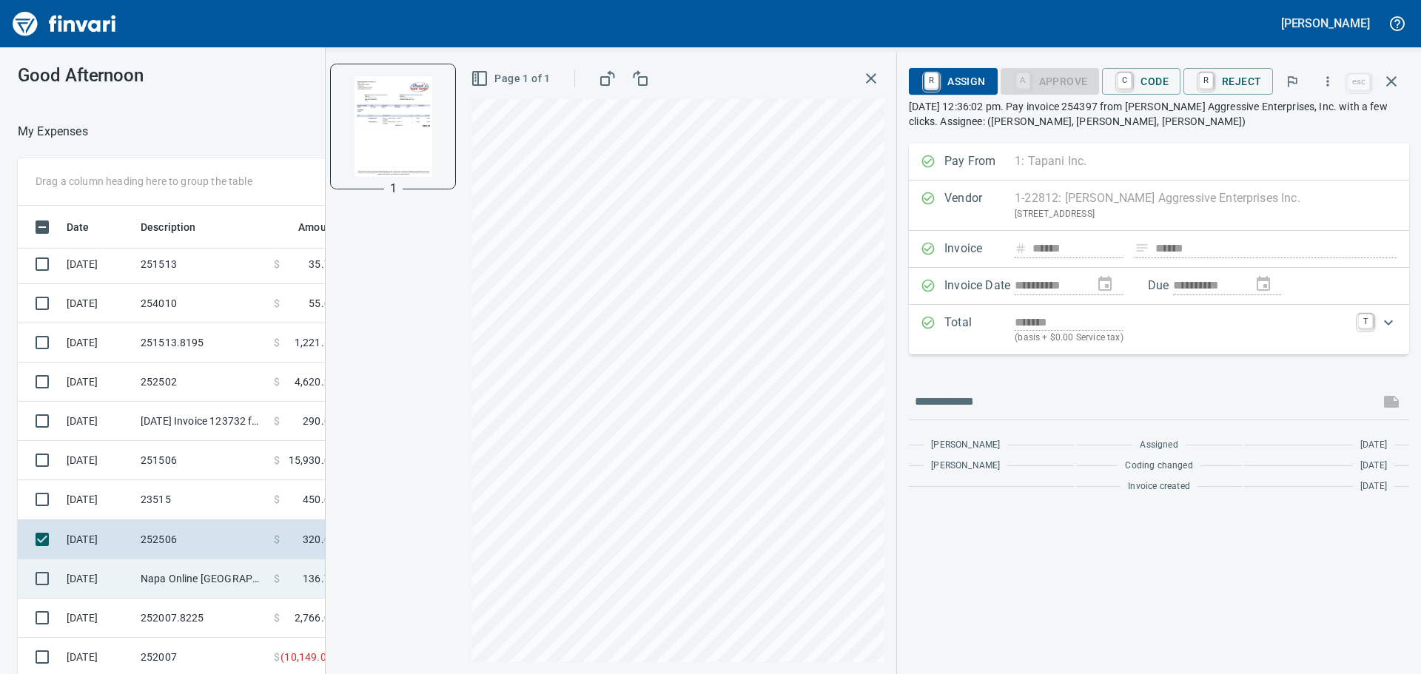
click at [229, 585] on td "Napa Online [GEOGRAPHIC_DATA] [GEOGRAPHIC_DATA]" at bounding box center [201, 578] width 133 height 39
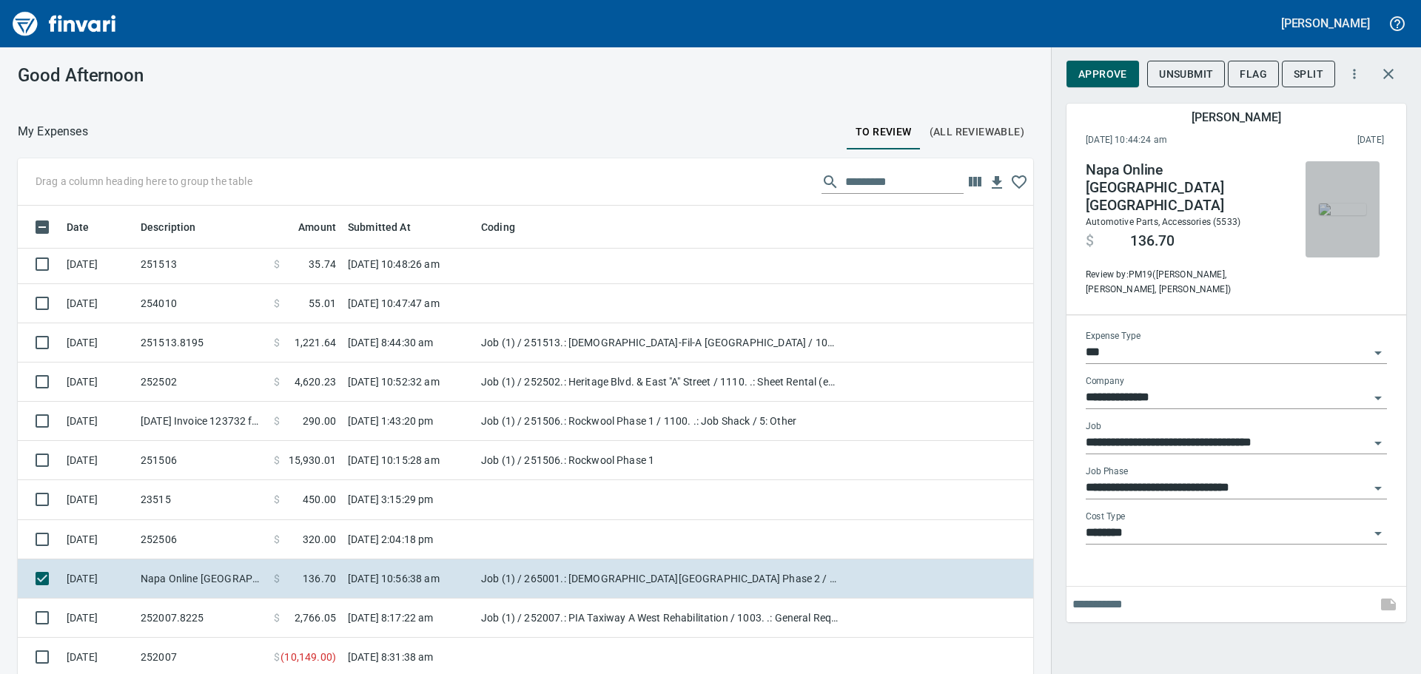
click at [1343, 208] on img "button" at bounding box center [1341, 209] width 47 height 12
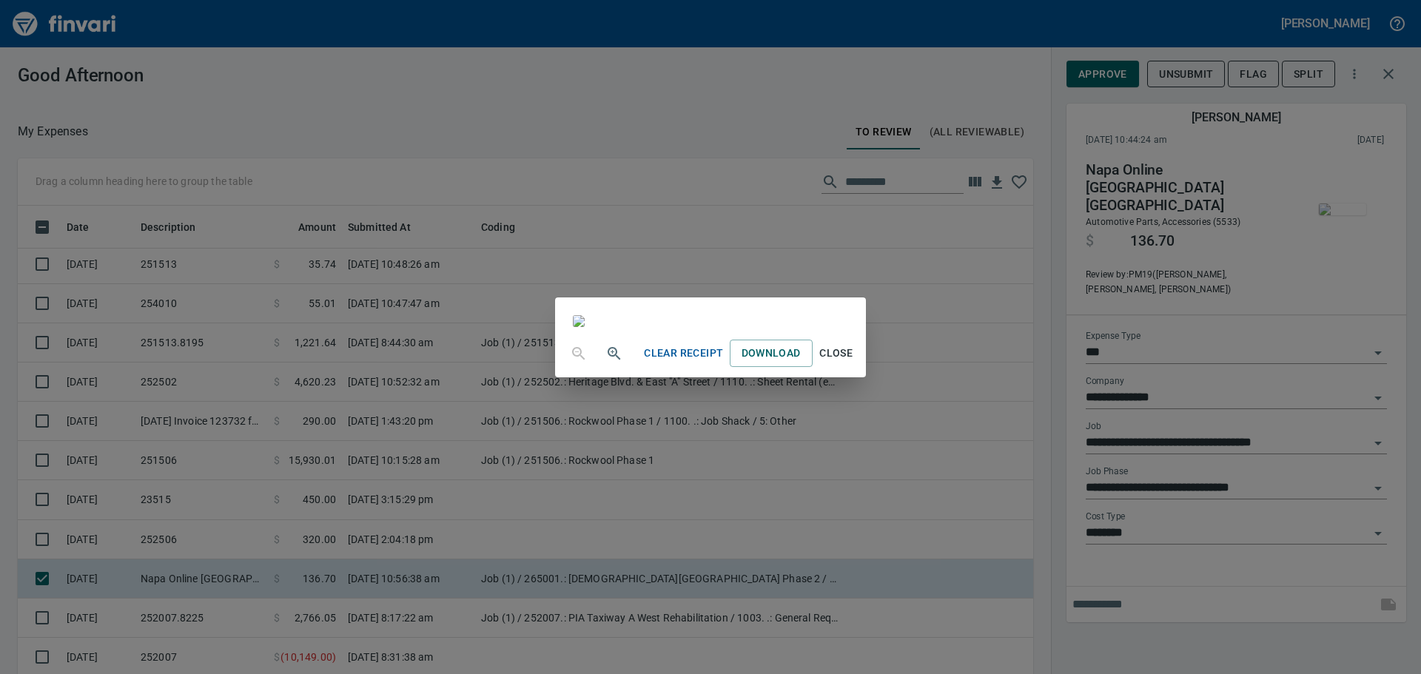
click at [997, 12] on div "Clear Receipt Download Close" at bounding box center [710, 337] width 1421 height 674
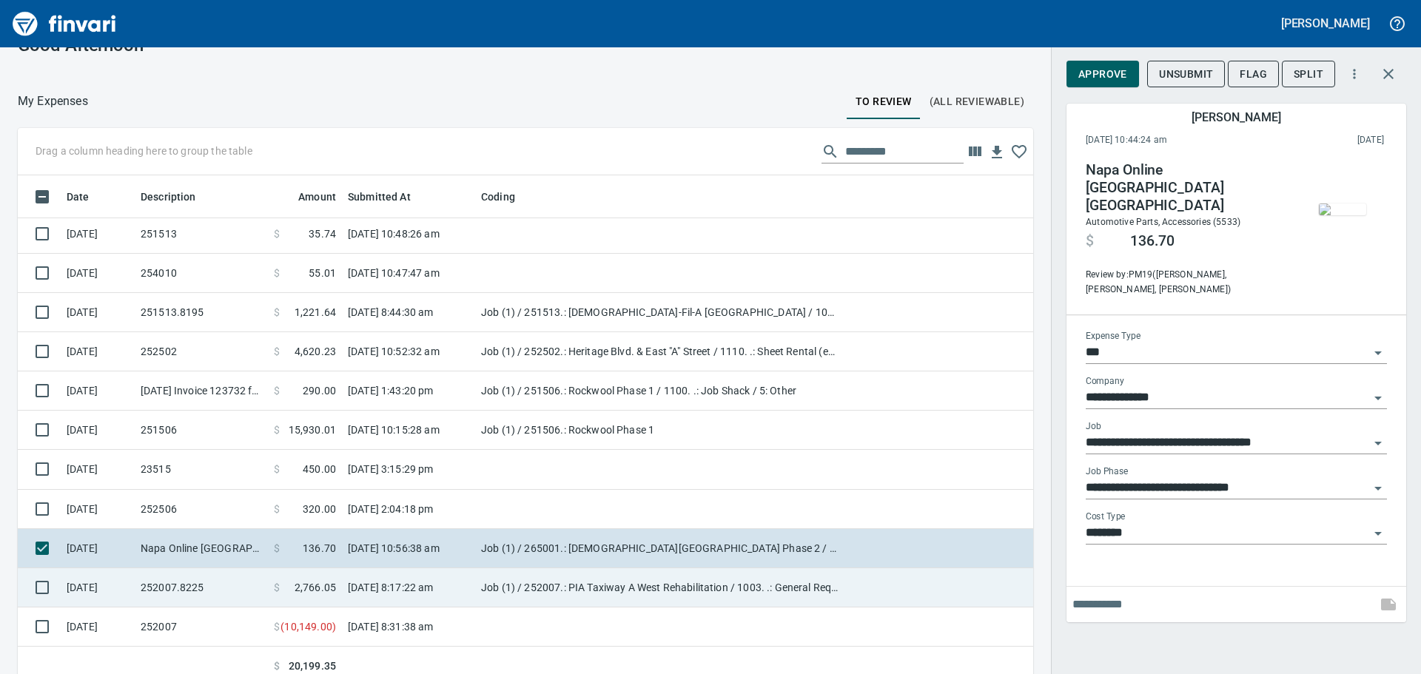
scroll to position [43, 0]
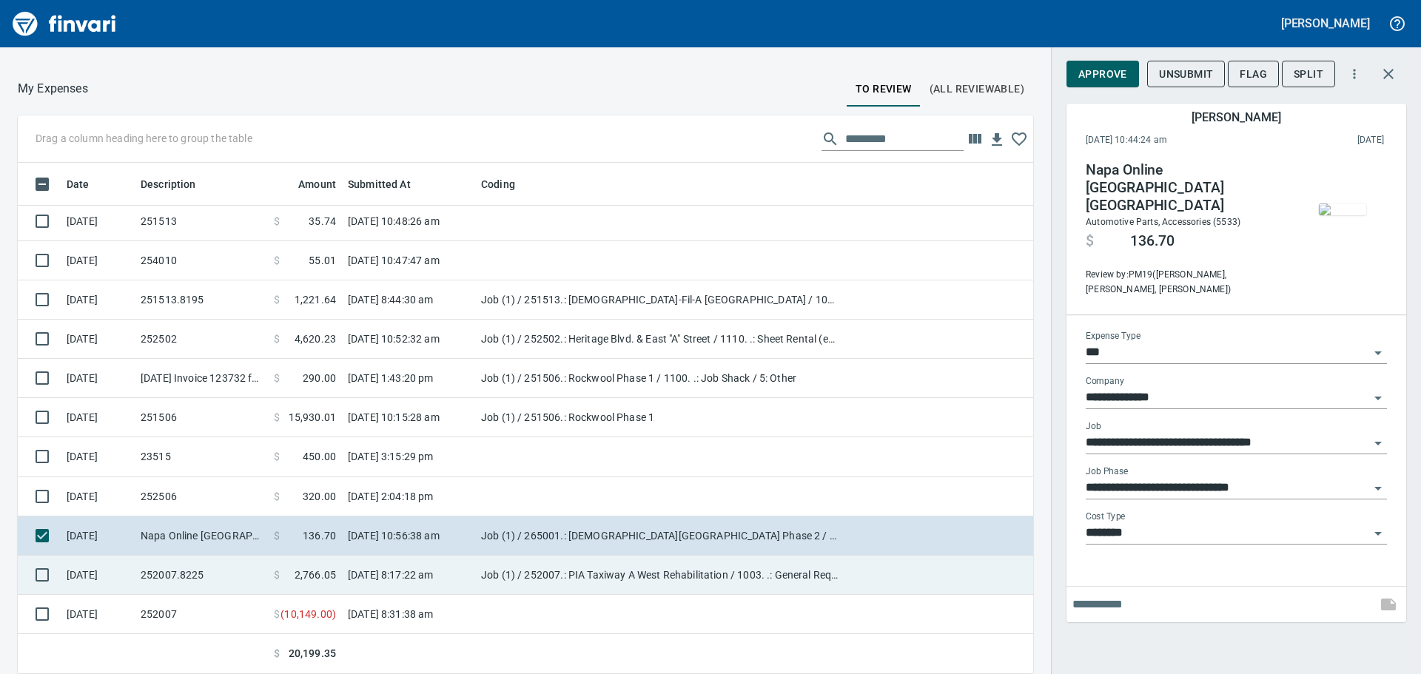
click at [227, 578] on td "252007.8225" at bounding box center [201, 575] width 133 height 39
